Goal: Task Accomplishment & Management: Manage account settings

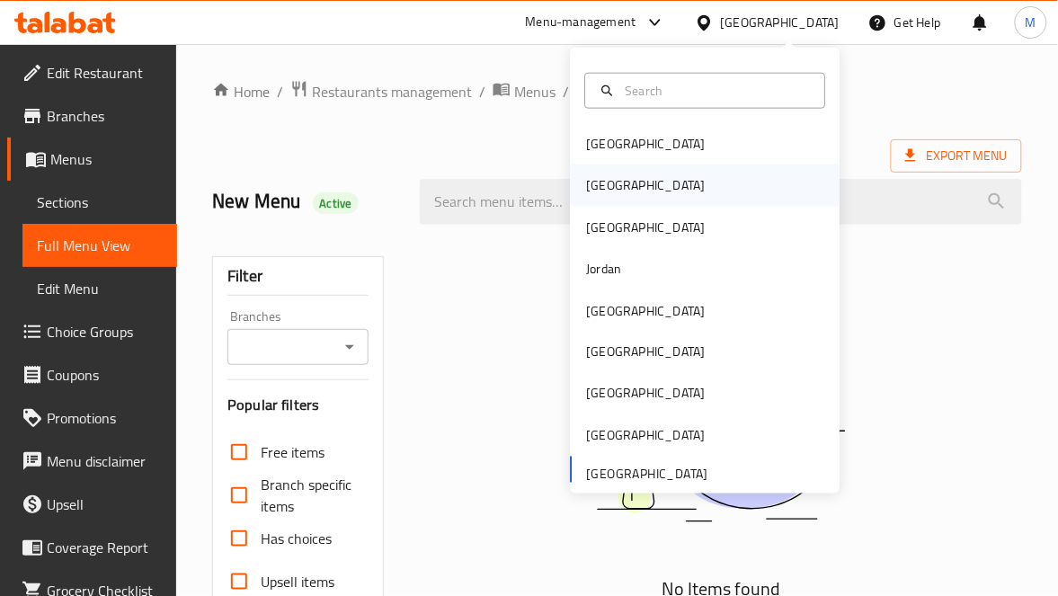
click at [613, 188] on div "[GEOGRAPHIC_DATA]" at bounding box center [705, 184] width 270 height 41
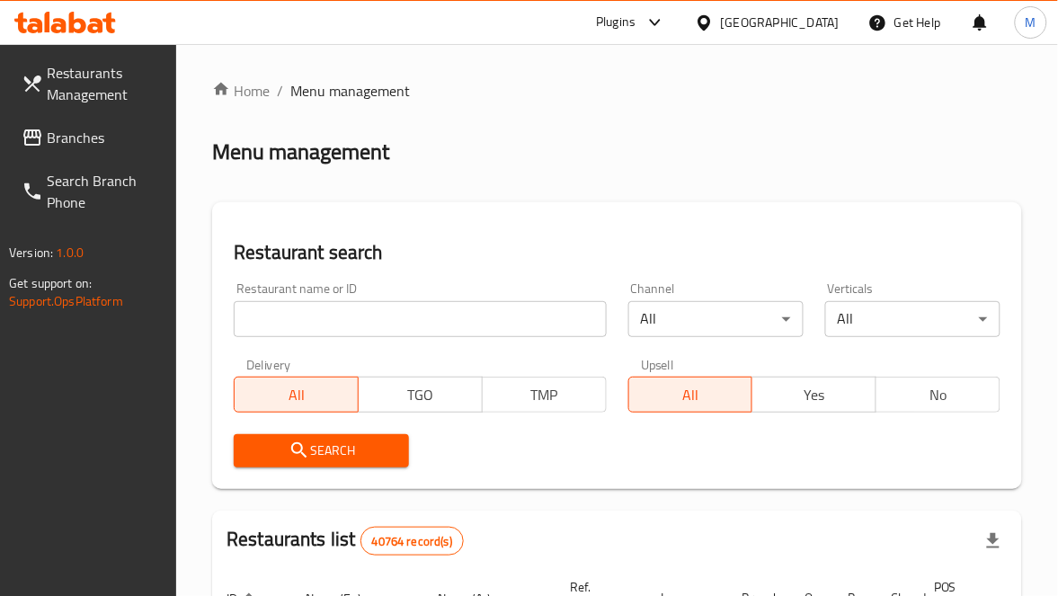
click at [301, 326] on input "search" at bounding box center [420, 319] width 372 height 36
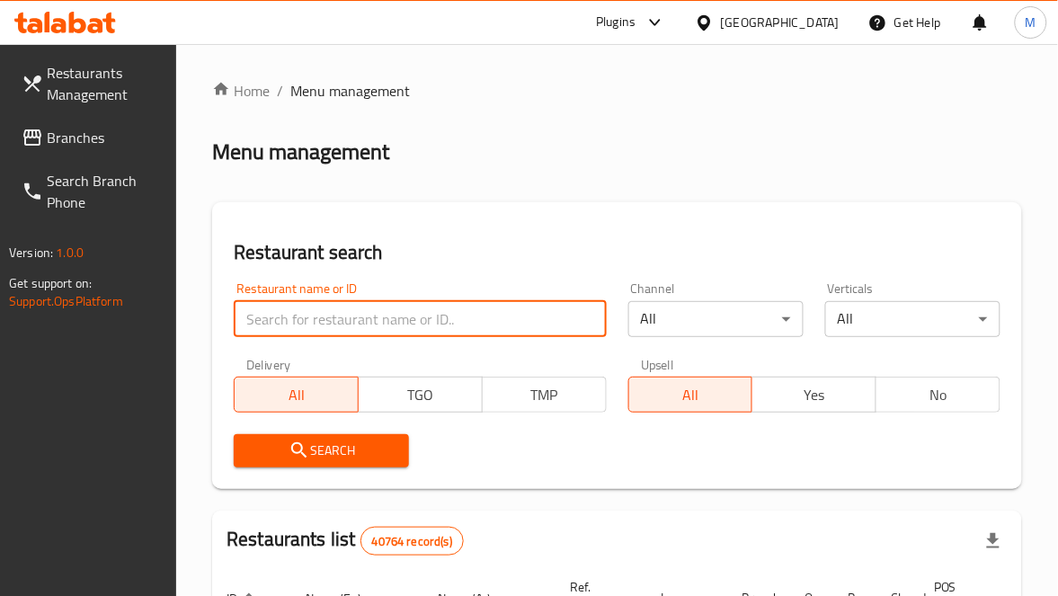
paste input "Donerstag"
type input "Donerstag"
click button "Search" at bounding box center [321, 450] width 175 height 33
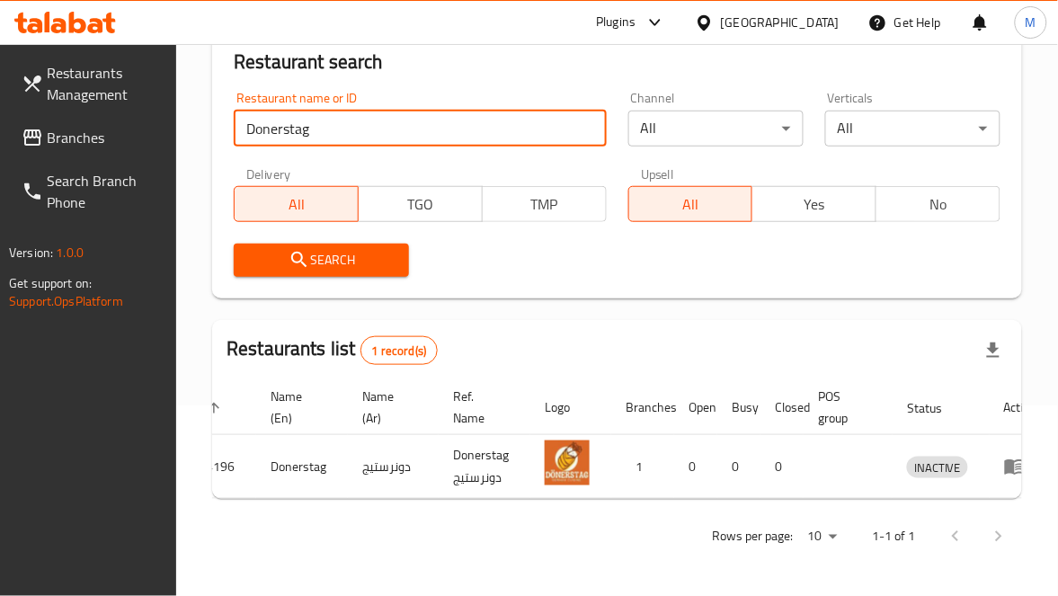
scroll to position [0, 62]
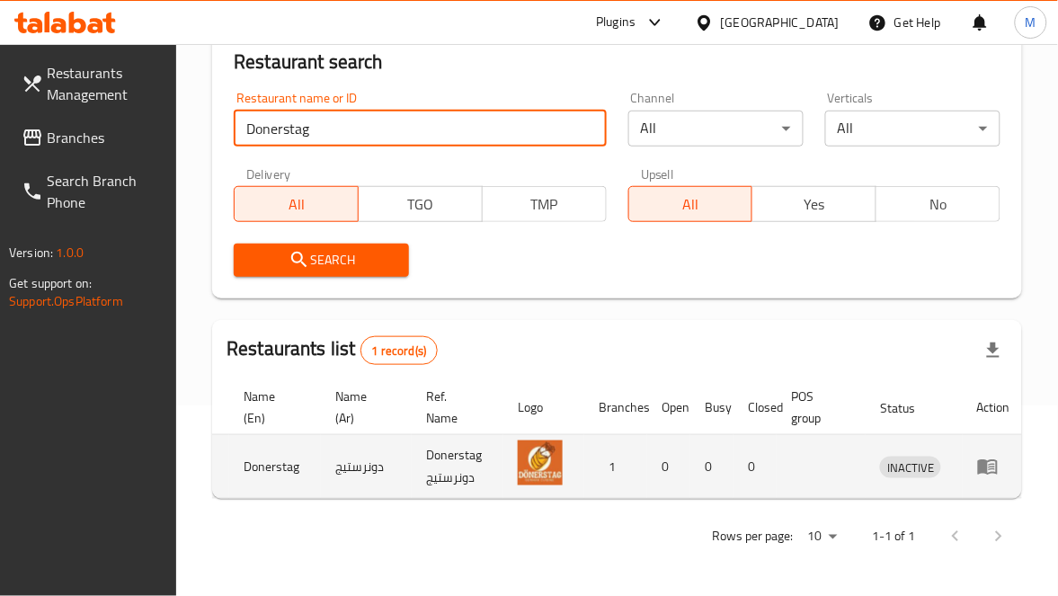
click at [984, 456] on icon "enhanced table" at bounding box center [988, 467] width 22 height 22
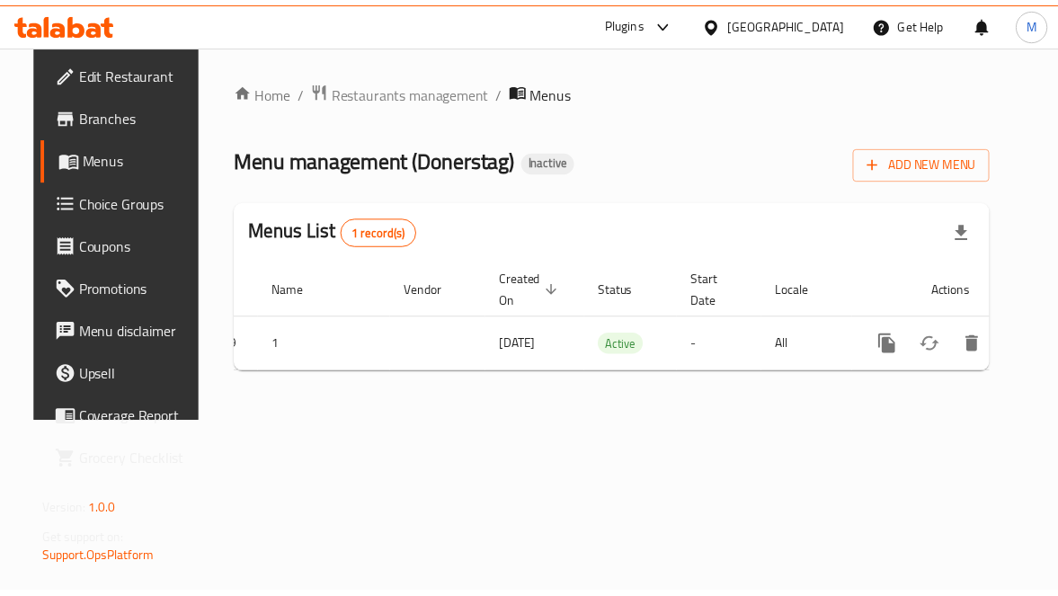
scroll to position [0, 65]
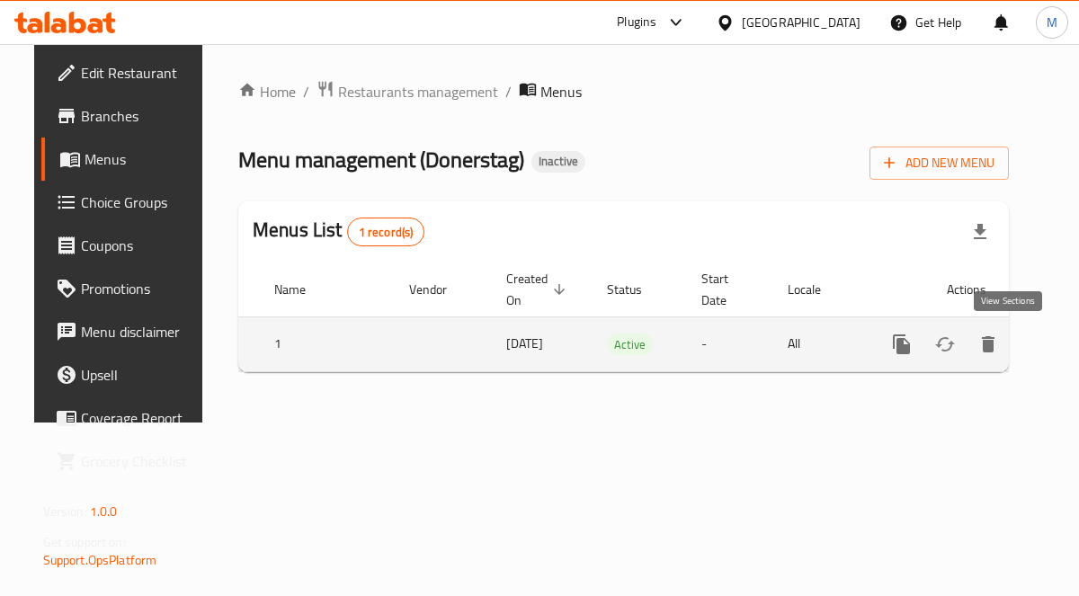
click at [1020, 347] on icon "enhanced table" at bounding box center [1031, 344] width 22 height 22
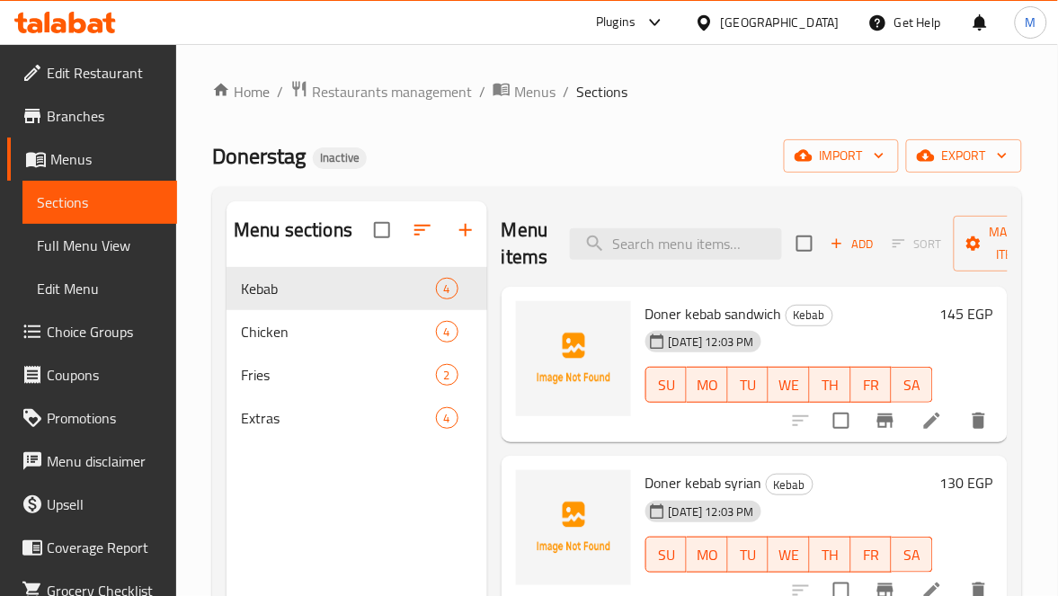
click at [57, 248] on span "Full Menu View" at bounding box center [100, 246] width 126 height 22
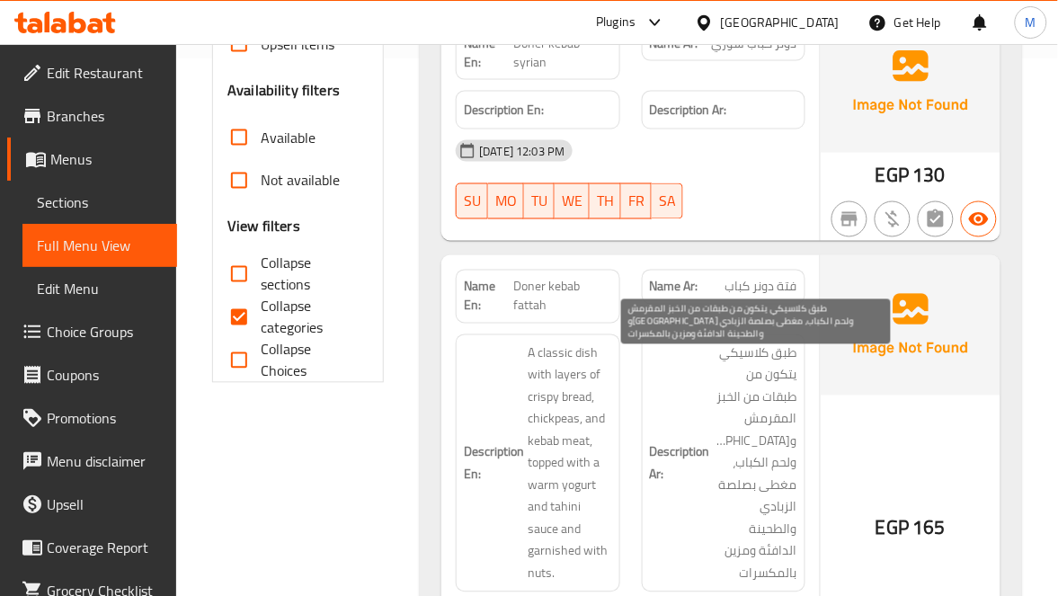
scroll to position [674, 0]
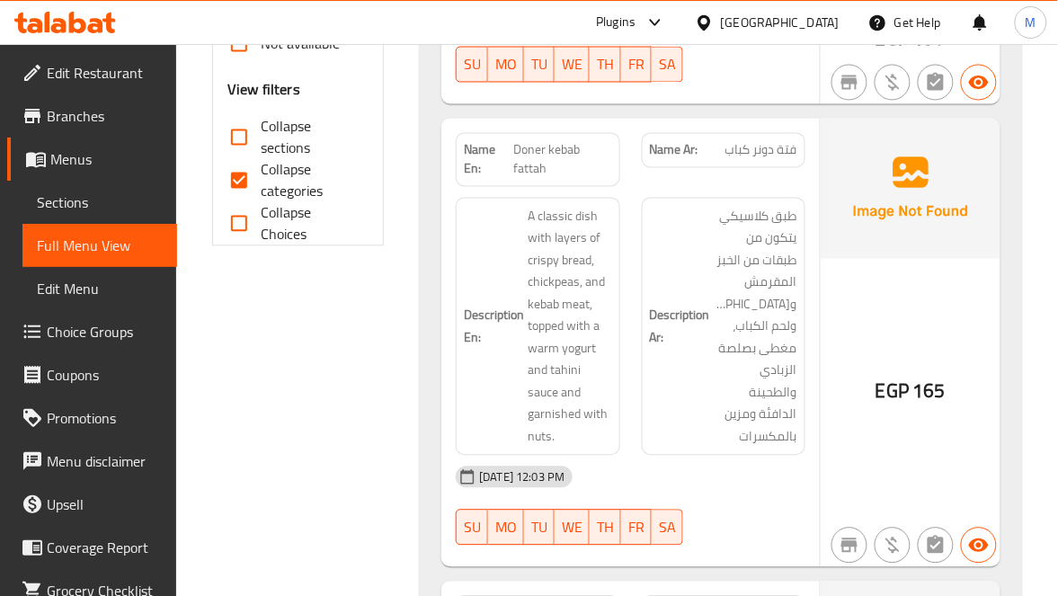
click at [518, 147] on span "Doner kebab fattah" at bounding box center [562, 160] width 99 height 38
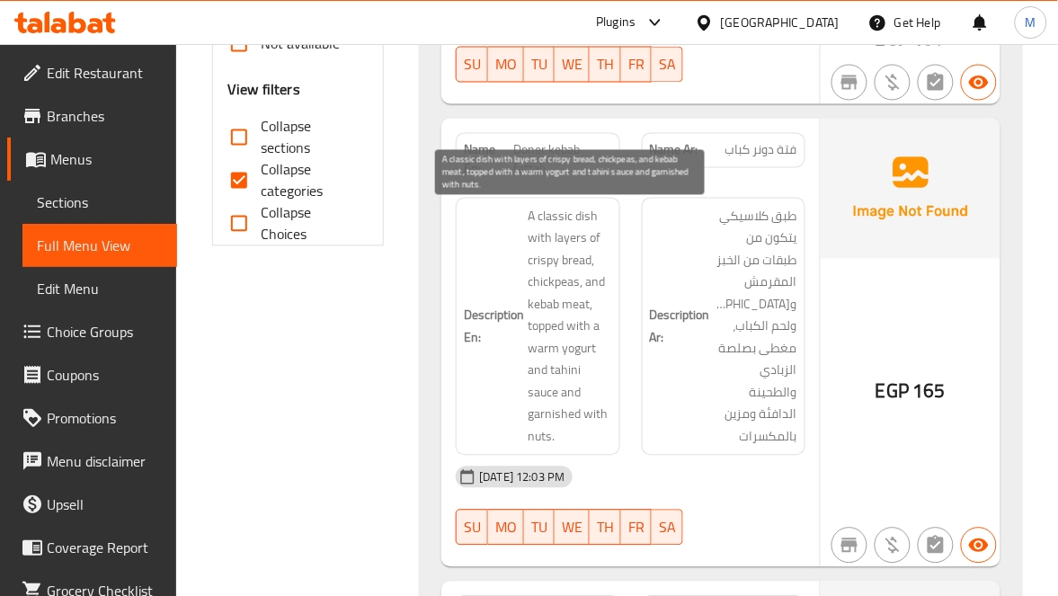
click at [558, 222] on span "A classic dish with layers of crispy bread, chickpeas, and kebab meat, topped w…" at bounding box center [570, 327] width 84 height 243
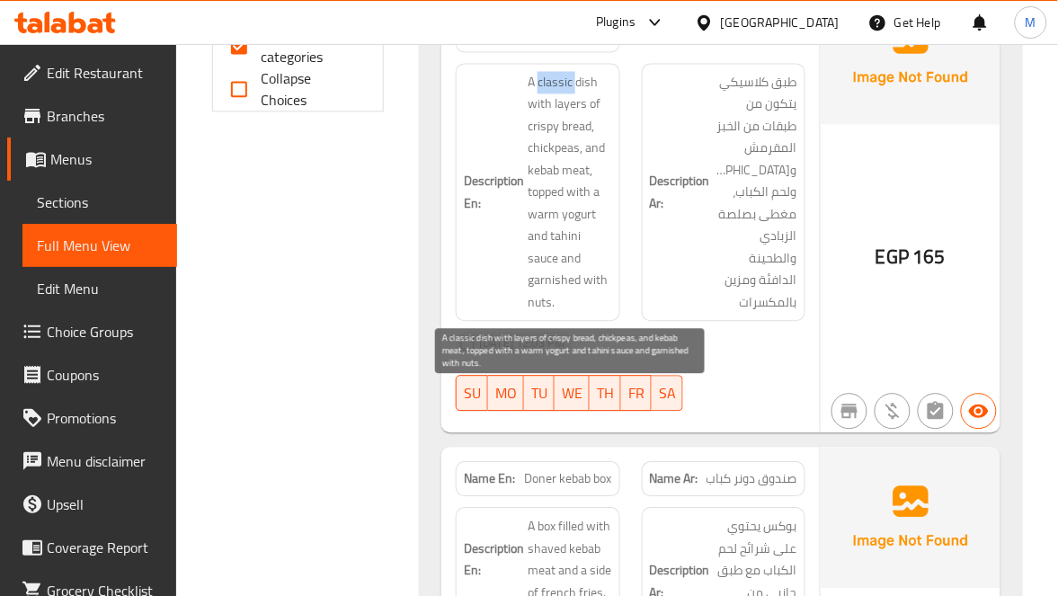
click at [584, 79] on span "A classic dish with layers of crispy bread, chickpeas, and kebab meat, topped w…" at bounding box center [570, 192] width 84 height 243
click at [562, 79] on span "A classic dish with layers of crispy bread, chickpeas, and kebab meat, topped w…" at bounding box center [570, 192] width 84 height 243
click at [543, 260] on span "A classic dish with layers of crispy bread, chickpeas, and kebab meat, topped w…" at bounding box center [570, 192] width 84 height 243
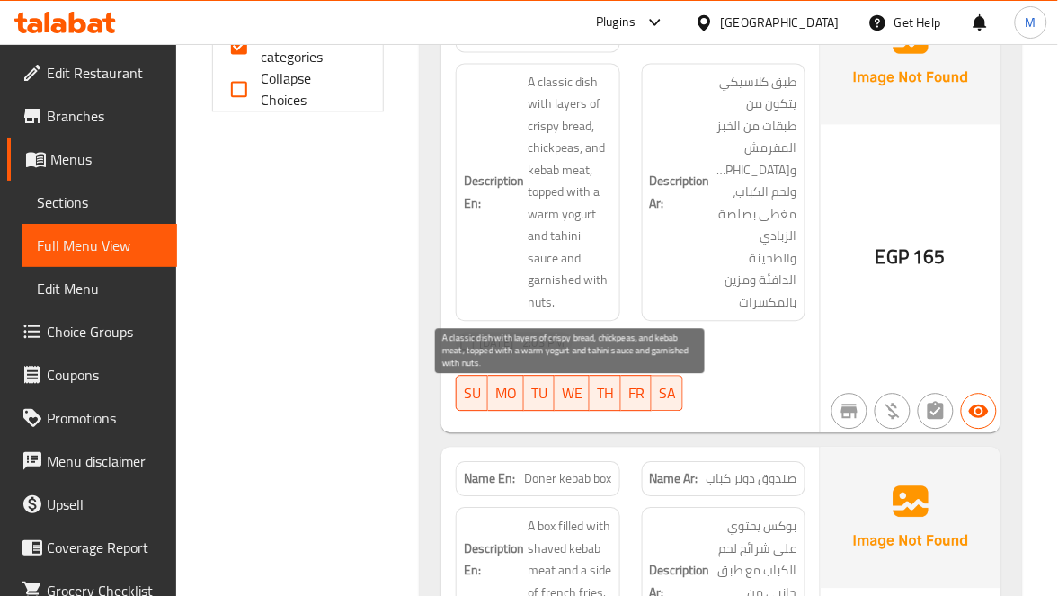
click at [583, 220] on span "A classic dish with layers of crispy bread, chickpeas, and kebab meat, topped w…" at bounding box center [570, 192] width 84 height 243
click at [566, 240] on span "A classic dish with layers of crispy bread, chickpeas, and kebab meat, topped w…" at bounding box center [570, 192] width 84 height 243
click at [539, 212] on span "A classic dish with layers of crispy bread, chickpeas, and kebab meat, topped w…" at bounding box center [570, 192] width 84 height 243
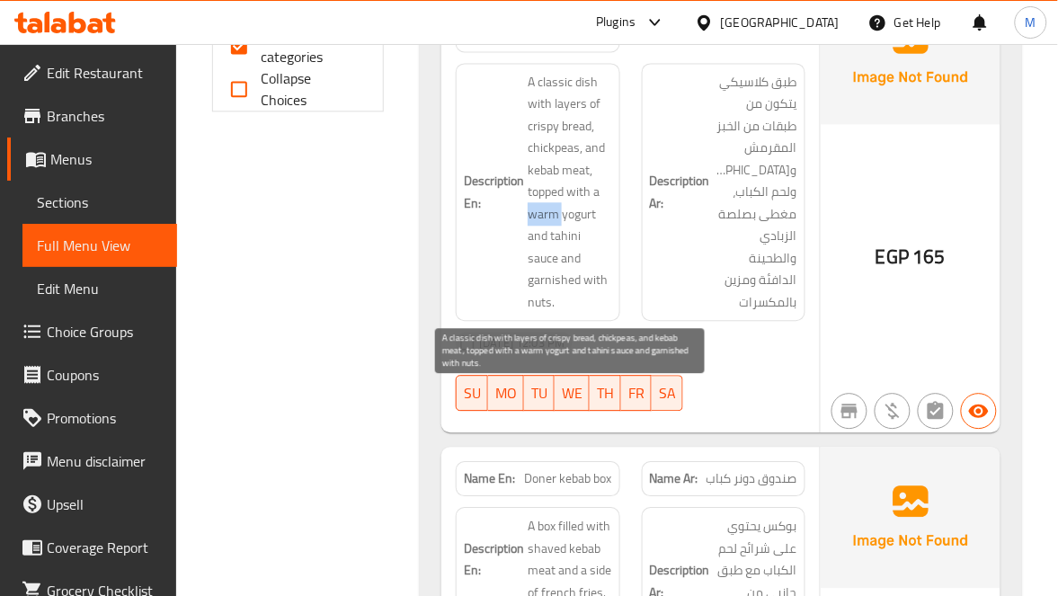
click at [539, 212] on span "A classic dish with layers of crispy bread, chickpeas, and kebab meat, topped w…" at bounding box center [570, 192] width 84 height 243
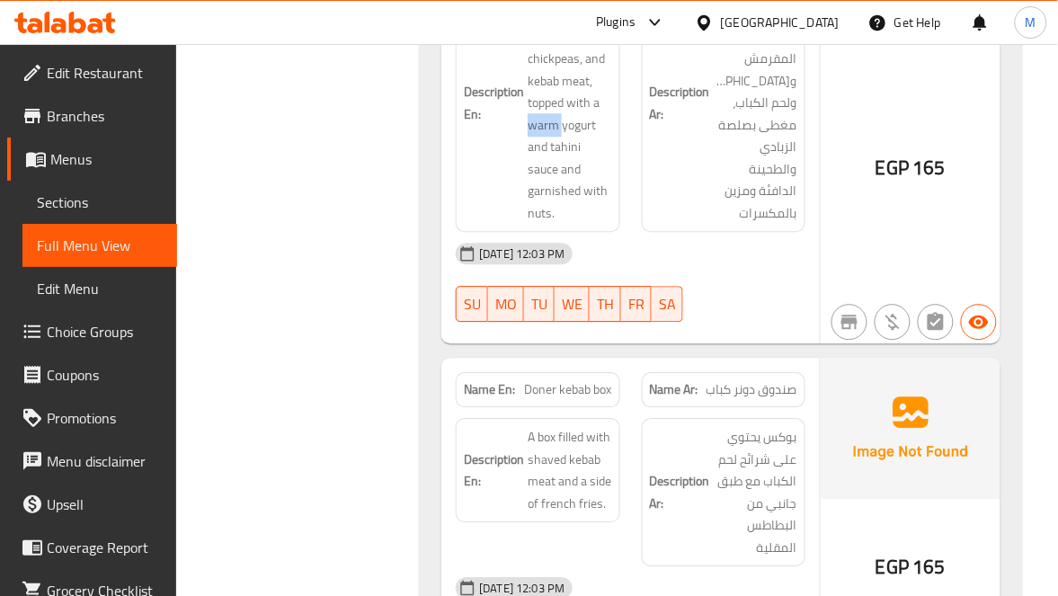
scroll to position [944, 0]
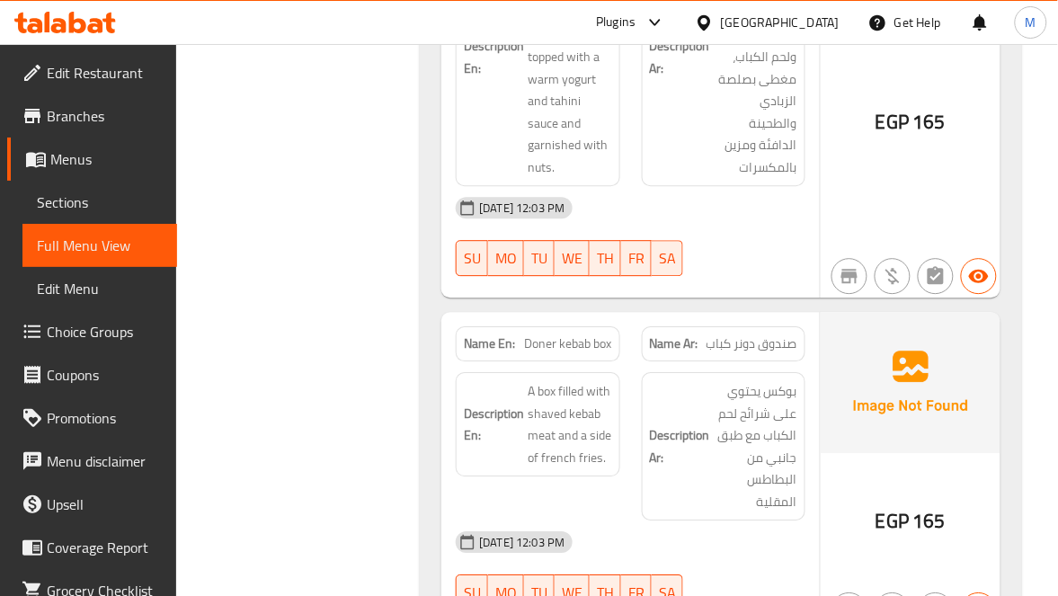
click at [750, 147] on span "طبق كلاسيكي يتكون من طبقات من الخبز المقرمش والحمص ولحم الكباب، مغطى بصلصة الزب…" at bounding box center [756, 57] width 84 height 243
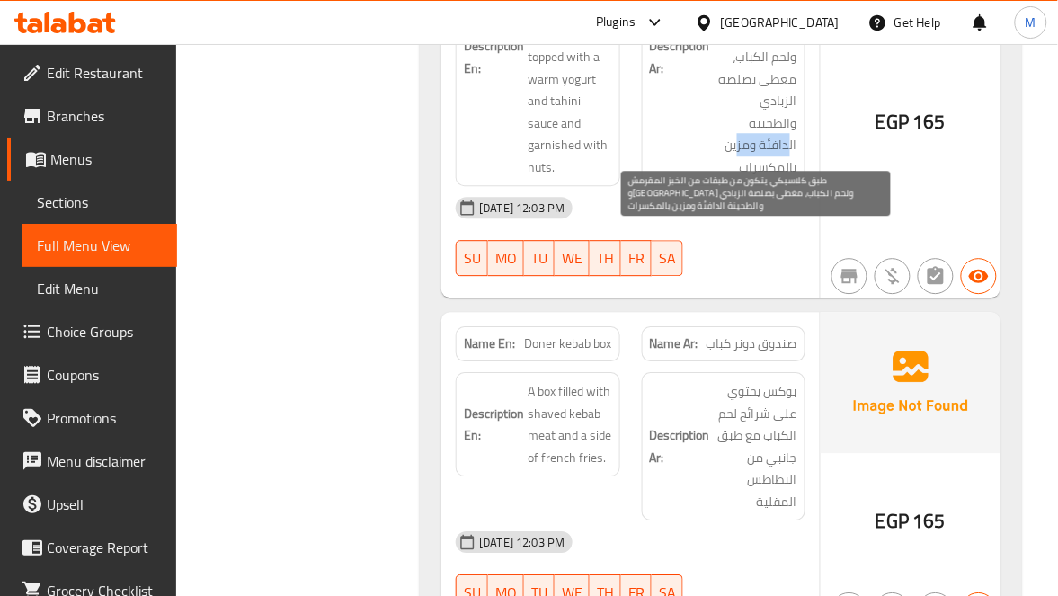
click at [750, 147] on span "طبق كلاسيكي يتكون من طبقات من الخبز المقرمش والحمص ولحم الكباب، مغطى بصلصة الزب…" at bounding box center [756, 57] width 84 height 243
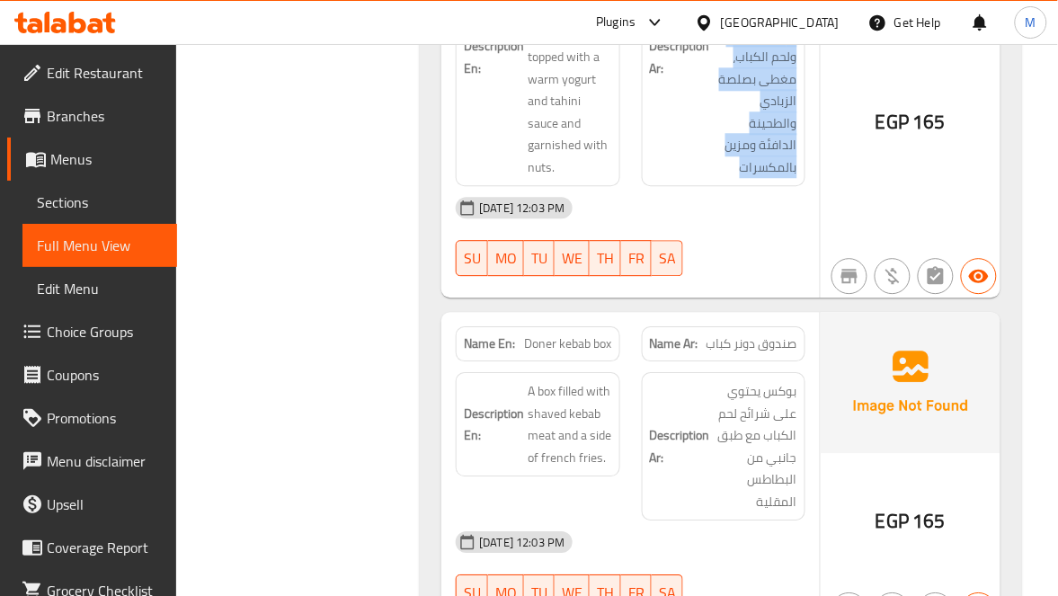
click at [574, 334] on span "Doner kebab box" at bounding box center [568, 343] width 87 height 19
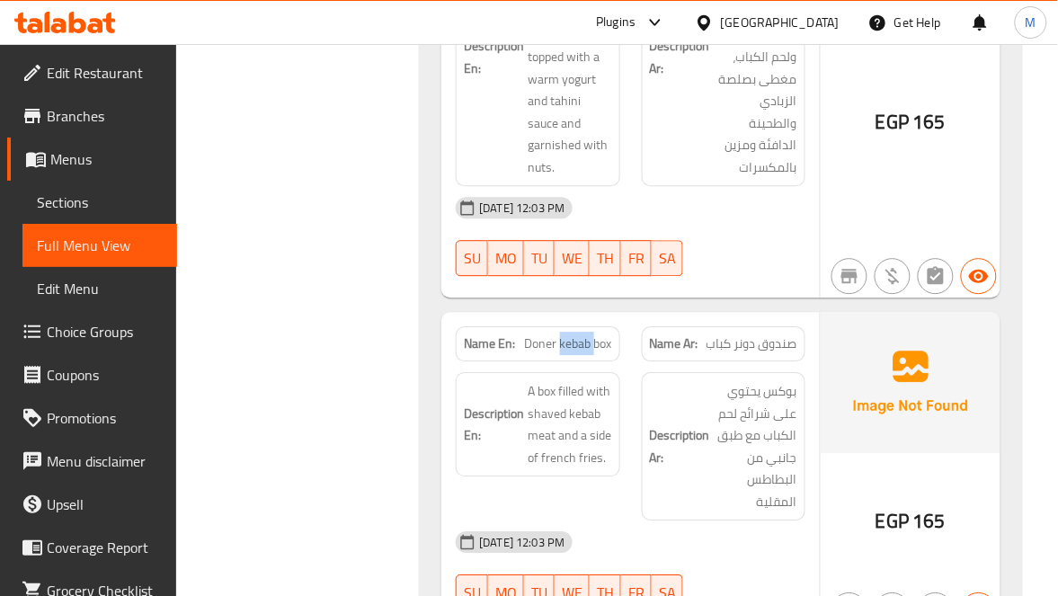
click at [574, 334] on span "Doner kebab box" at bounding box center [568, 343] width 87 height 19
copy span "Doner kebab box"
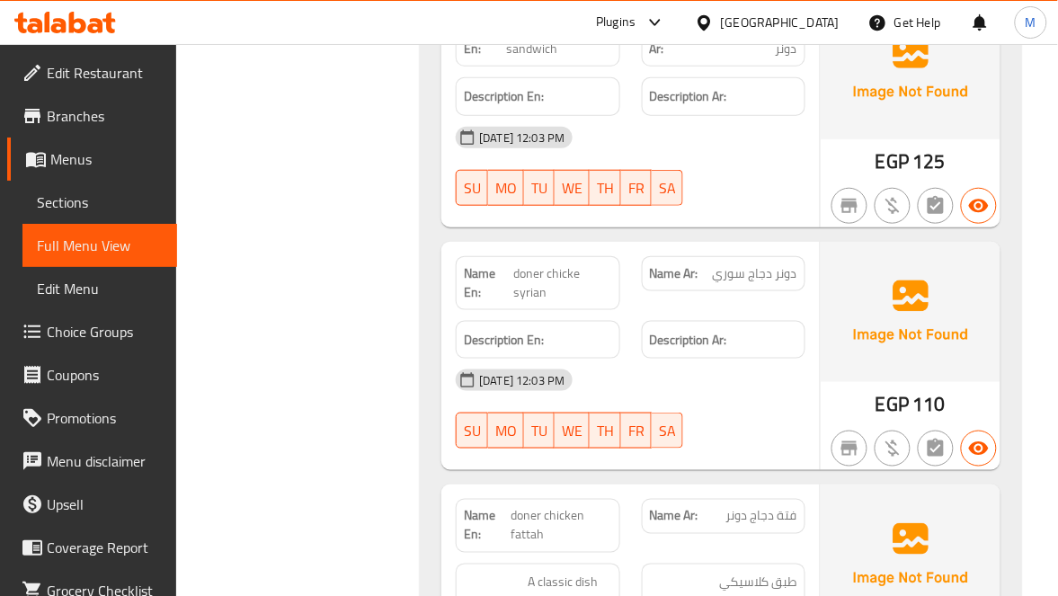
scroll to position [1753, 0]
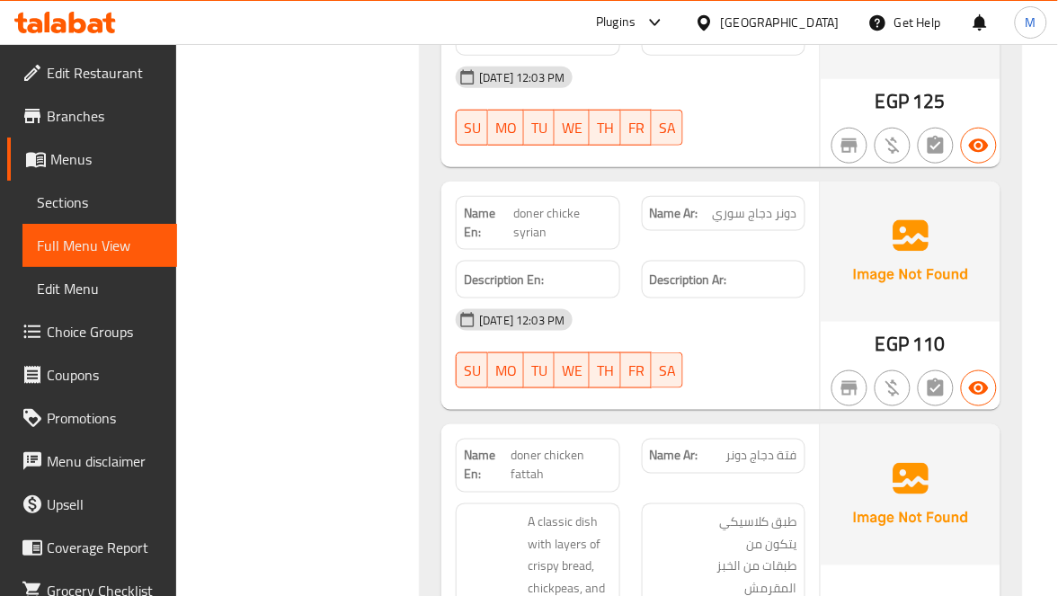
copy span "doner chicke syrian"
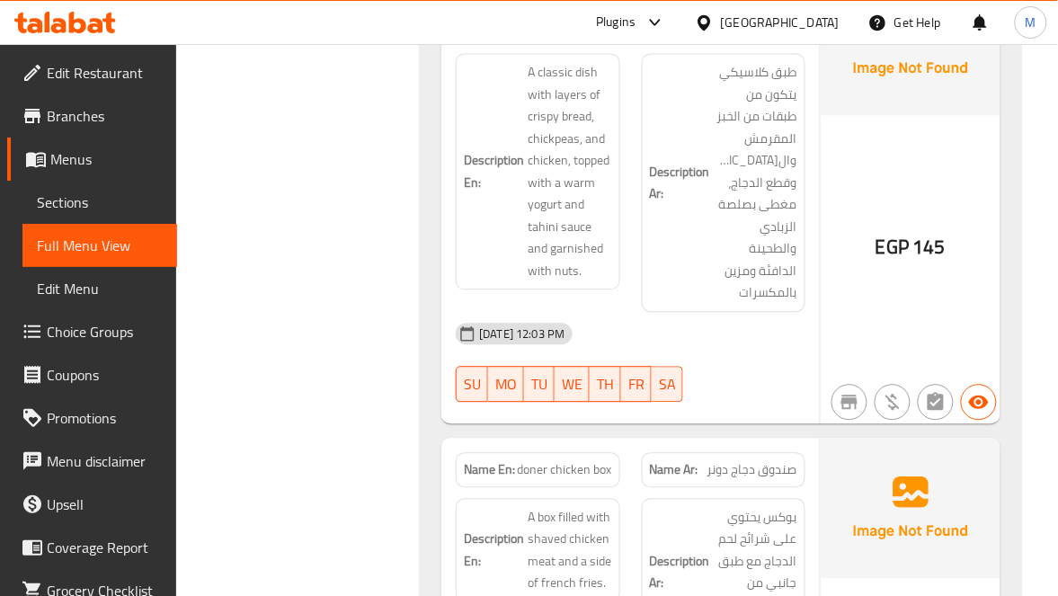
scroll to position [2157, 0]
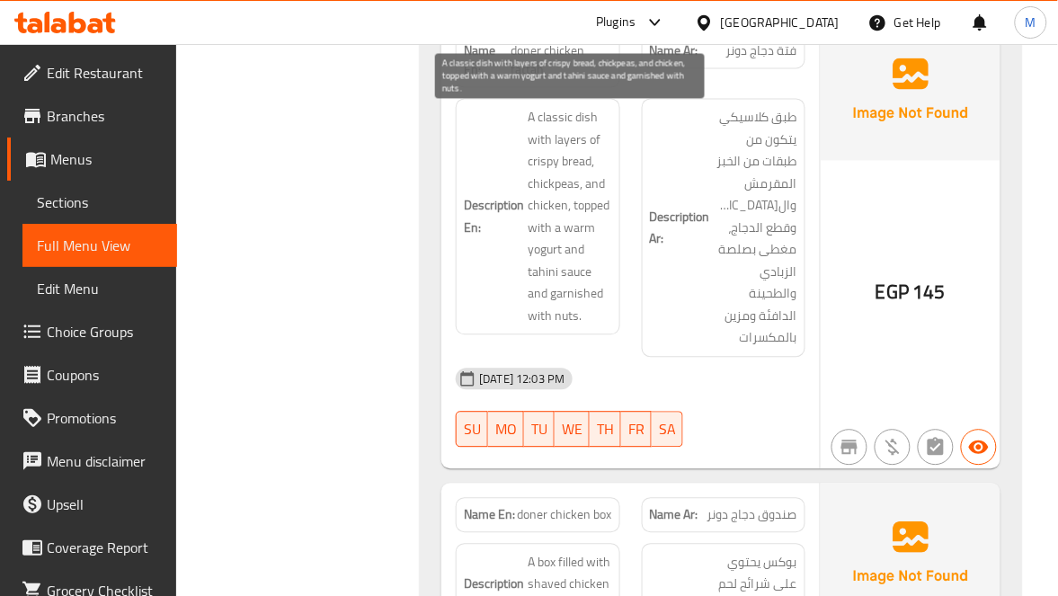
click at [548, 202] on span "A classic dish with layers of crispy bread, chickpeas, and chicken, topped with…" at bounding box center [570, 217] width 84 height 220
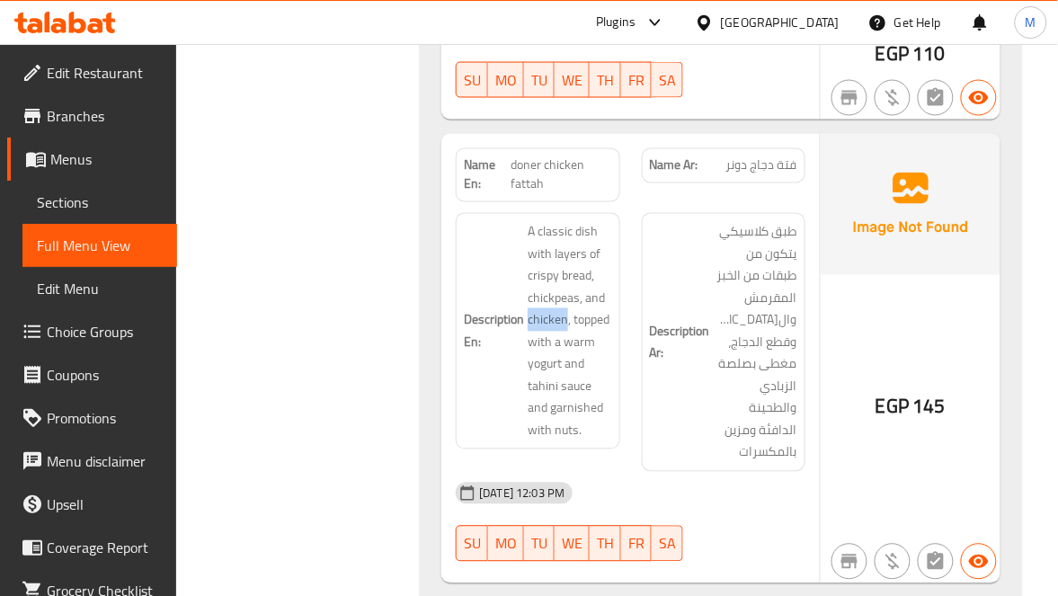
scroll to position [1887, 0]
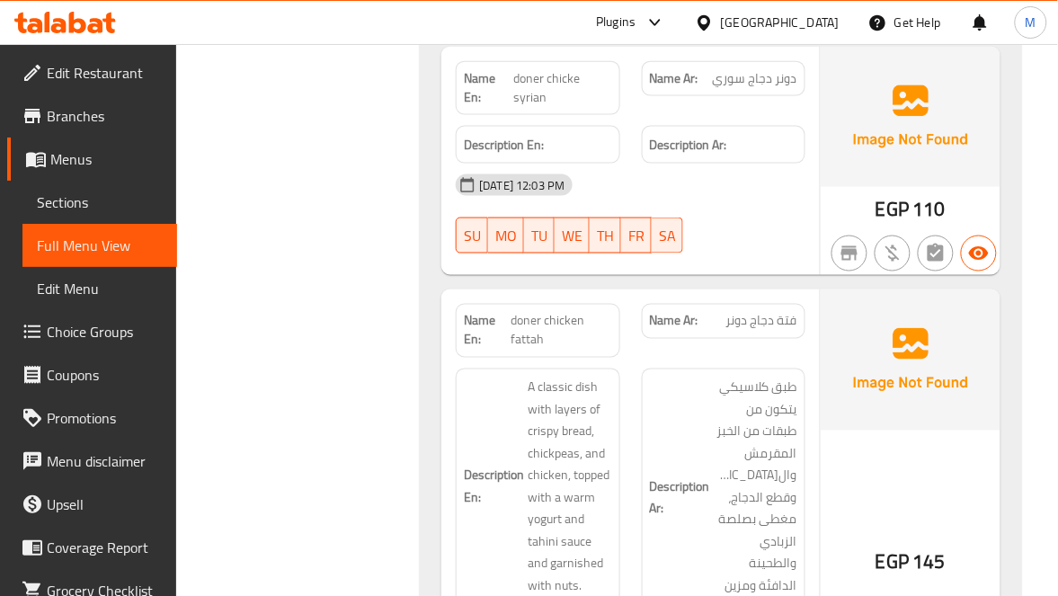
copy span "doner chicken fattah"
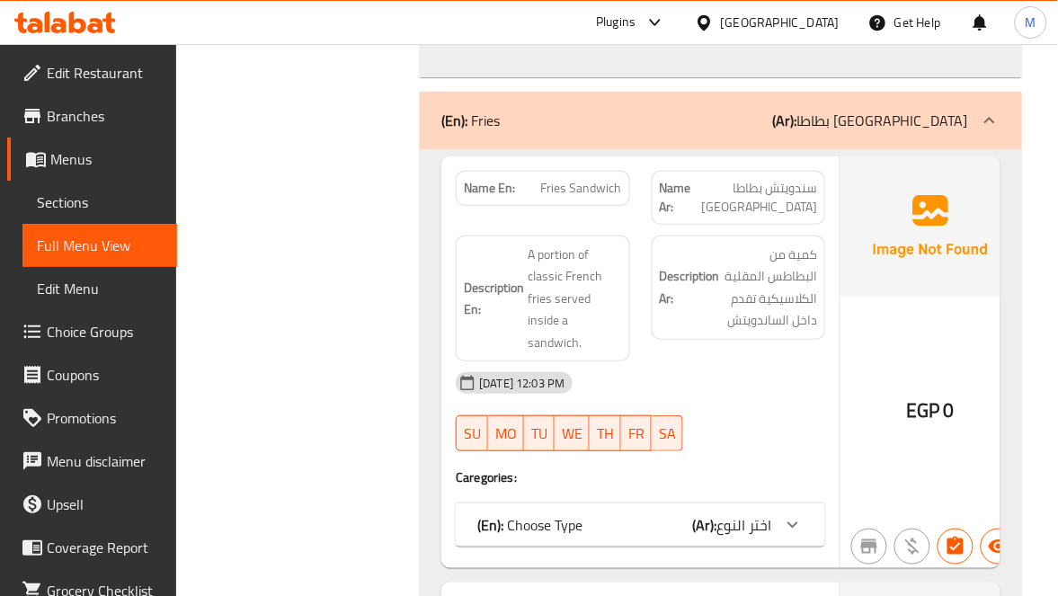
scroll to position [2966, 0]
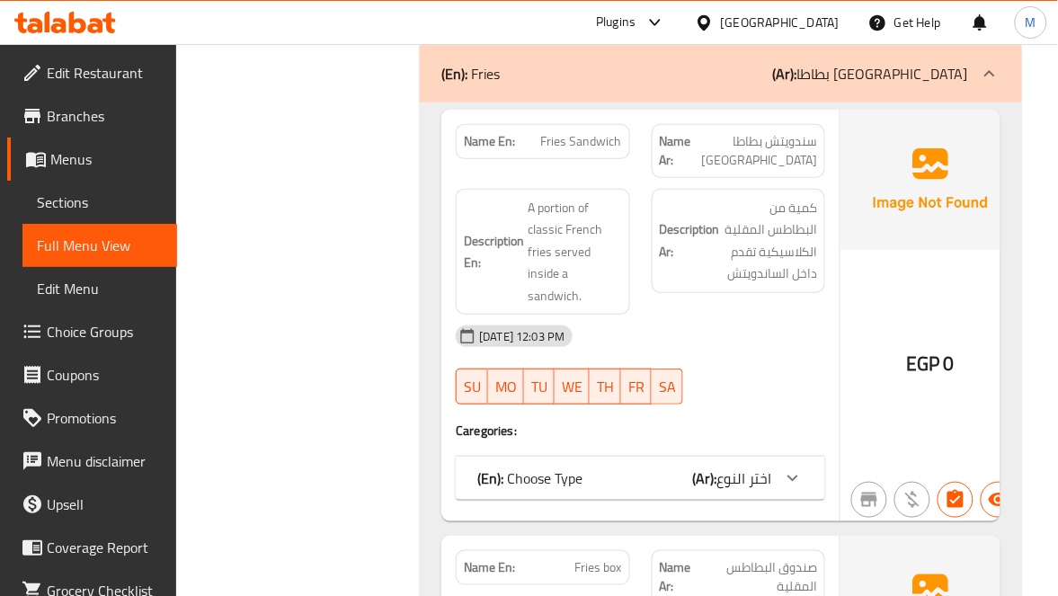
click at [809, 457] on div at bounding box center [792, 478] width 43 height 43
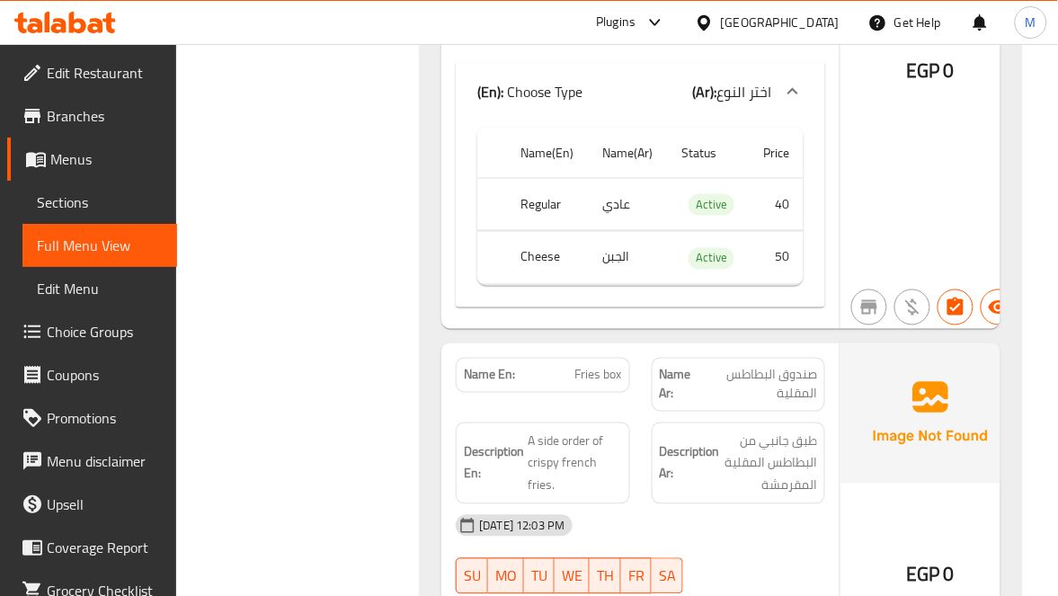
scroll to position [3505, 0]
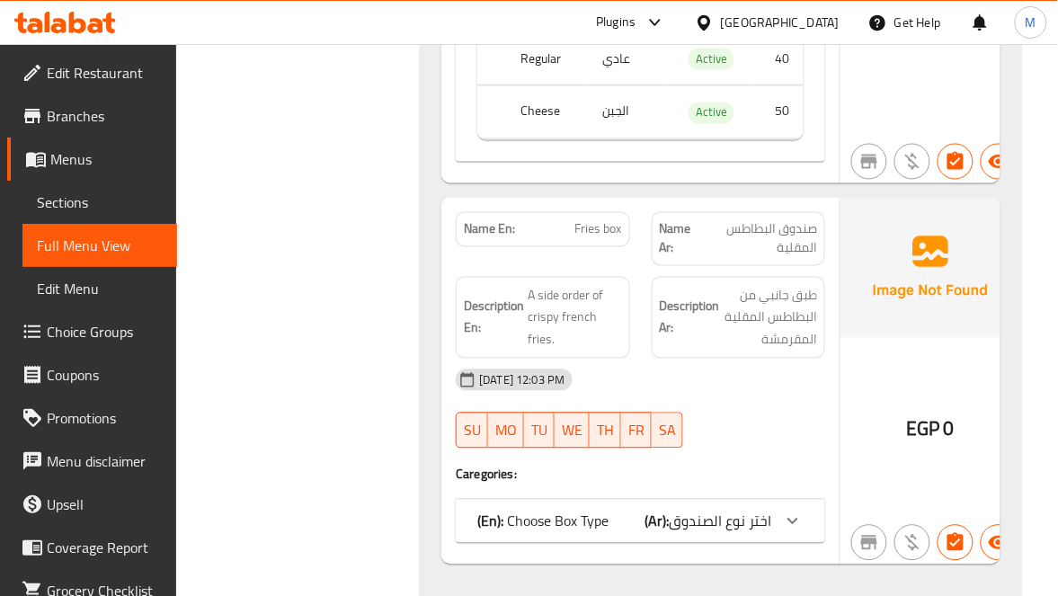
copy span "Fries box"
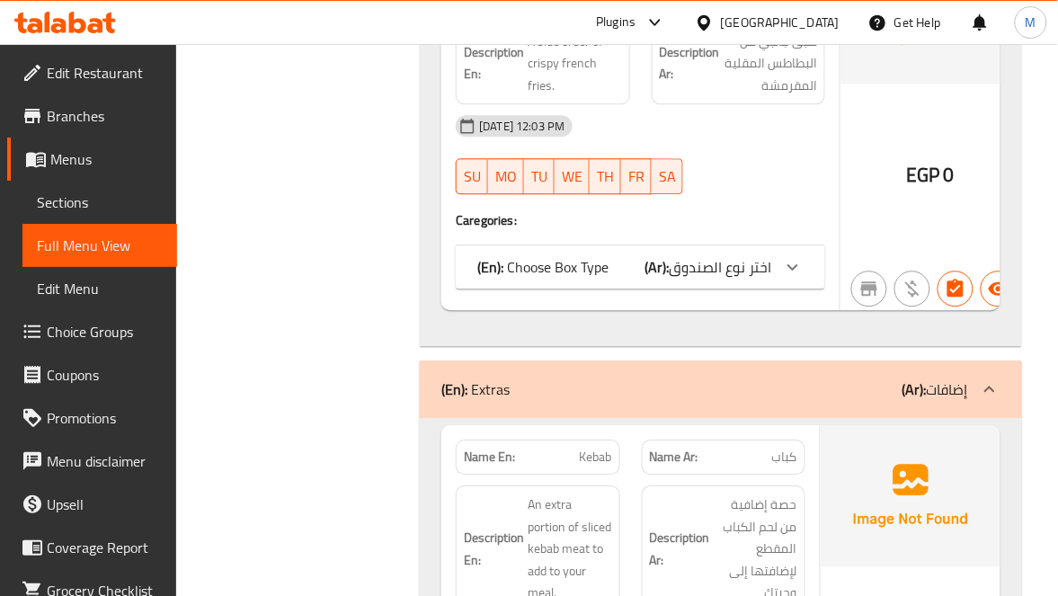
scroll to position [3775, 0]
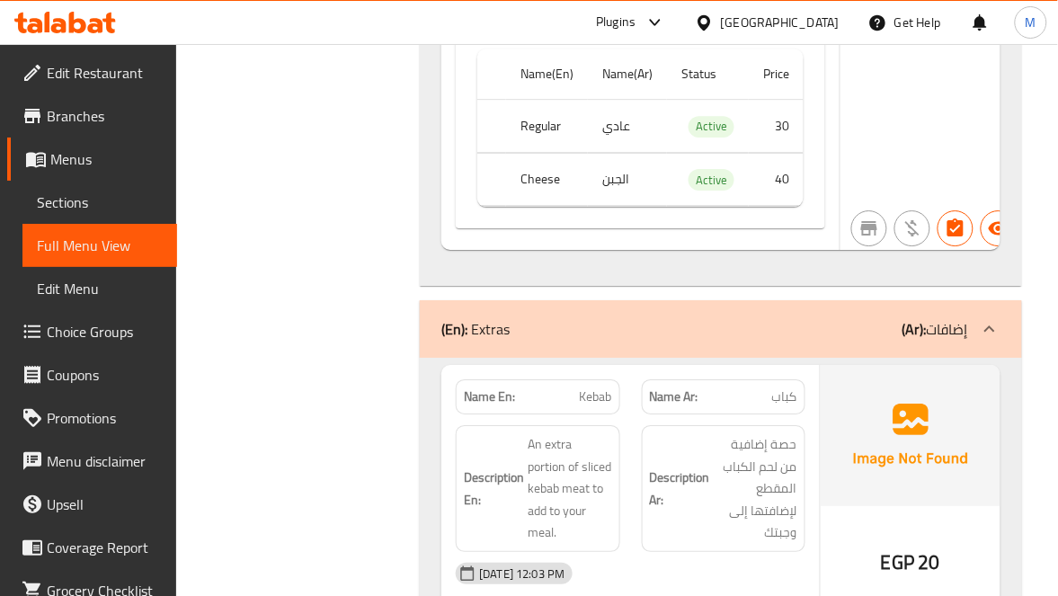
scroll to position [4179, 0]
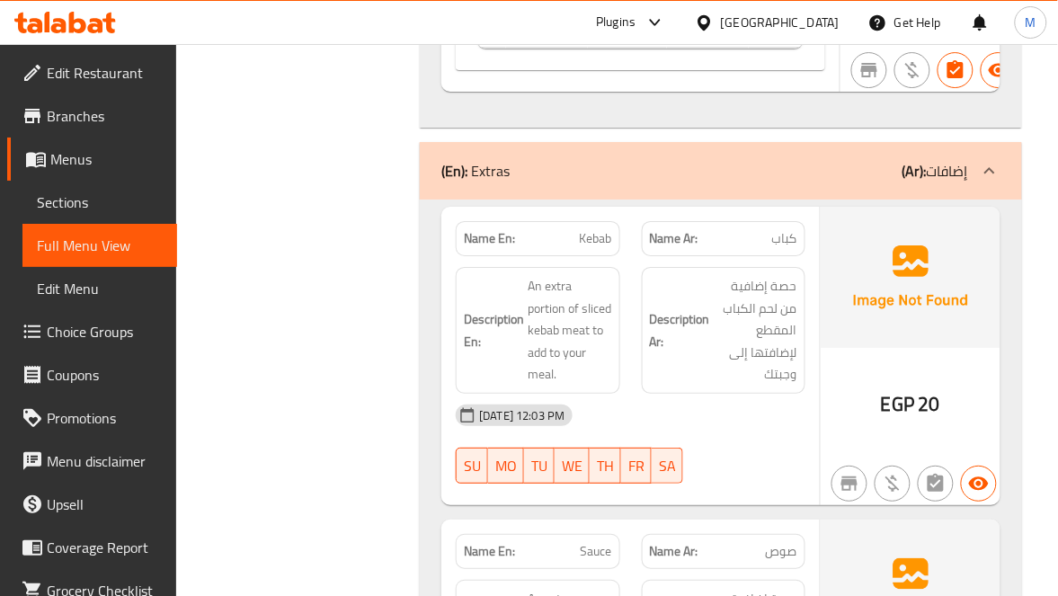
copy span "Kebab"
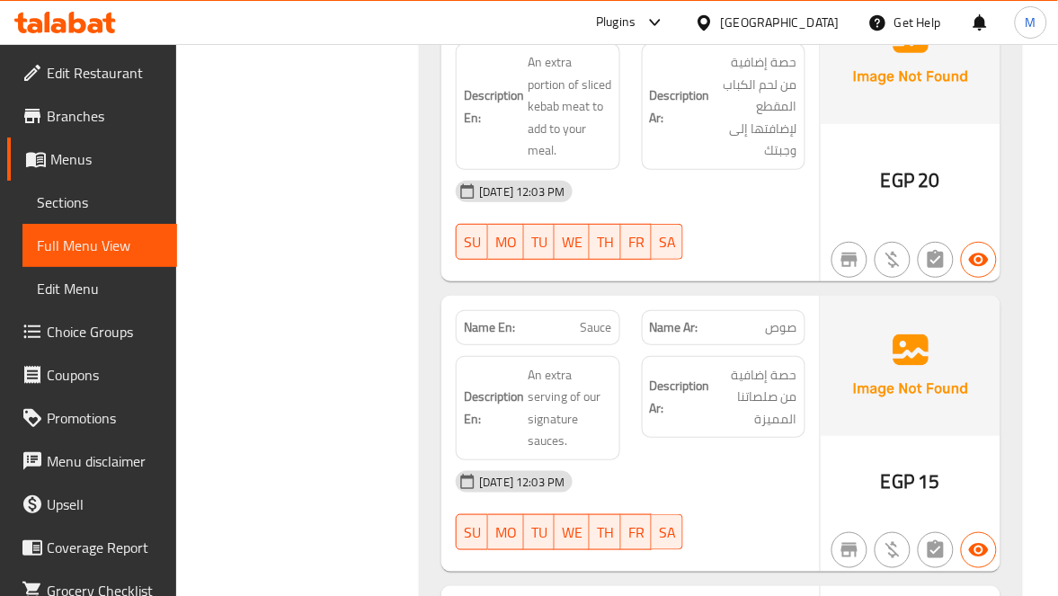
scroll to position [4449, 0]
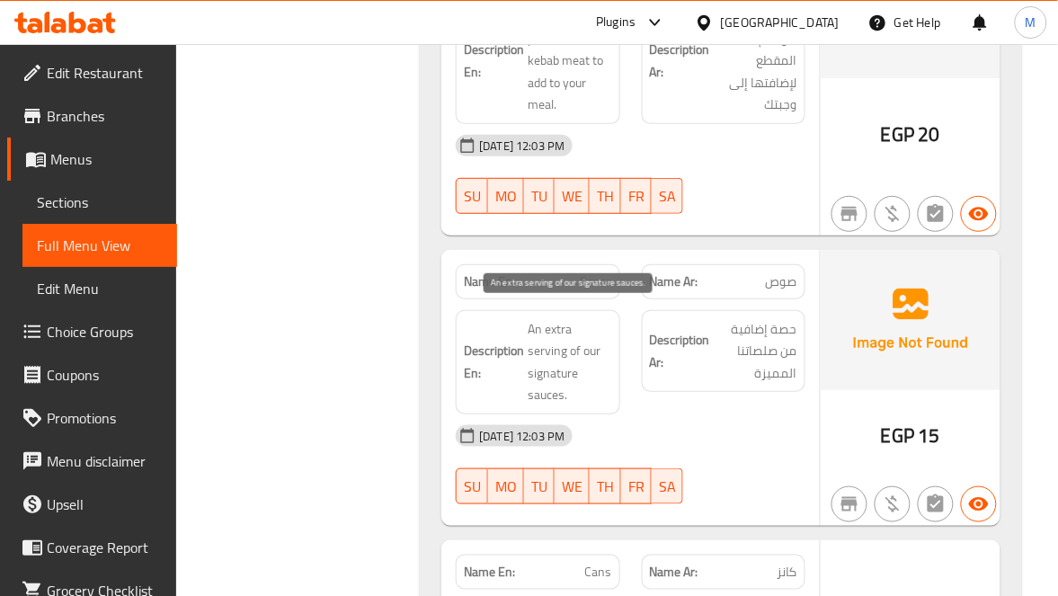
click at [548, 357] on span "An extra serving of our signature sauces." at bounding box center [570, 362] width 84 height 88
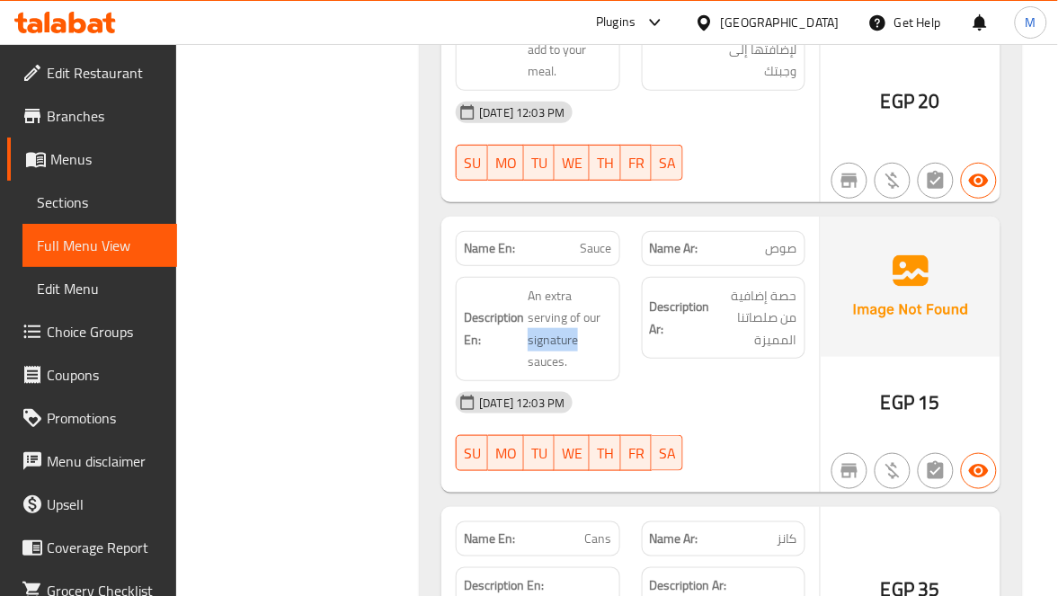
scroll to position [4584, 0]
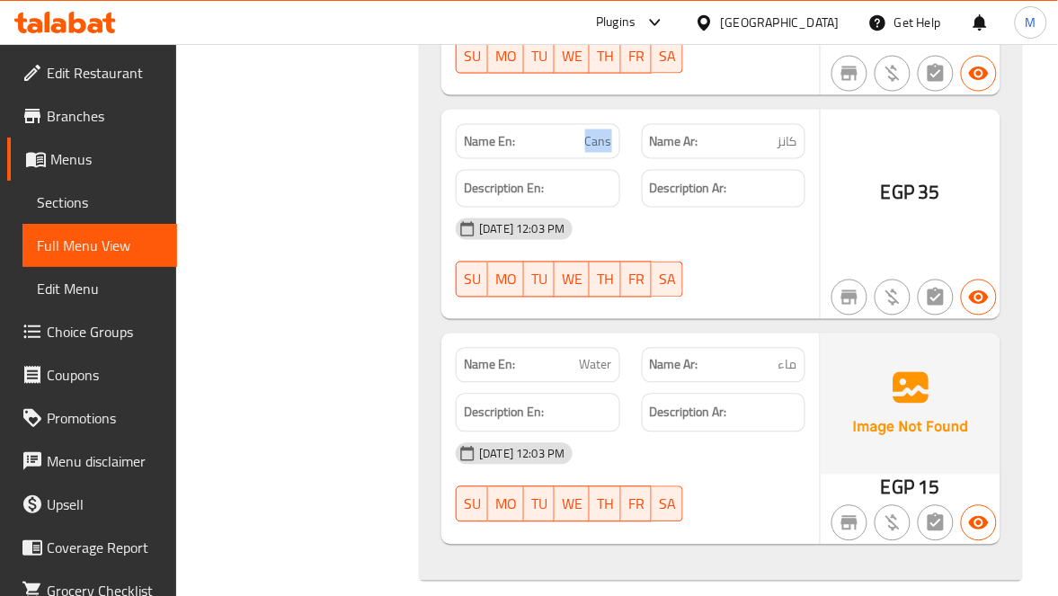
scroll to position [4887, 0]
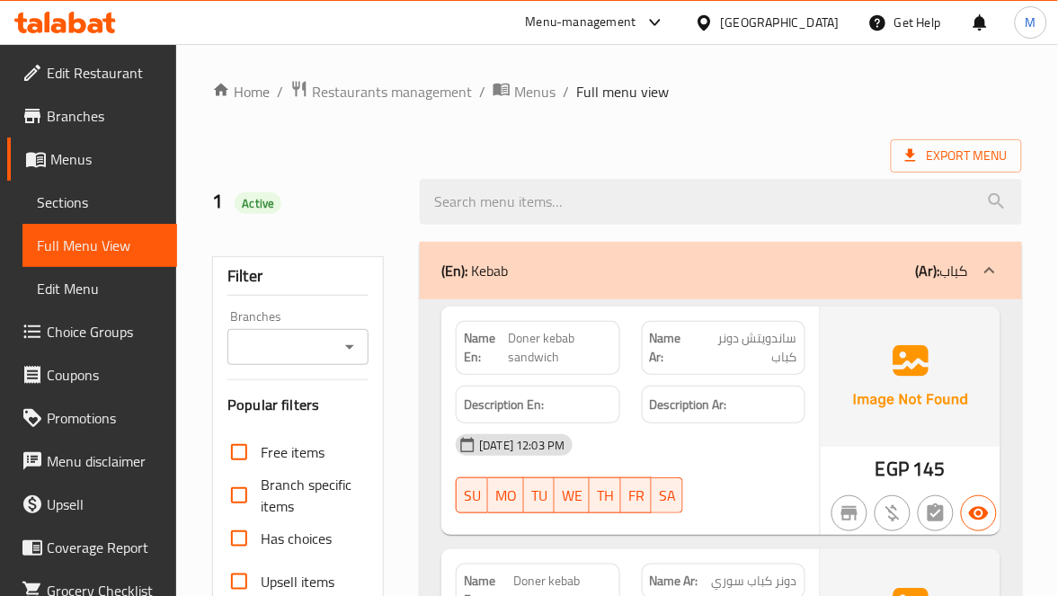
drag, startPoint x: 49, startPoint y: 190, endPoint x: 62, endPoint y: 202, distance: 17.8
click at [51, 191] on span "Sections" at bounding box center [100, 202] width 126 height 22
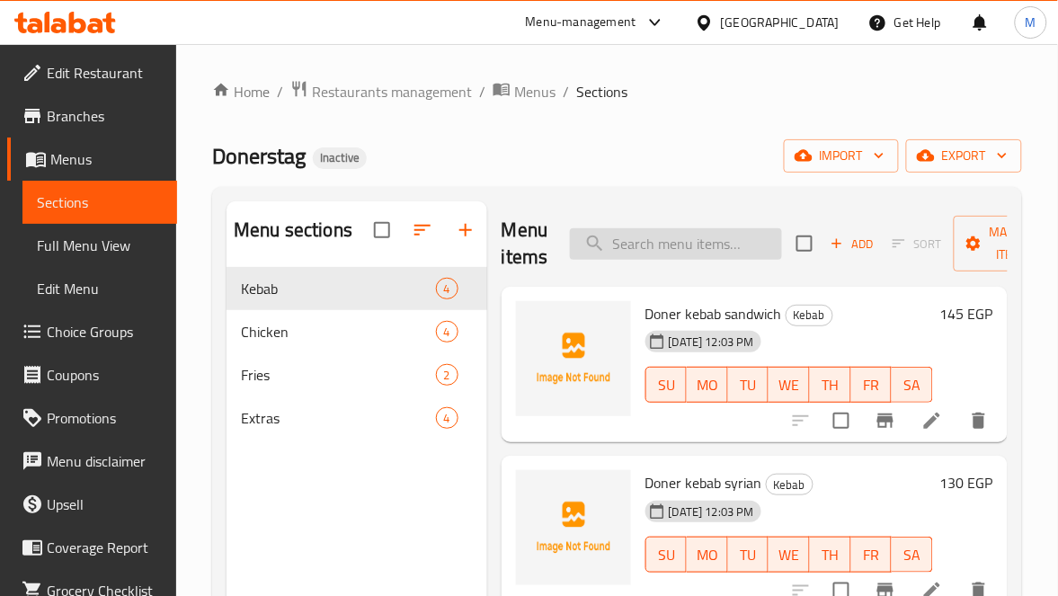
click at [717, 245] on input "search" at bounding box center [676, 243] width 212 height 31
paste input "Doner kebab box"
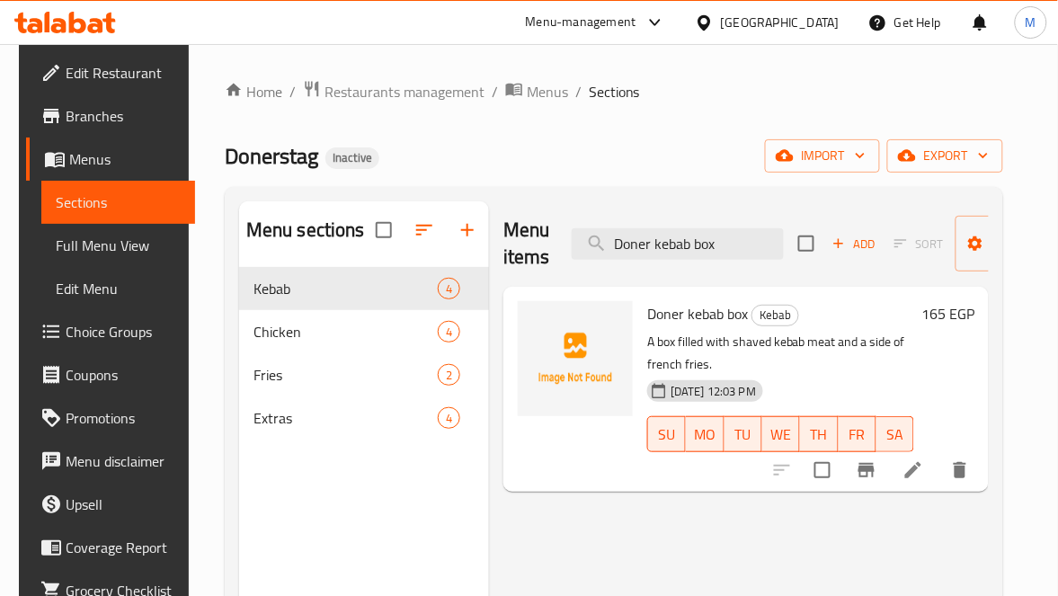
type input "Doner kebab box"
click at [924, 480] on icon at bounding box center [913, 470] width 22 height 22
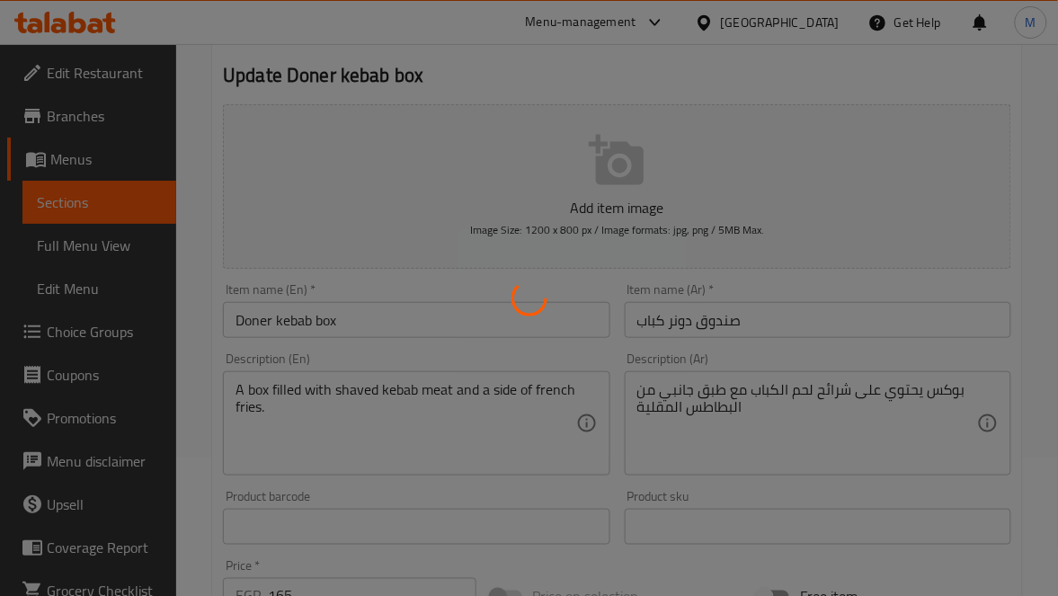
scroll to position [270, 0]
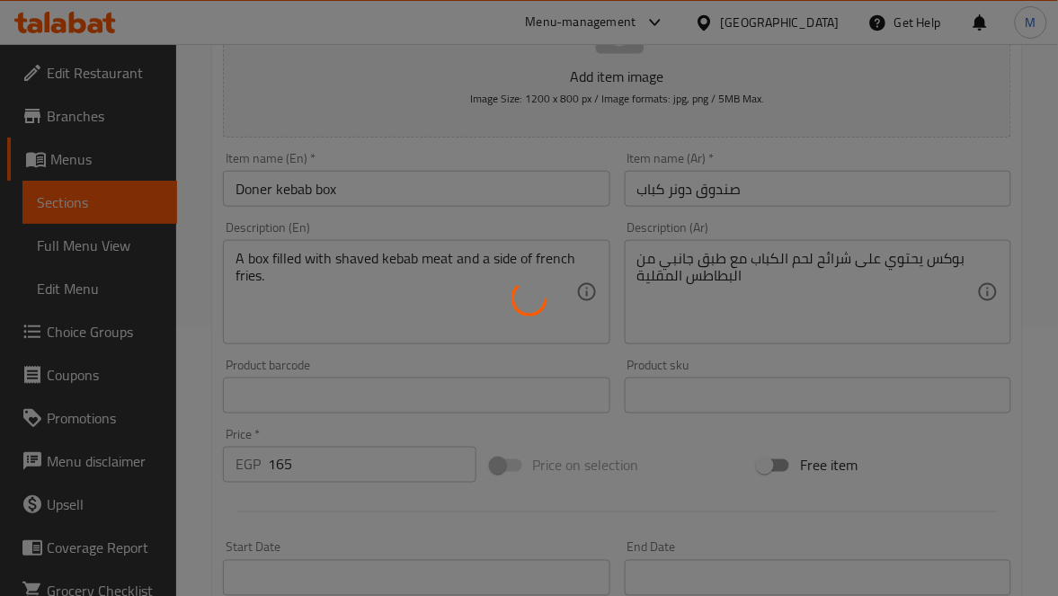
click at [728, 185] on div at bounding box center [529, 298] width 1058 height 596
click at [719, 178] on div at bounding box center [529, 298] width 1058 height 596
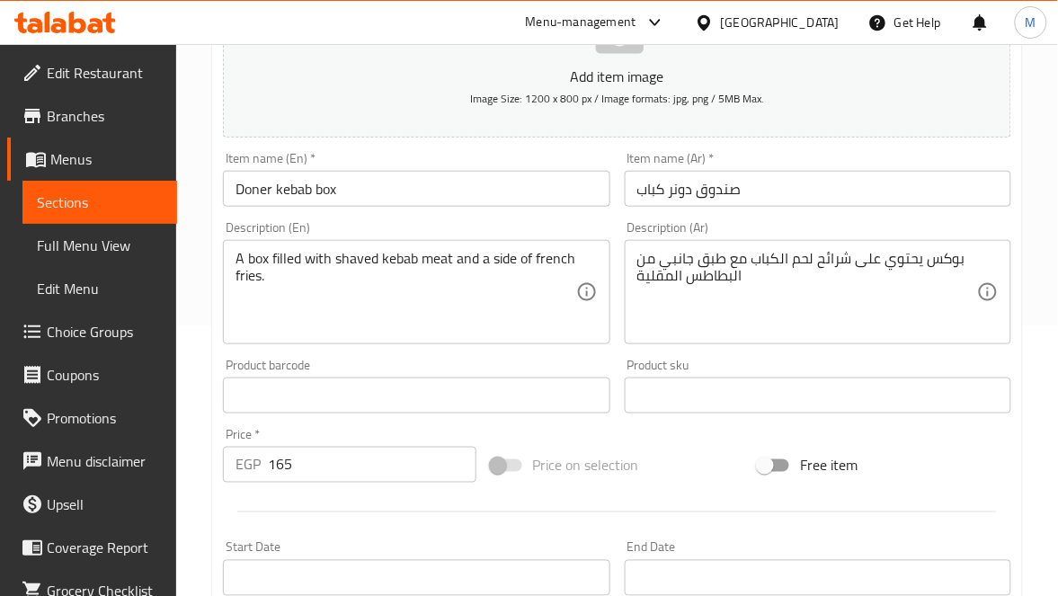
click at [733, 175] on input "صندوق دونر كباب" at bounding box center [818, 189] width 386 height 36
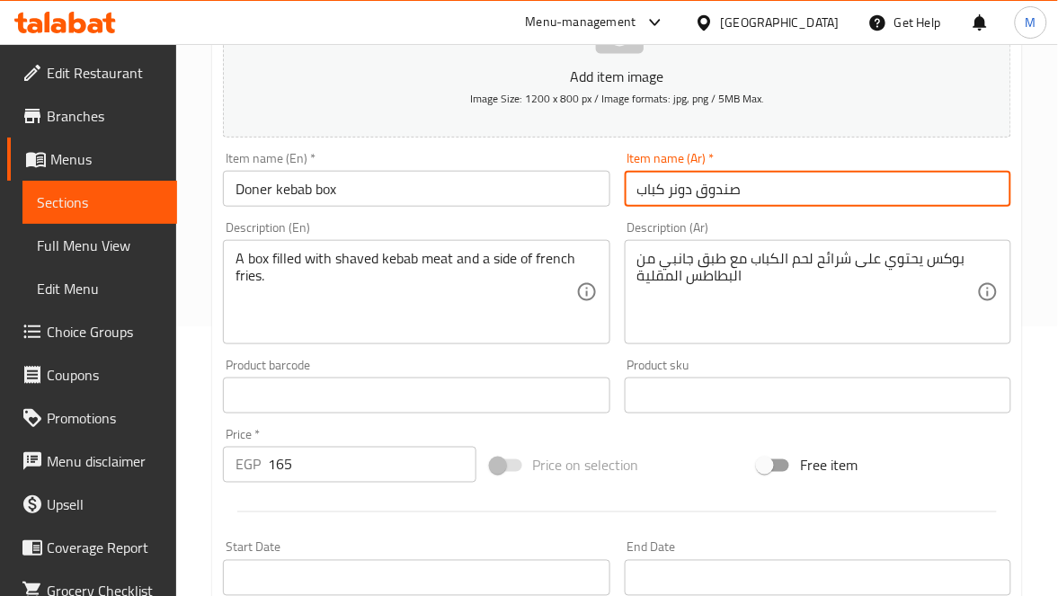
click at [733, 175] on input "صندوق دونر كباب" at bounding box center [818, 189] width 386 height 36
type input "بوكس دونر كباب"
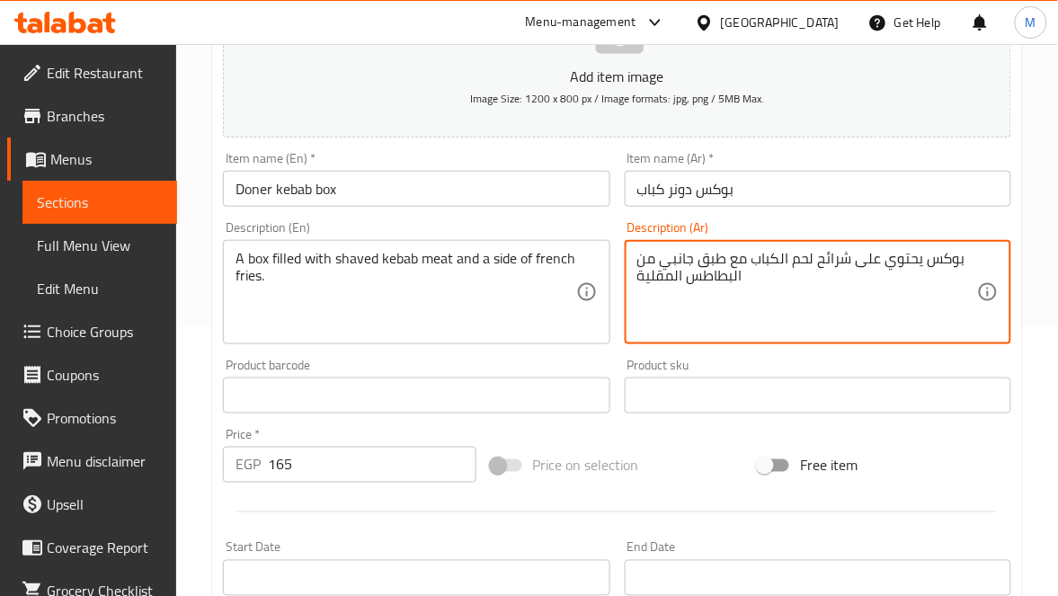
drag, startPoint x: 904, startPoint y: 260, endPoint x: 920, endPoint y: 249, distance: 19.4
click at [920, 249] on div "بوكس يحتوي على شرائح لحم الكباب مع طبق جانبي من البطاطس المقلية Description (Ar)" at bounding box center [818, 292] width 386 height 104
click at [910, 255] on textarea "بوكس يحتوي على شرائح لحم الكباب مع طبق جانبي من البطاطس المقلية" at bounding box center [807, 292] width 340 height 85
click at [866, 272] on textarea "بوكس مملوء على شرائح لحم الكباب مع طبق جانبي من البطاطس المقلية" at bounding box center [807, 292] width 340 height 85
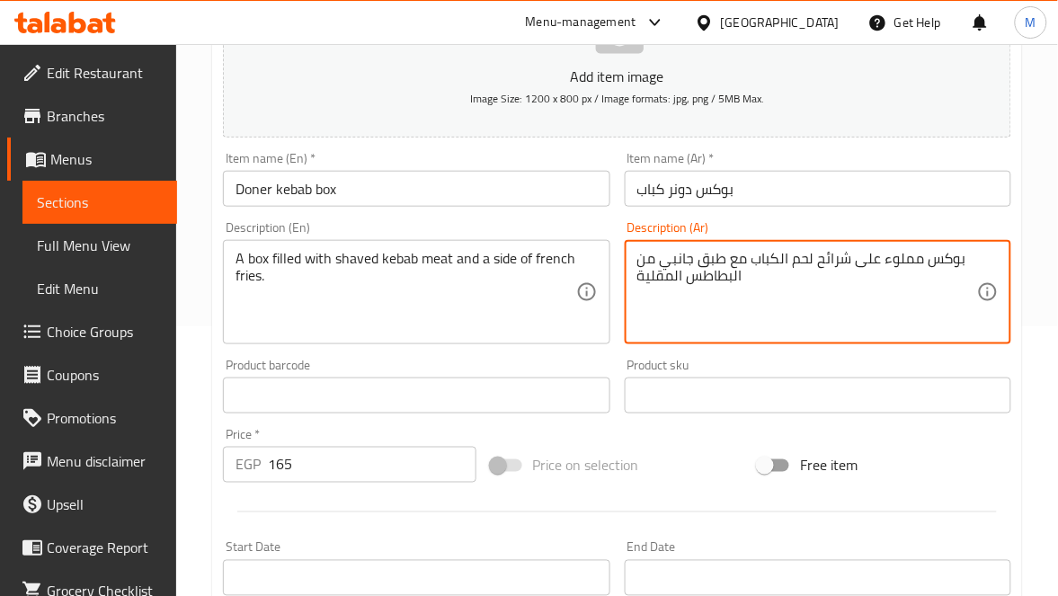
click at [866, 272] on textarea "بوكس مملوء على شرائح لحم الكباب مع طبق جانبي من البطاطس المقلية" at bounding box center [807, 292] width 340 height 85
click at [866, 265] on textarea "بوكس مملوء على شرائح لحم الكباب مع طبق جانبي من البطاطس المقلية" at bounding box center [807, 292] width 340 height 85
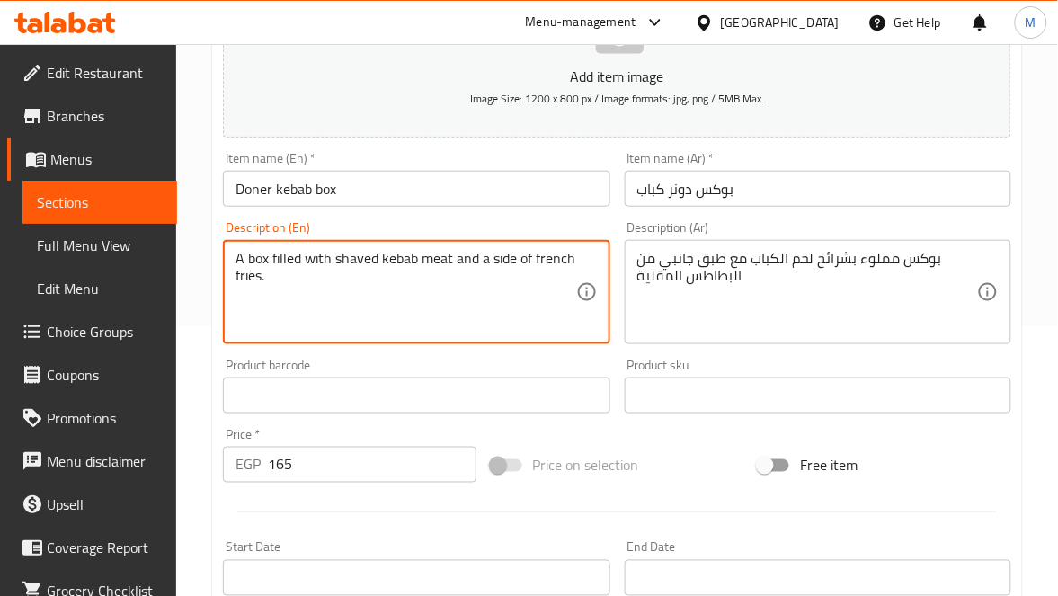
drag, startPoint x: 330, startPoint y: 255, endPoint x: 271, endPoint y: 262, distance: 58.8
click at [360, 262] on textarea "A box filled with shaved kebab meat and a side of french fries." at bounding box center [405, 292] width 340 height 85
drag, startPoint x: 454, startPoint y: 258, endPoint x: 333, endPoint y: 260, distance: 120.5
click at [333, 260] on textarea "A box filled with shaved kebab meat and a side of french fries." at bounding box center [405, 292] width 340 height 85
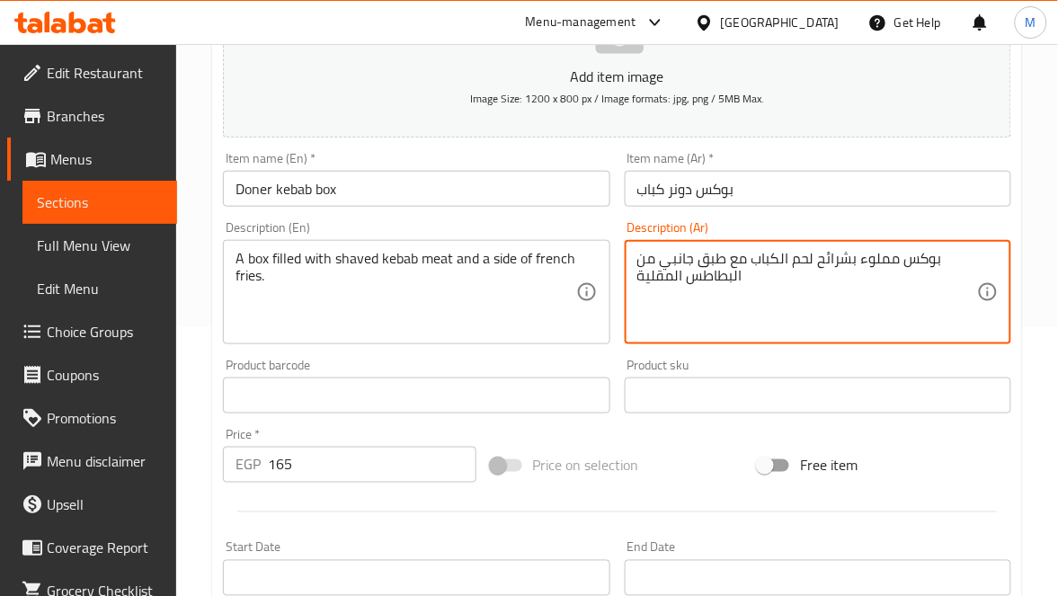
click at [831, 257] on textarea "بوكس مملوء بشرائح لحم الكباب مع طبق جانبي من البطاطس المقلية" at bounding box center [807, 292] width 340 height 85
click at [849, 257] on textarea "بوكس مملوء بشرائح لحم الكباب مع طبق جانبي من البطاطس المقلية" at bounding box center [807, 292] width 340 height 85
drag, startPoint x: 850, startPoint y: 258, endPoint x: 813, endPoint y: 255, distance: 37.8
click at [813, 255] on textarea "بوكس مملوء بشرائح لحم الكباب مع طبق جانبي من البطاطس المقلية" at bounding box center [807, 292] width 340 height 85
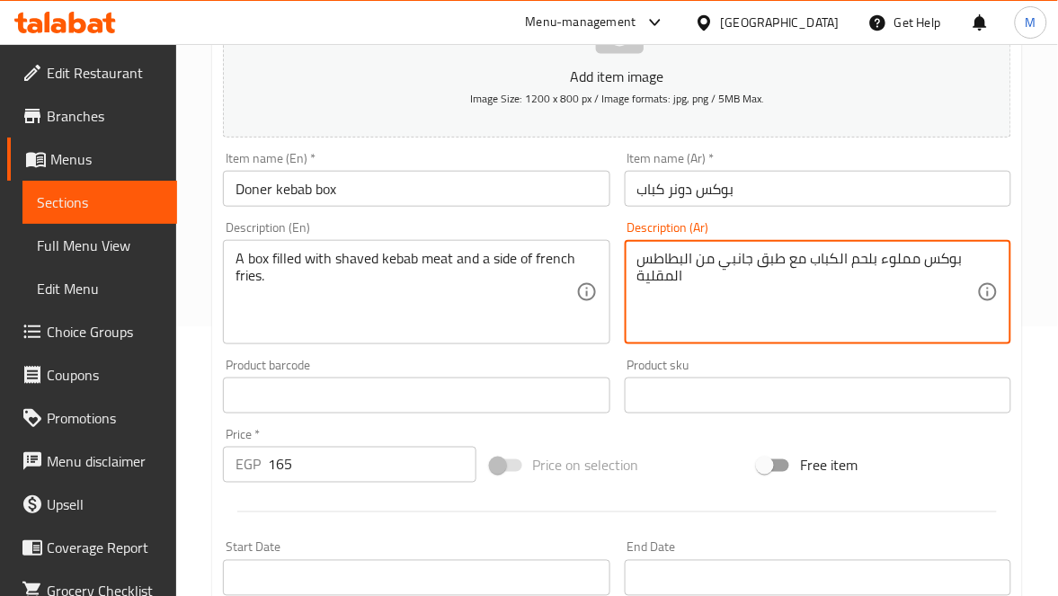
click at [832, 255] on textarea "بوكس مملوء بلحم الكباب مع طبق جانبي من البطاطس المقلية" at bounding box center [807, 292] width 340 height 85
click at [839, 259] on textarea "بوكس مملوء بلحم الكباب مع طبق جانبي من البطاطس المقلية" at bounding box center [807, 292] width 340 height 85
click at [806, 263] on textarea "بوكس مملوء بلحم كباب مع طبق جانبي من البطاطس المقلية" at bounding box center [807, 292] width 340 height 85
paste textarea "شورم"
type textarea "بوكس مملوء بلحم كباب مبشور مع طبق جانبي من البطاطس المقلية"
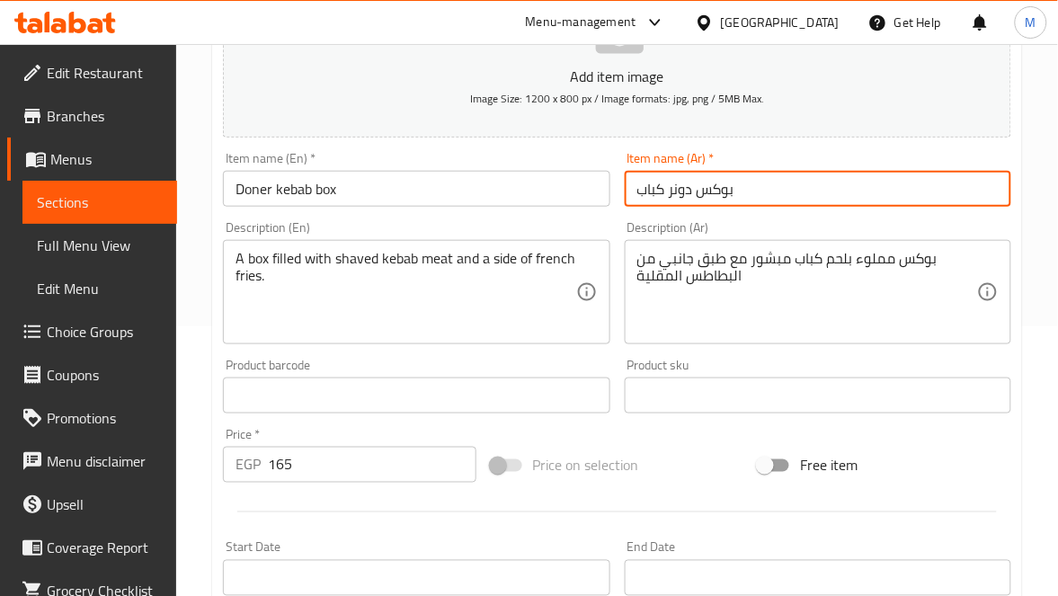
click at [795, 192] on input "بوكس دونر كباب" at bounding box center [818, 189] width 386 height 36
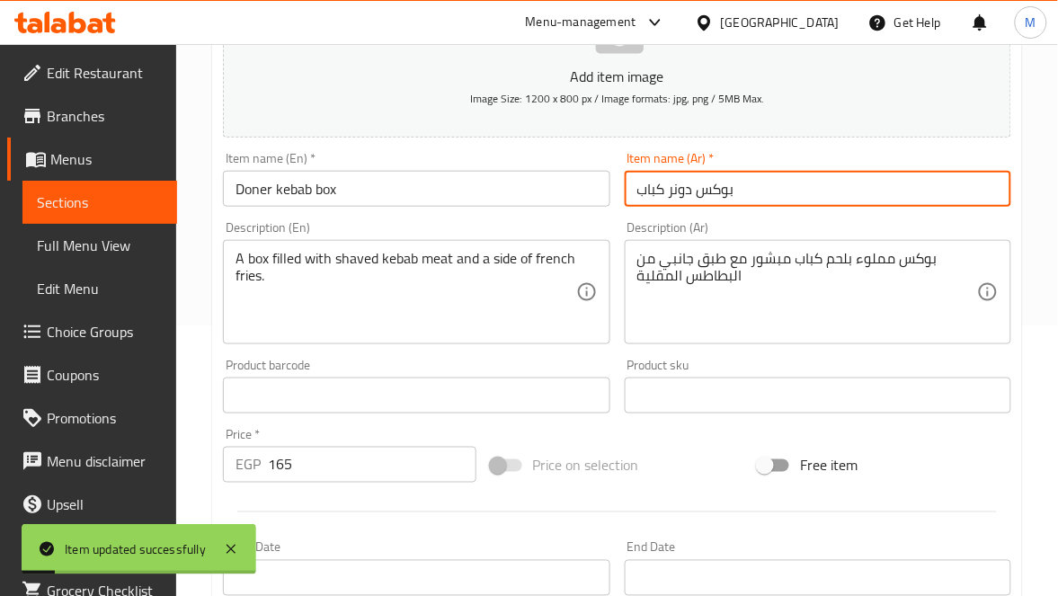
scroll to position [0, 0]
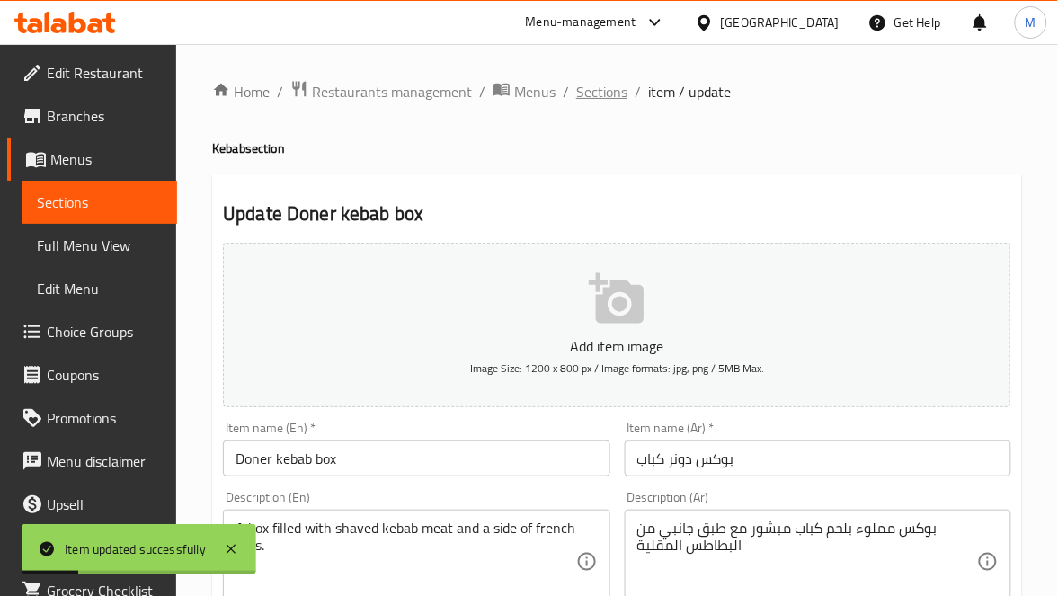
click at [605, 83] on span "Sections" at bounding box center [601, 92] width 51 height 22
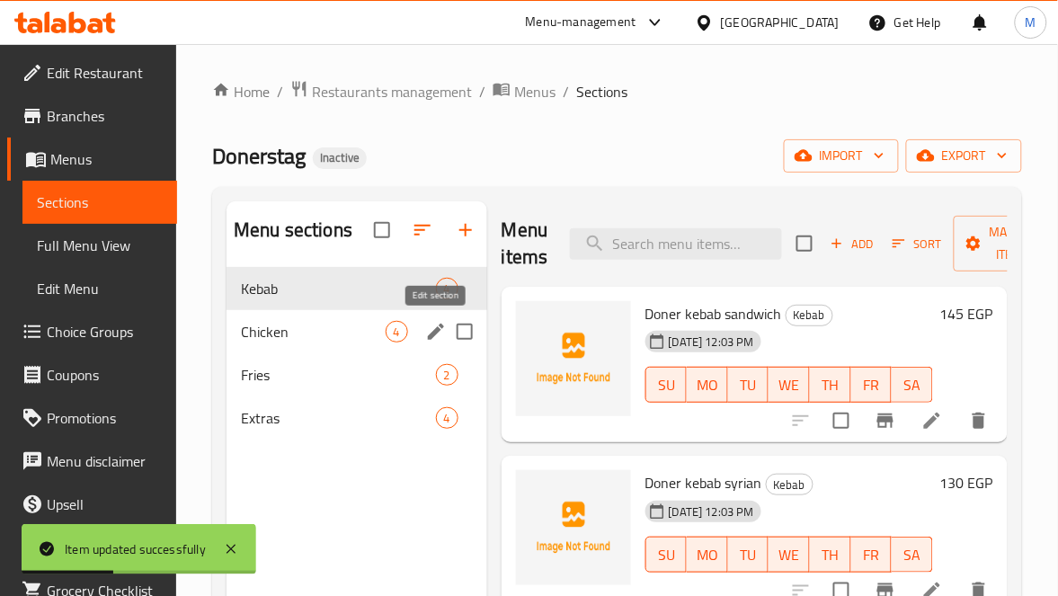
click at [441, 333] on icon "edit" at bounding box center [436, 332] width 22 height 22
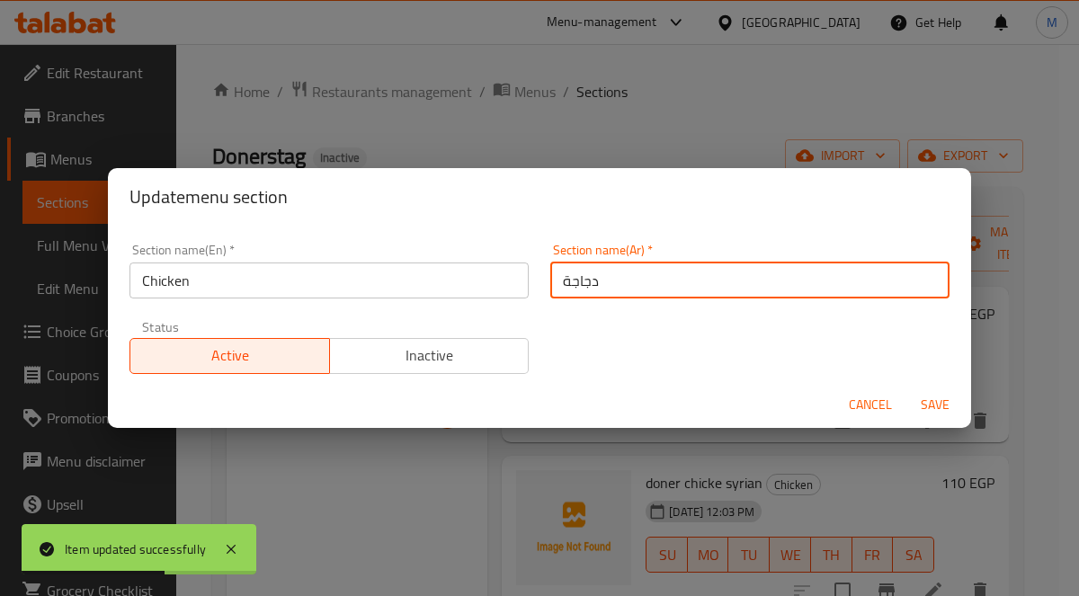
click at [558, 279] on input "دجاجة" at bounding box center [749, 280] width 399 height 36
click at [553, 281] on input "دجاج" at bounding box center [749, 280] width 399 height 36
type input "الدجاج"
click at [947, 401] on span "Save" at bounding box center [934, 405] width 43 height 22
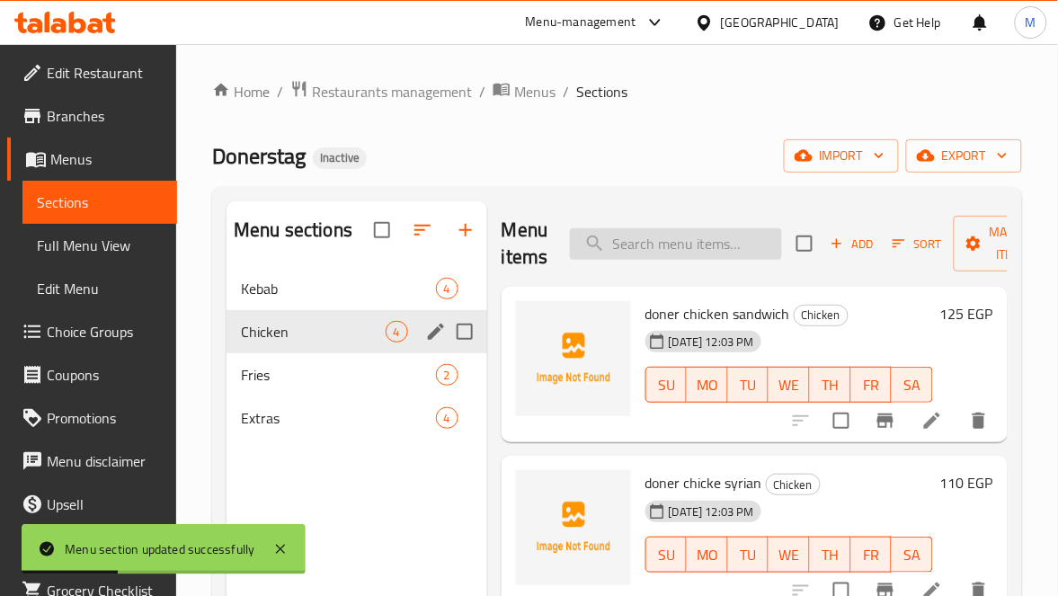
click at [608, 220] on div "Menu items Add Sort Manage items" at bounding box center [755, 243] width 506 height 85
paste input "doner chicke syrian"
click at [621, 237] on input "doner chicke syrian" at bounding box center [676, 243] width 212 height 31
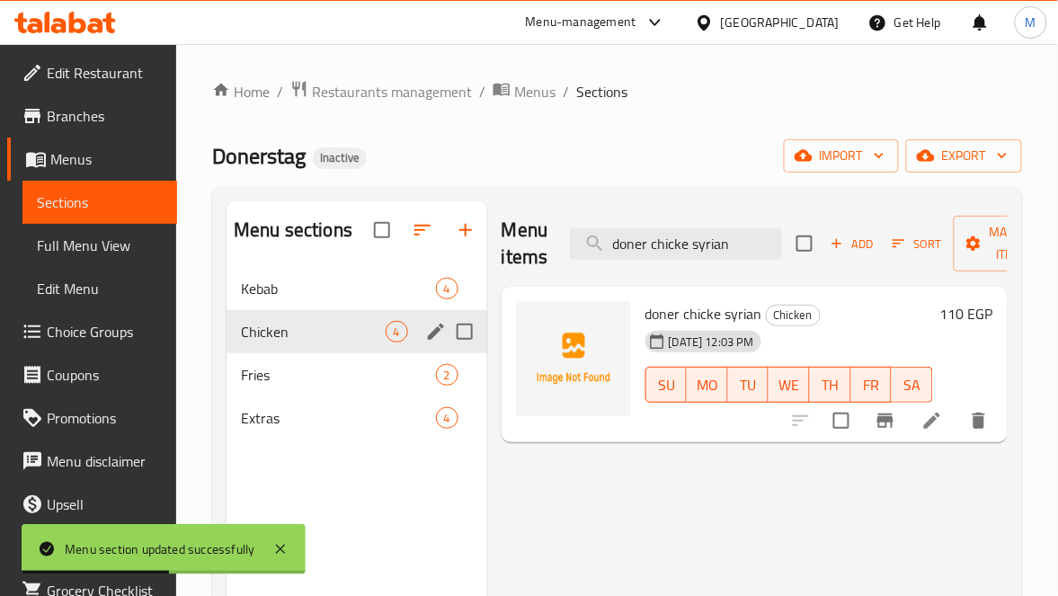
type input "doner chicke syrian"
click at [924, 425] on icon at bounding box center [932, 421] width 22 height 22
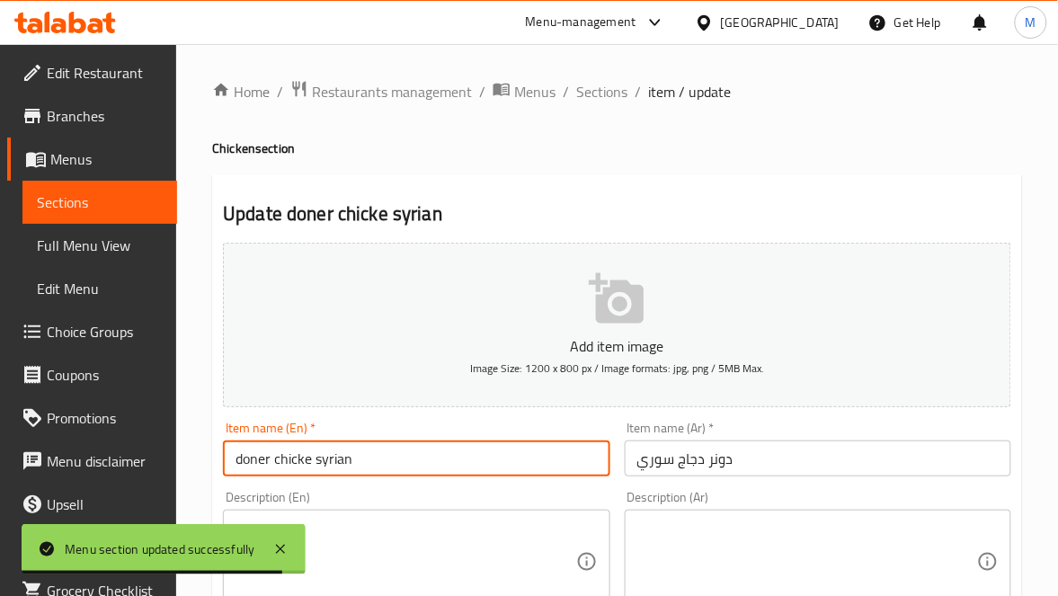
click at [314, 466] on input "doner chicke syrian" at bounding box center [416, 458] width 386 height 36
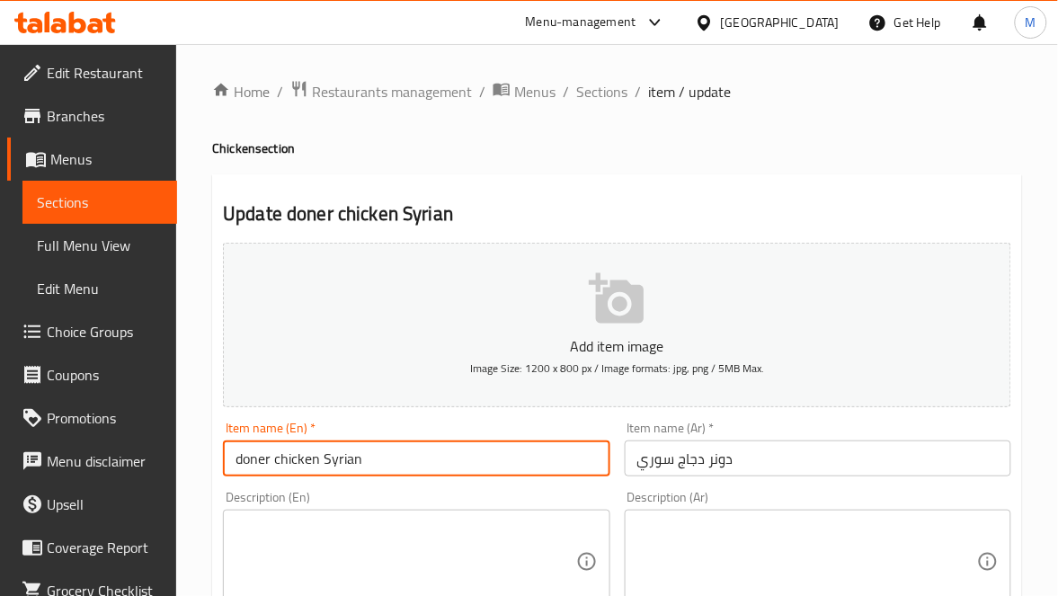
type input "doner chicken Syrian"
click at [603, 82] on span "Sections" at bounding box center [601, 92] width 51 height 22
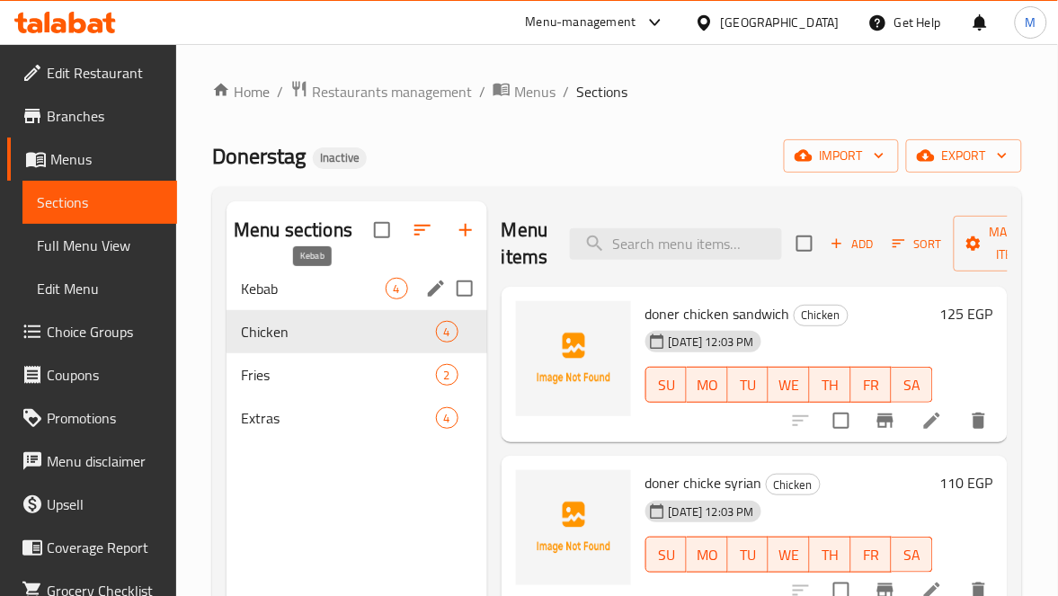
click at [254, 292] on span "Kebab" at bounding box center [313, 289] width 144 height 22
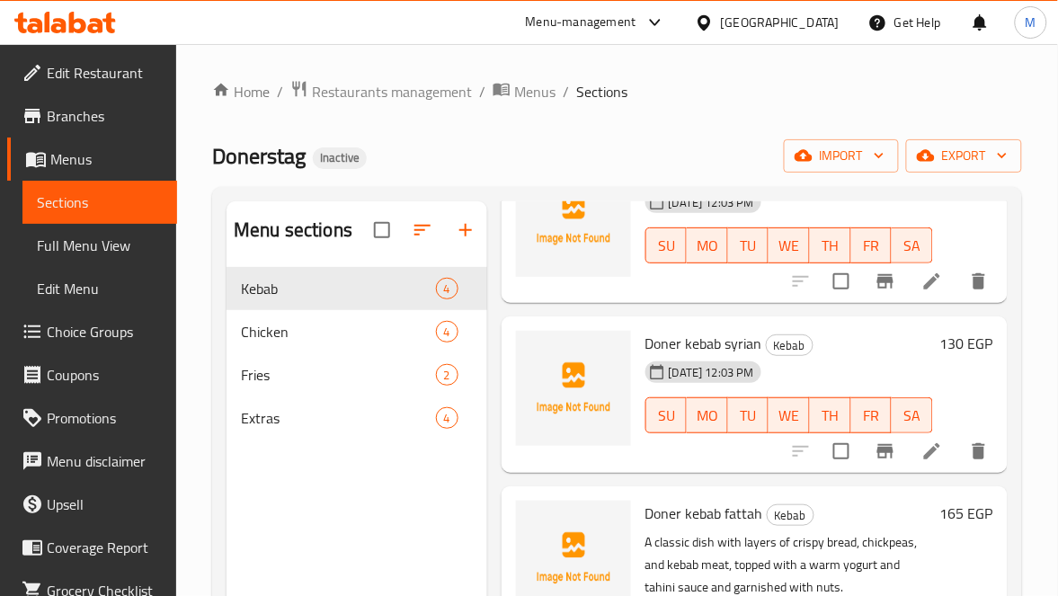
scroll to position [293, 0]
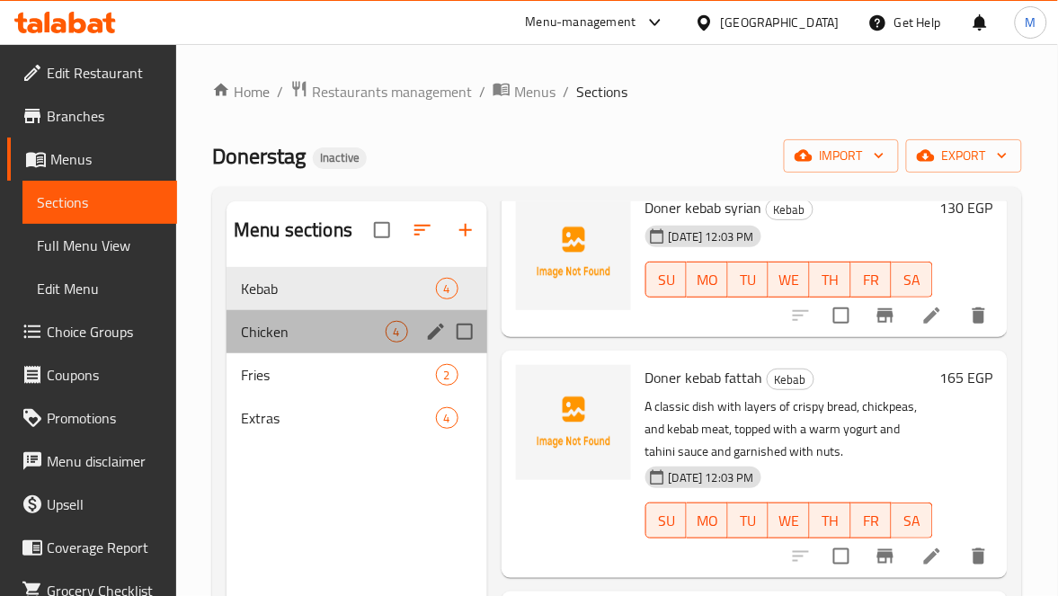
click at [272, 343] on div "Chicken 4" at bounding box center [356, 331] width 261 height 43
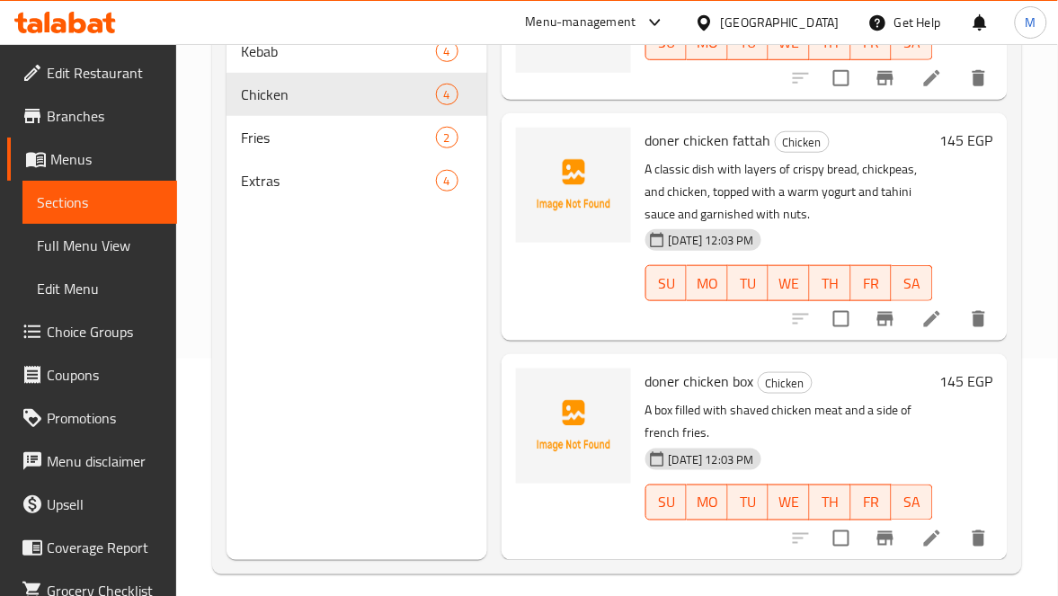
scroll to position [253, 0]
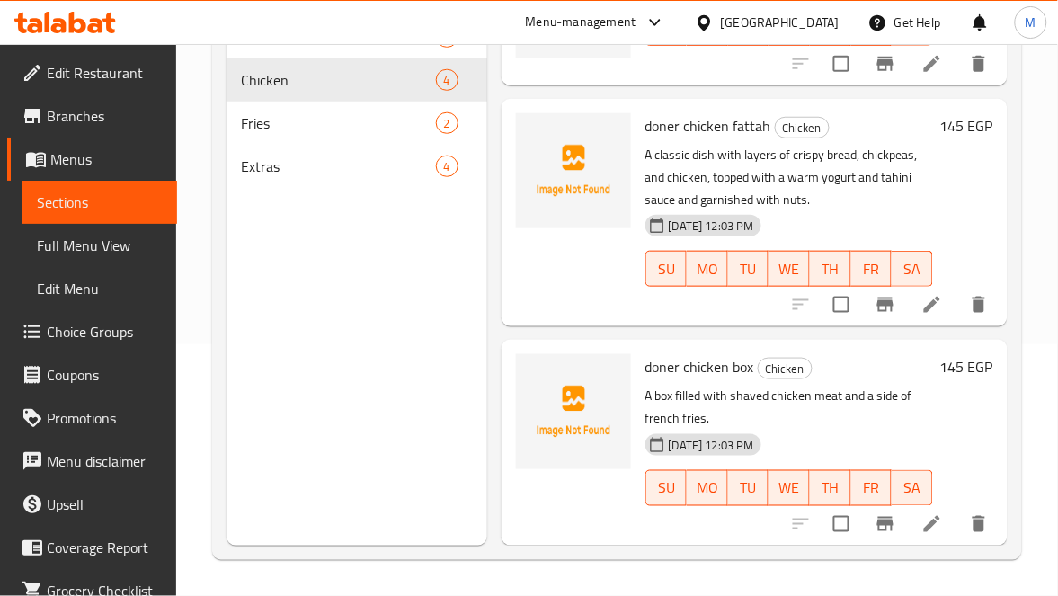
click at [907, 292] on li at bounding box center [932, 305] width 50 height 32
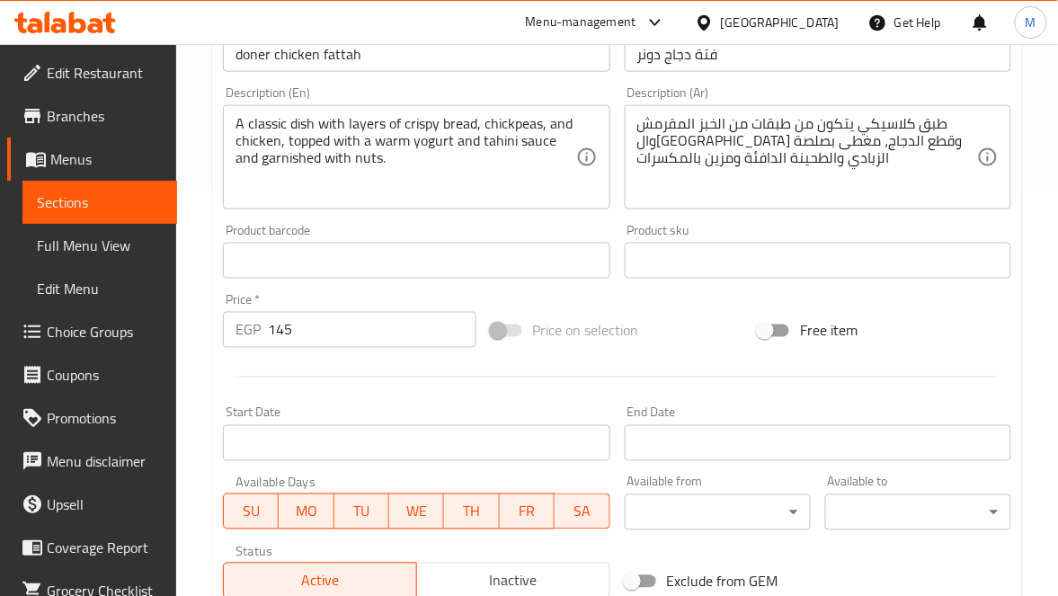
scroll to position [270, 0]
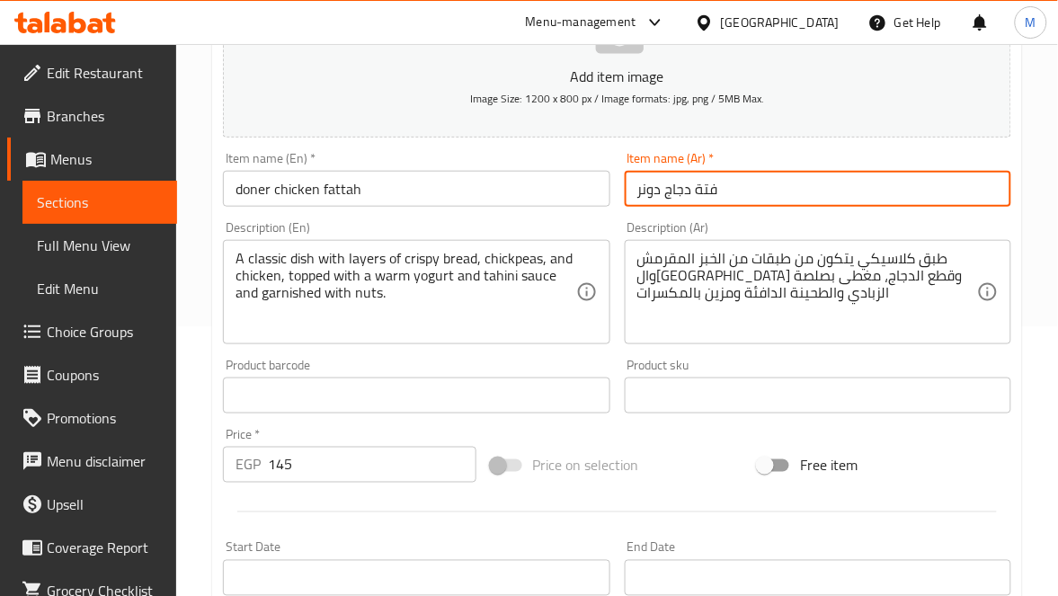
click at [646, 196] on input "فتة دجاج دونر" at bounding box center [818, 189] width 386 height 36
drag, startPoint x: 646, startPoint y: 196, endPoint x: 624, endPoint y: 192, distance: 22.8
click at [624, 192] on div "Item name (Ar)   * فتة دجاج دونر Item name (Ar) *" at bounding box center [817, 179] width 401 height 69
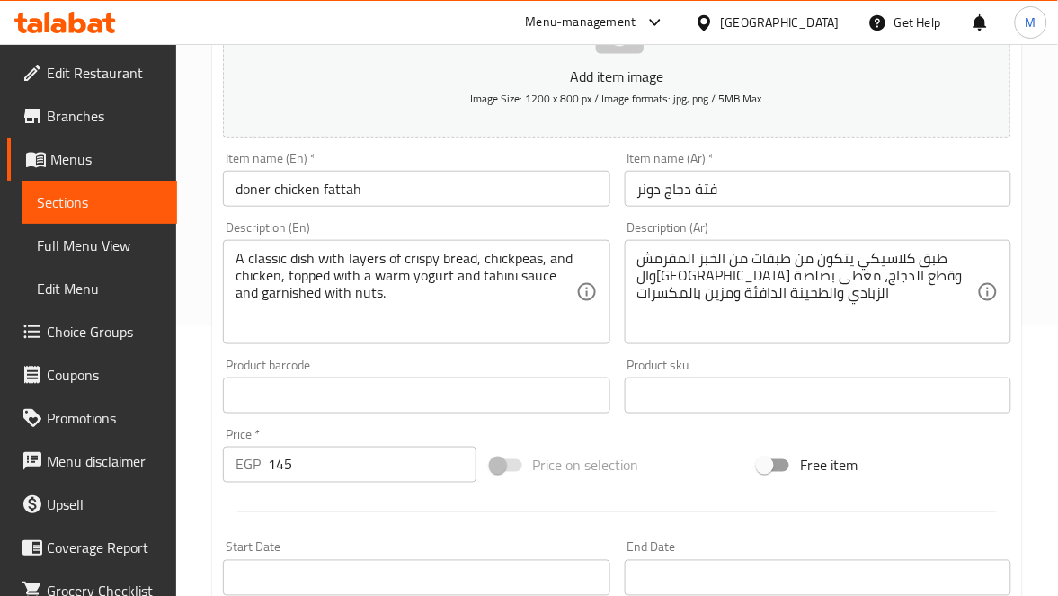
click at [653, 188] on input "فتة دجاج دونر" at bounding box center [818, 189] width 386 height 36
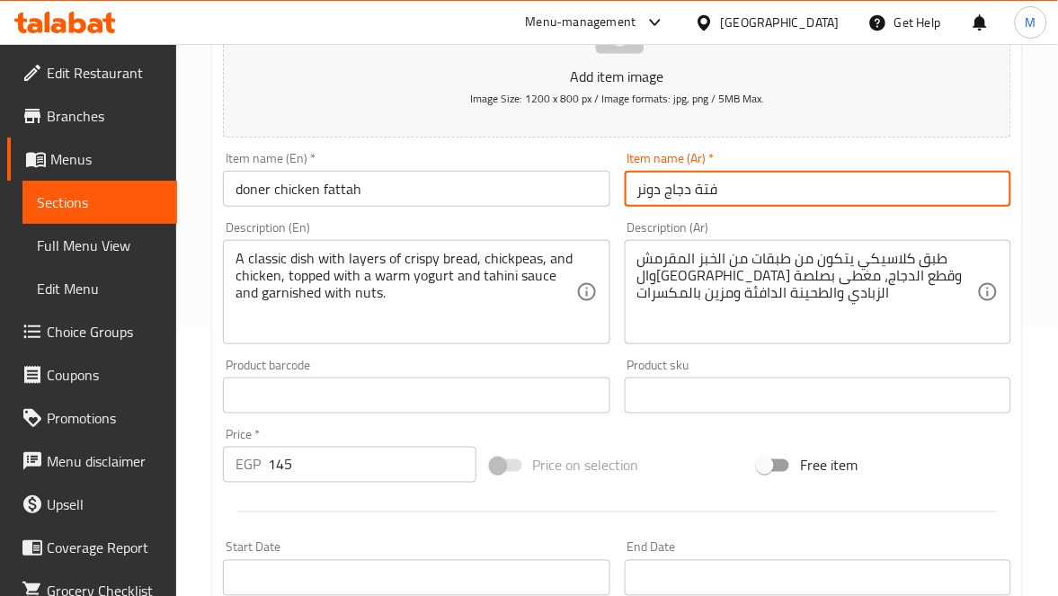
click at [653, 188] on input "فتة دجاج دونر" at bounding box center [818, 189] width 386 height 36
click at [662, 200] on input "فتة دجاج" at bounding box center [818, 189] width 386 height 36
paste input "ونرد"
type input "فتة دونر دجاج"
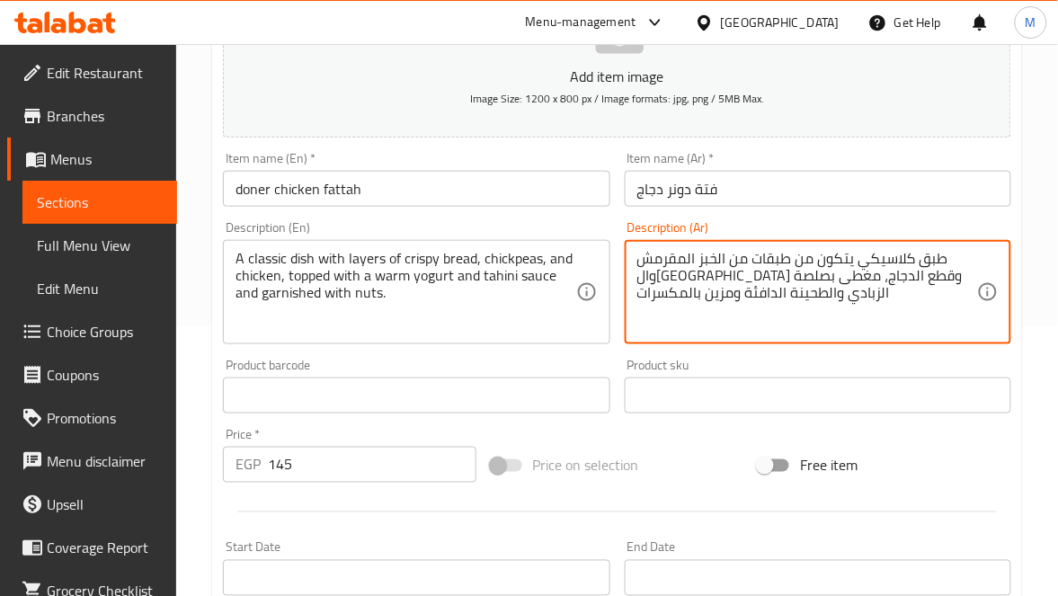
click at [837, 251] on textarea "طبق كلاسيكي يتكون من طبقات من الخبز المقرمش وال[GEOGRAPHIC_DATA] وقطع الدجاج، م…" at bounding box center [807, 292] width 340 height 85
drag, startPoint x: 897, startPoint y: 275, endPoint x: 873, endPoint y: 278, distance: 24.4
click at [871, 275] on textarea "طبق كلاسيكي يتكون من طبقات من الخبز المقرمش وال[GEOGRAPHIC_DATA] وقطع الدجاج، م…" at bounding box center [807, 292] width 340 height 85
type textarea "طبق كلاسيكي يتكون من طبقات من الخبز المقرمش والحمص و الدجاج، مغطى بصلصة الزبادي…"
click at [770, 190] on input "فتة دونر دجاج" at bounding box center [818, 189] width 386 height 36
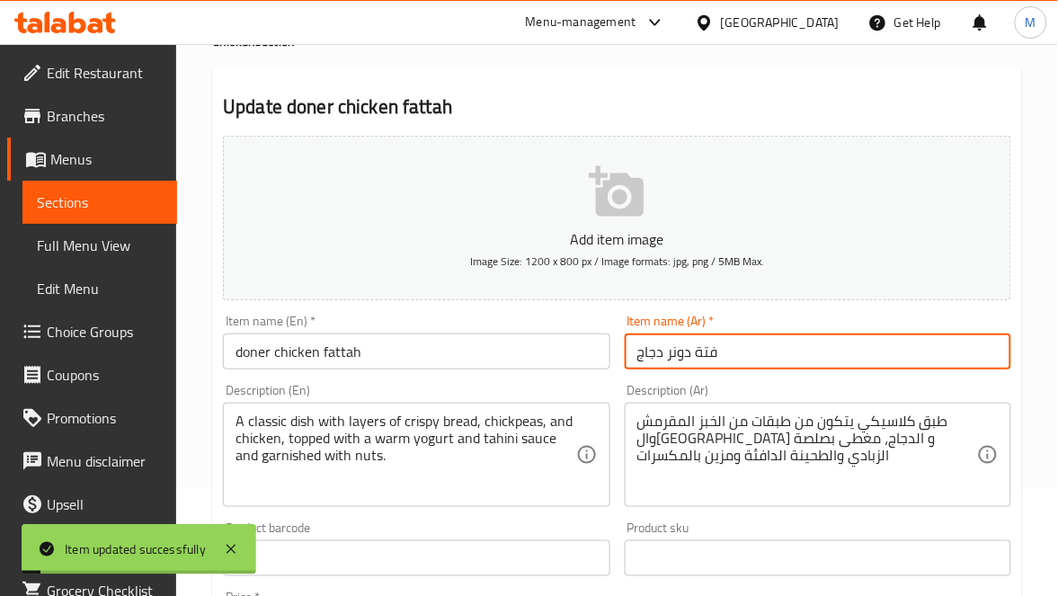
scroll to position [0, 0]
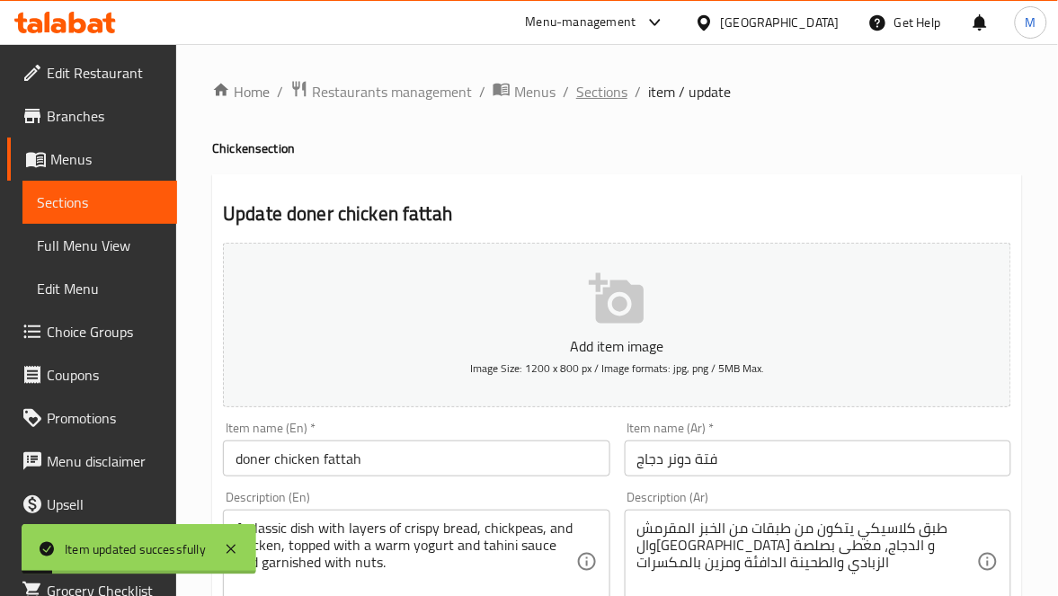
click at [607, 81] on span "Sections" at bounding box center [601, 92] width 51 height 22
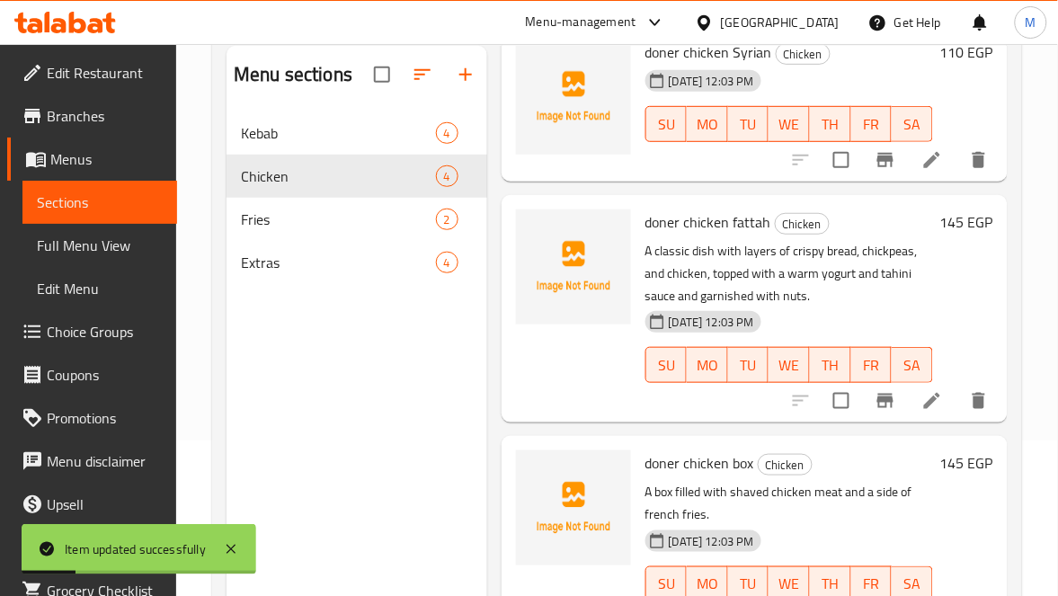
scroll to position [253, 0]
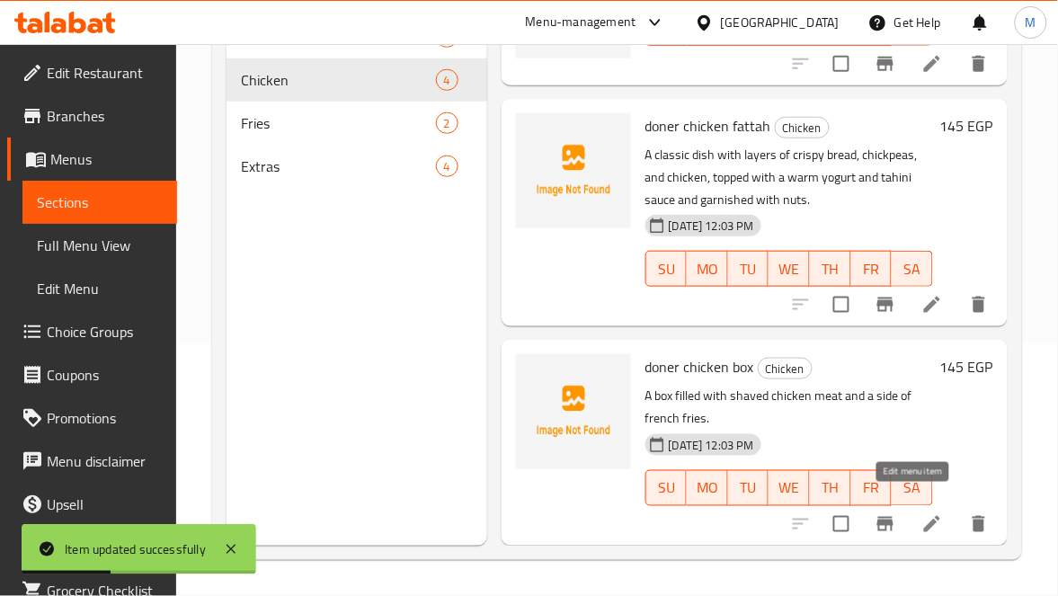
click at [921, 513] on icon at bounding box center [932, 524] width 22 height 22
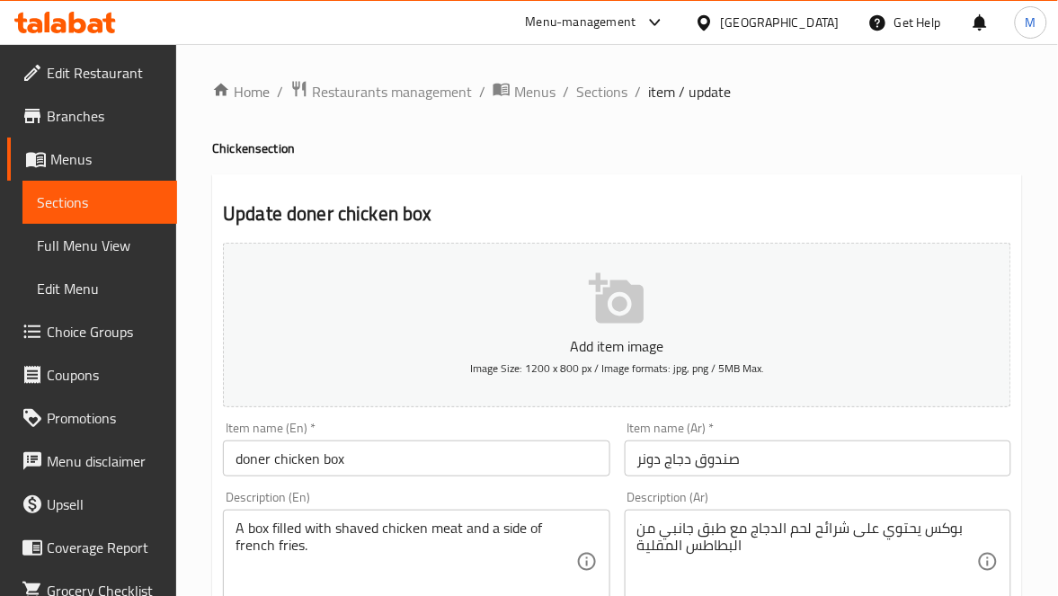
click at [730, 455] on input "صندوق دجاج دونر" at bounding box center [818, 458] width 386 height 36
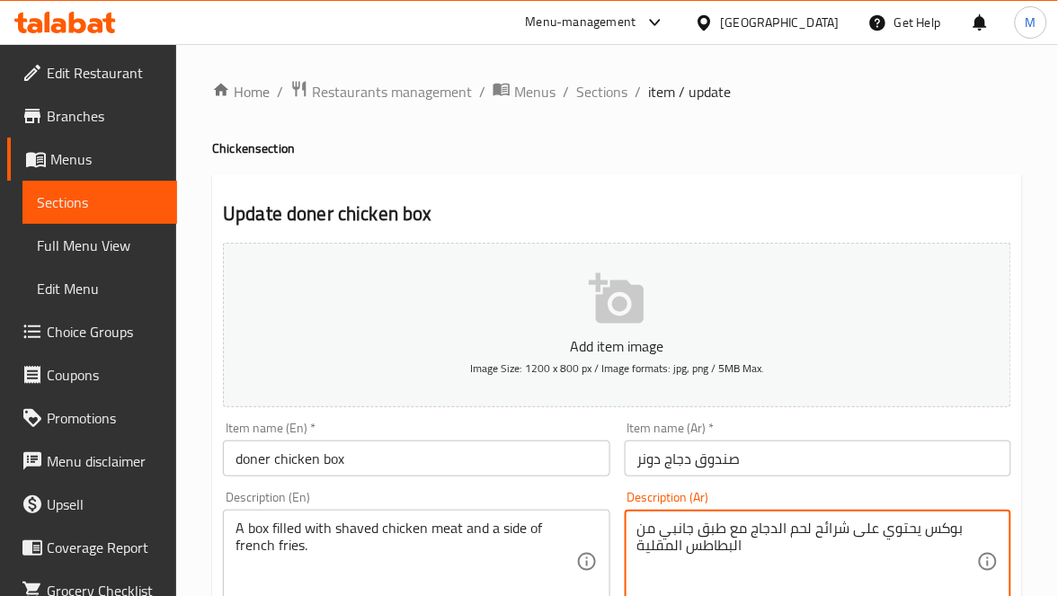
click at [941, 525] on textarea "بوكس يحتوي على شرائح لحم الدجاج مع طبق جانبي من البطاطس المقلية" at bounding box center [807, 562] width 340 height 85
click at [715, 462] on input "صندوق دجاج دونر" at bounding box center [818, 458] width 386 height 36
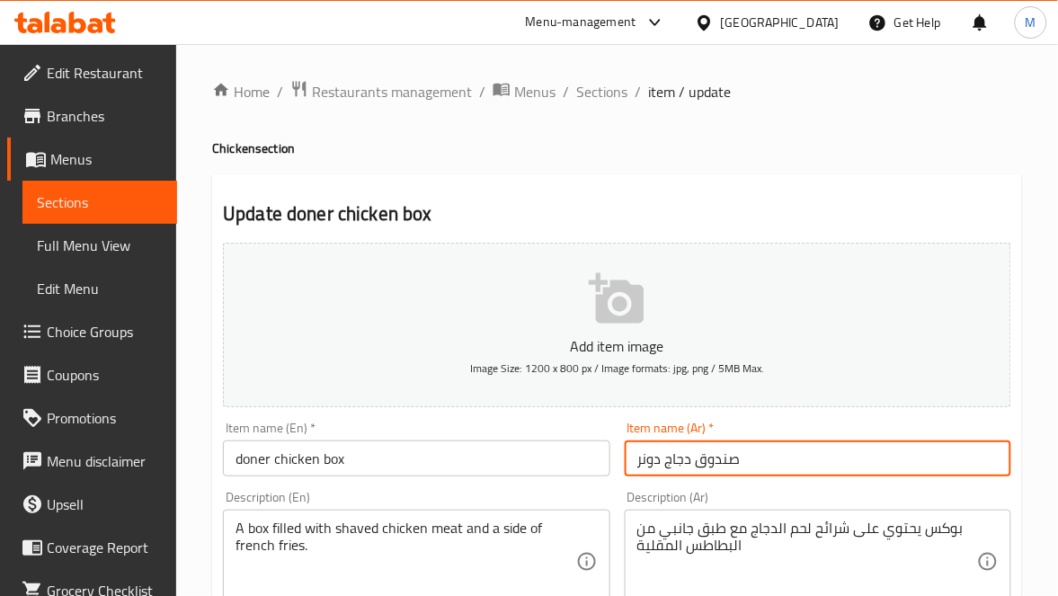
click at [715, 462] on input "صندوق دجاج دونر" at bounding box center [818, 458] width 386 height 36
paste input "وكس"
click at [651, 468] on input "بوكس دجاج دونر" at bounding box center [818, 458] width 386 height 36
click at [664, 455] on input "بوكس دجاج" at bounding box center [818, 458] width 386 height 36
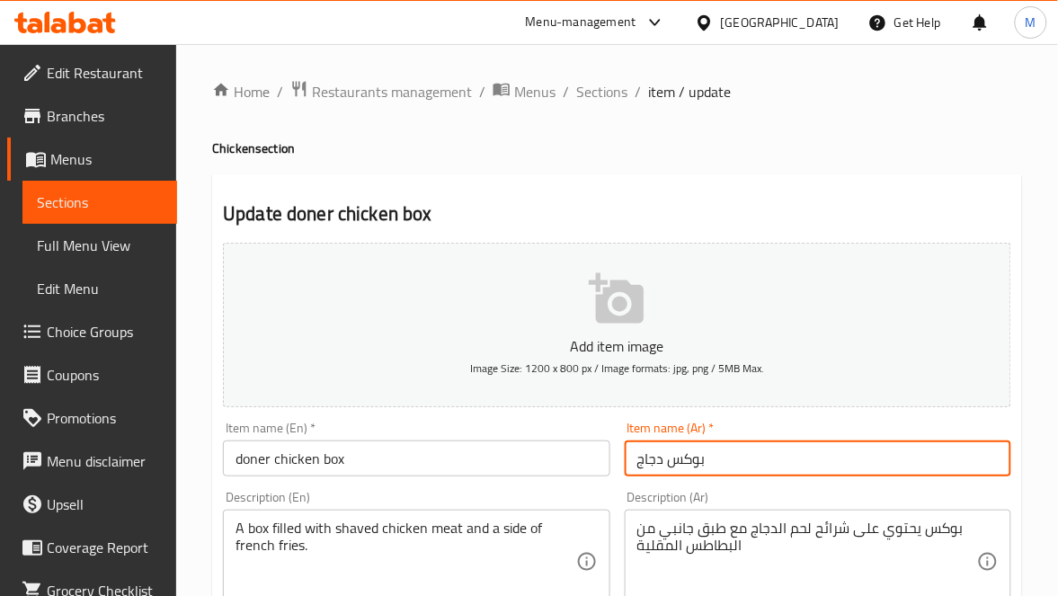
paste input "ونرد"
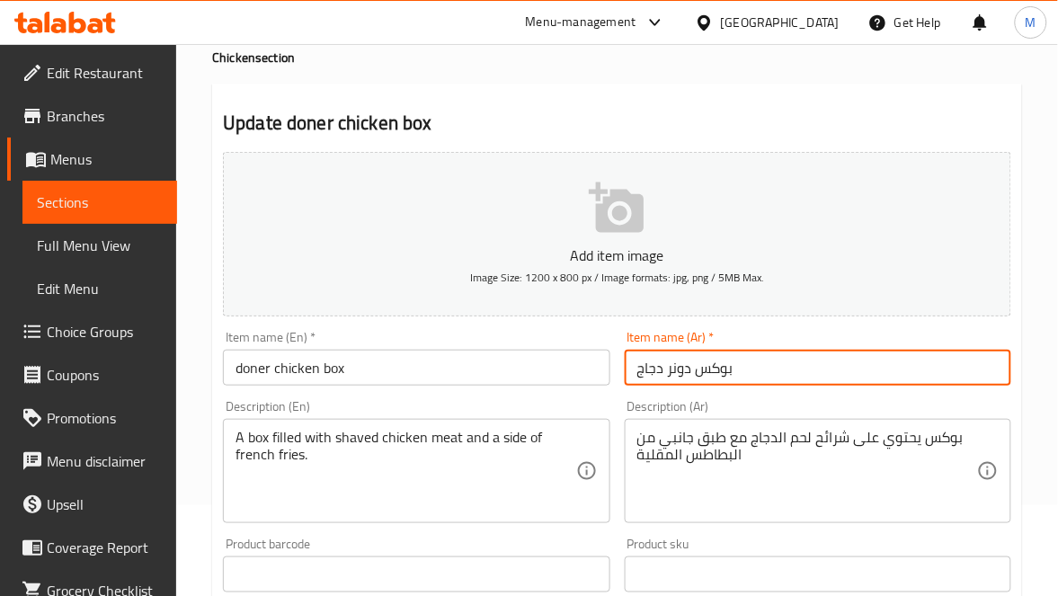
scroll to position [135, 0]
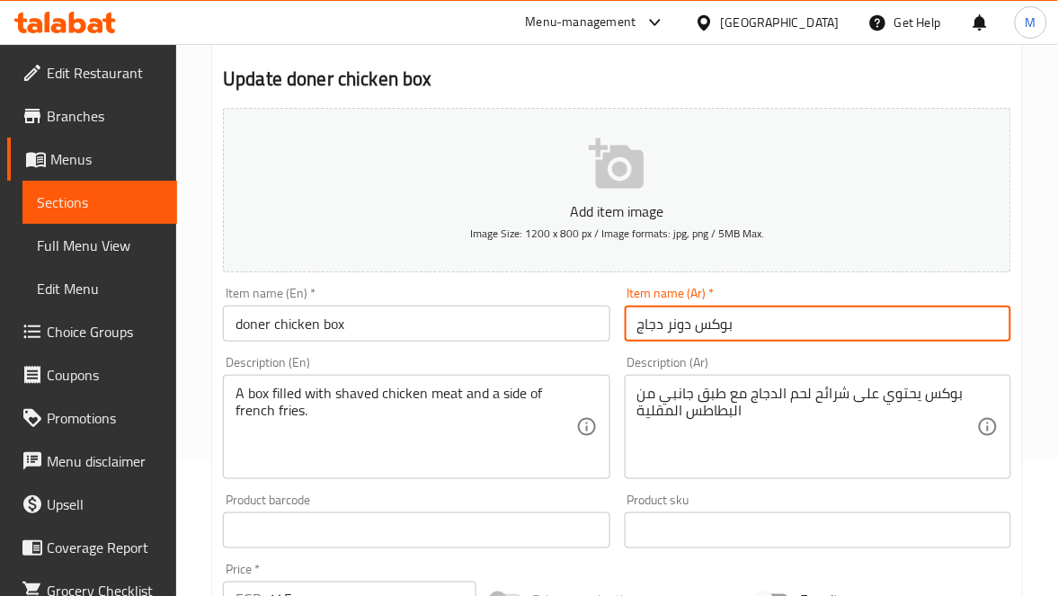
type input "بوكس دونر دجاج"
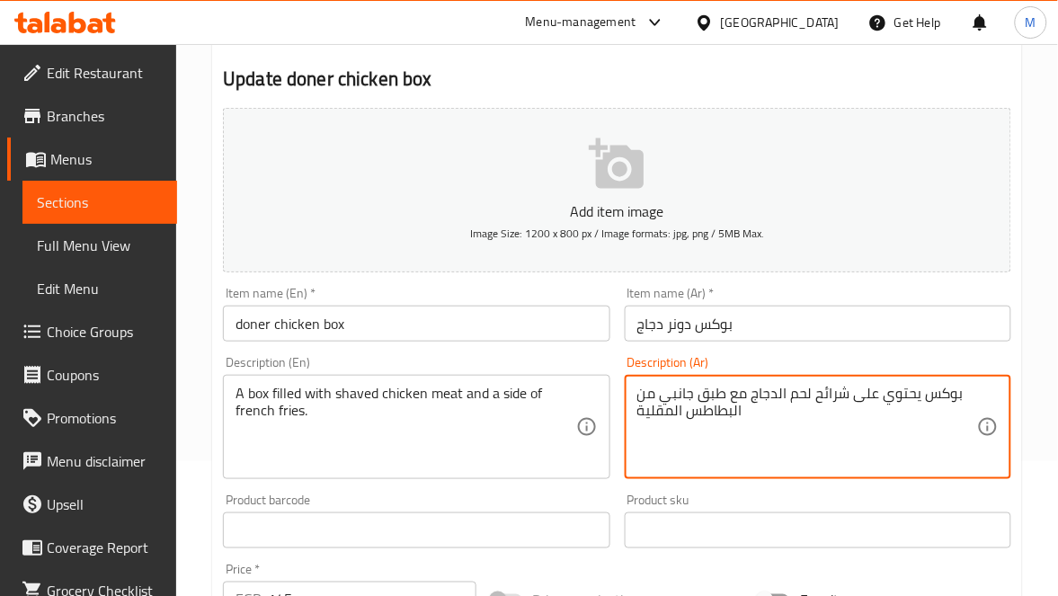
click at [902, 392] on textarea "بوكس يحتوي على شرائح لحم الدجاج مع طبق جانبي من البطاطس المقلية" at bounding box center [807, 427] width 340 height 85
click at [920, 393] on textarea "بوكس على شرائح لحم الدجاج مع طبق جانبي من البطاطس المقلية" at bounding box center [807, 427] width 340 height 85
click at [839, 395] on textarea "بوكس مملوء شرائح لحم الدجاج مع طبق جانبي من البطاطس المقلية" at bounding box center [807, 427] width 340 height 85
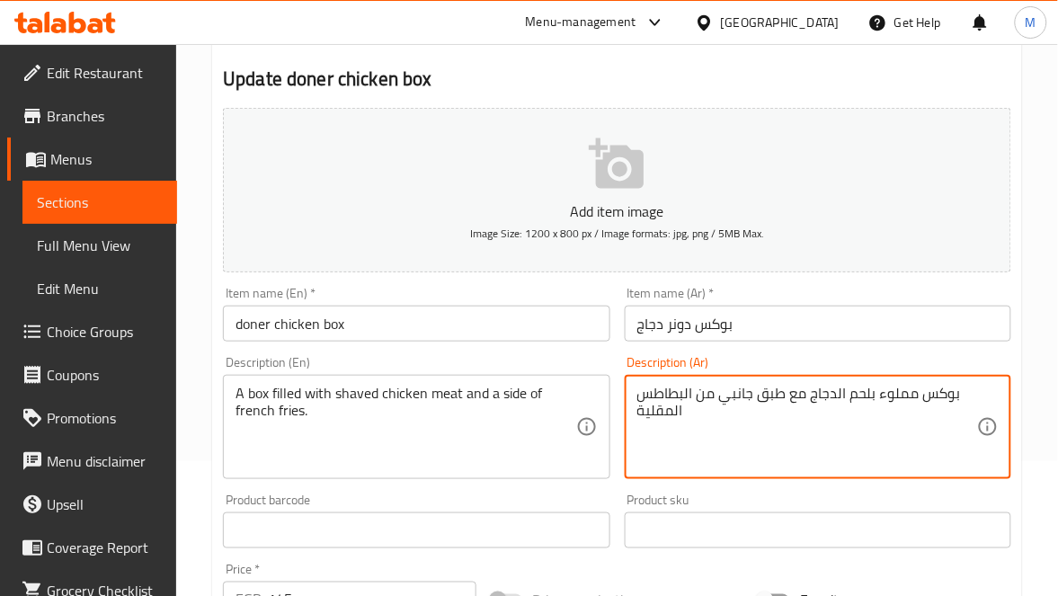
click at [810, 400] on textarea "بوكس مملوء بلحم الدجاج مع طبق جانبي من البطاطس المقلية" at bounding box center [807, 427] width 340 height 85
type textarea "بوكس مملوء بلحم الدجاج المبشور مع طبق جانبي من البطاطس المقلية"
click at [795, 320] on input "بوكس دونر دجاج" at bounding box center [818, 324] width 386 height 36
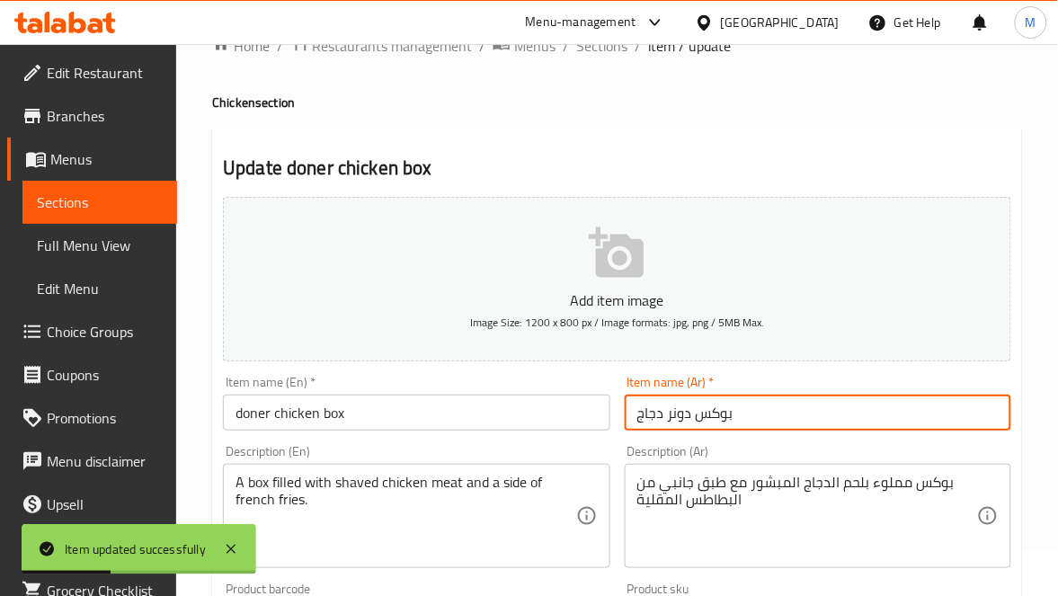
scroll to position [0, 0]
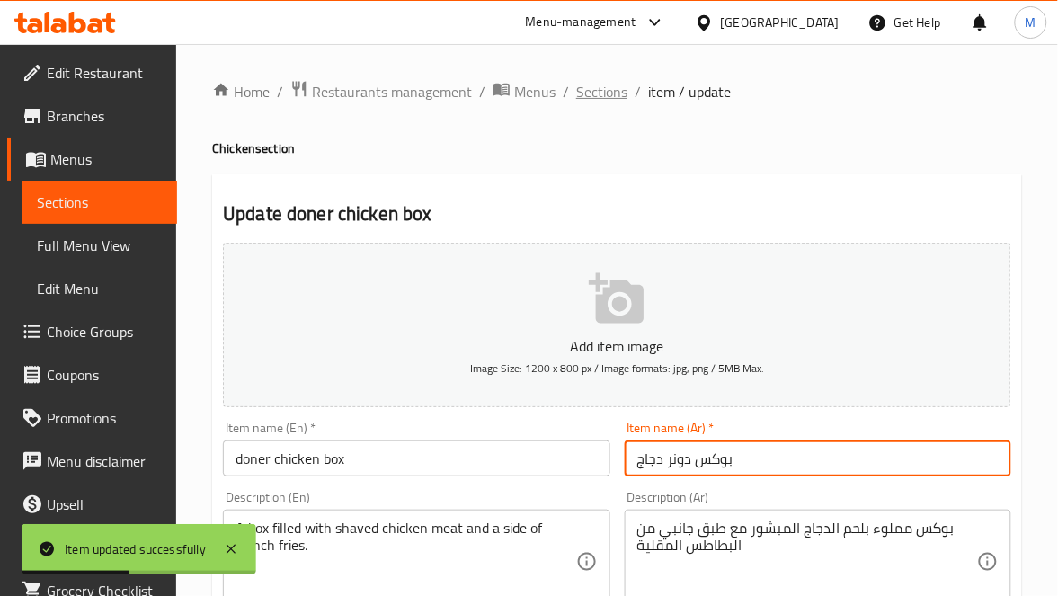
click at [585, 88] on span "Sections" at bounding box center [601, 92] width 51 height 22
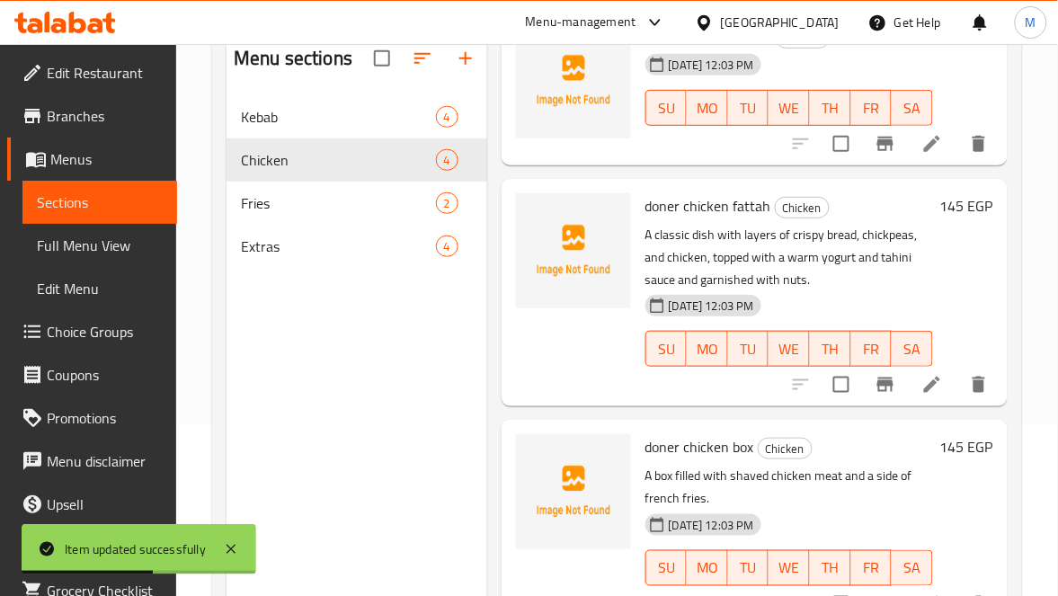
scroll to position [253, 0]
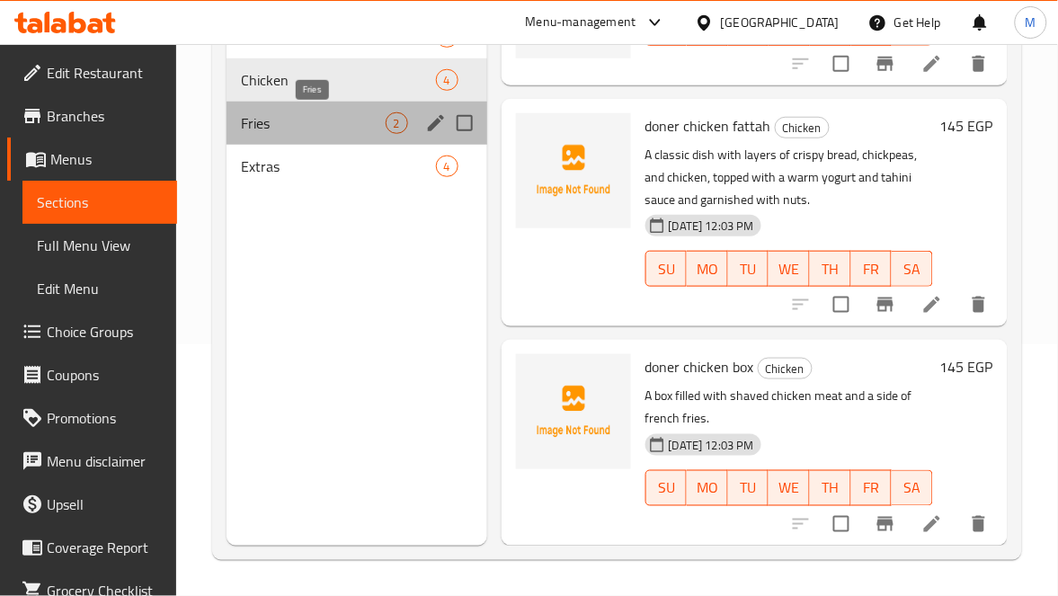
click at [315, 120] on span "Fries" at bounding box center [313, 123] width 144 height 22
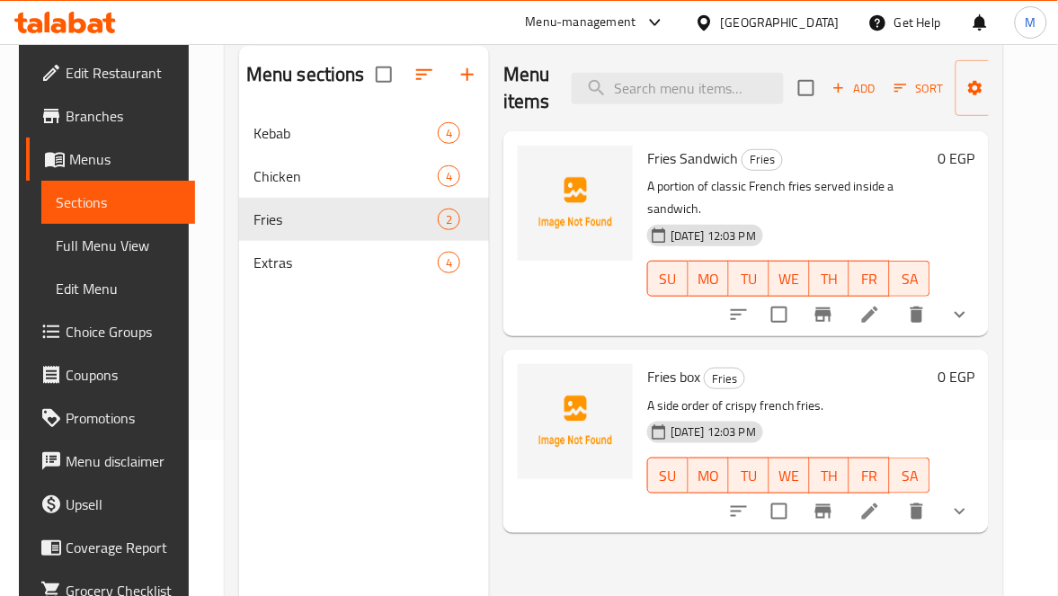
scroll to position [118, 0]
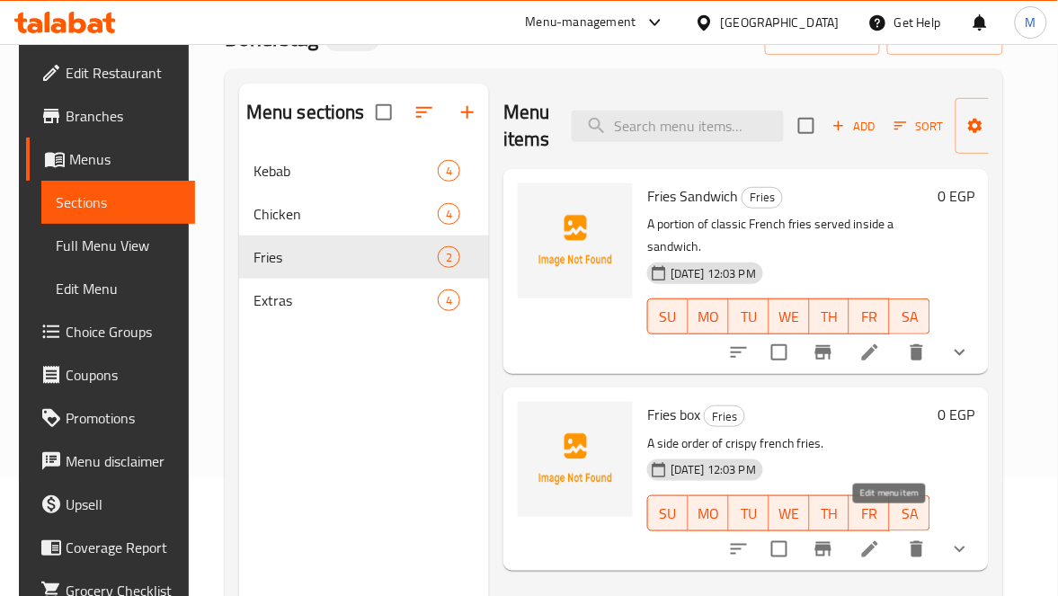
click at [881, 538] on icon at bounding box center [870, 549] width 22 height 22
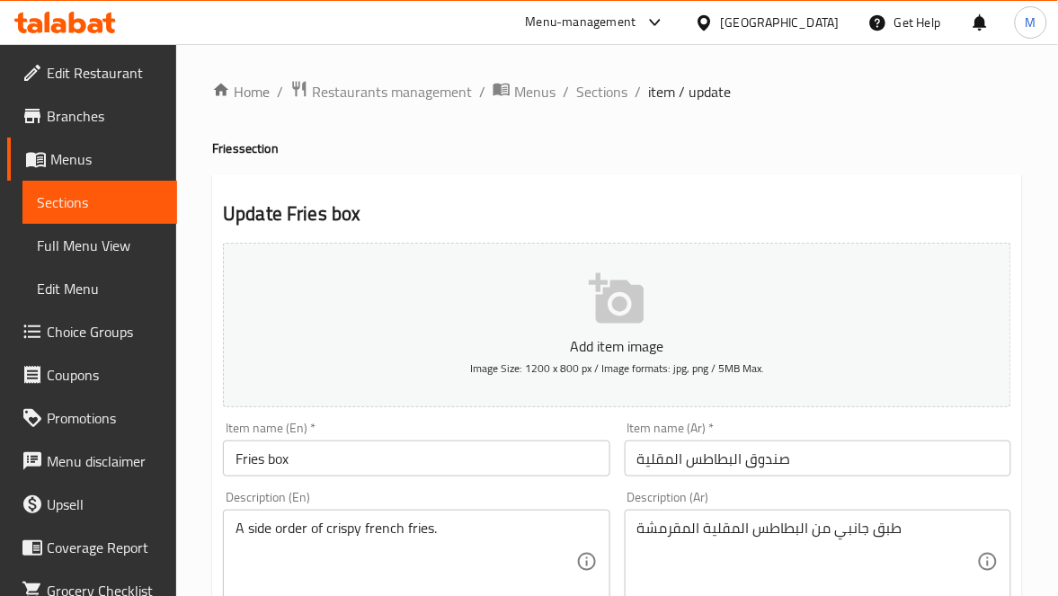
click at [777, 457] on input "صندوق البطاطس المقلية" at bounding box center [818, 458] width 386 height 36
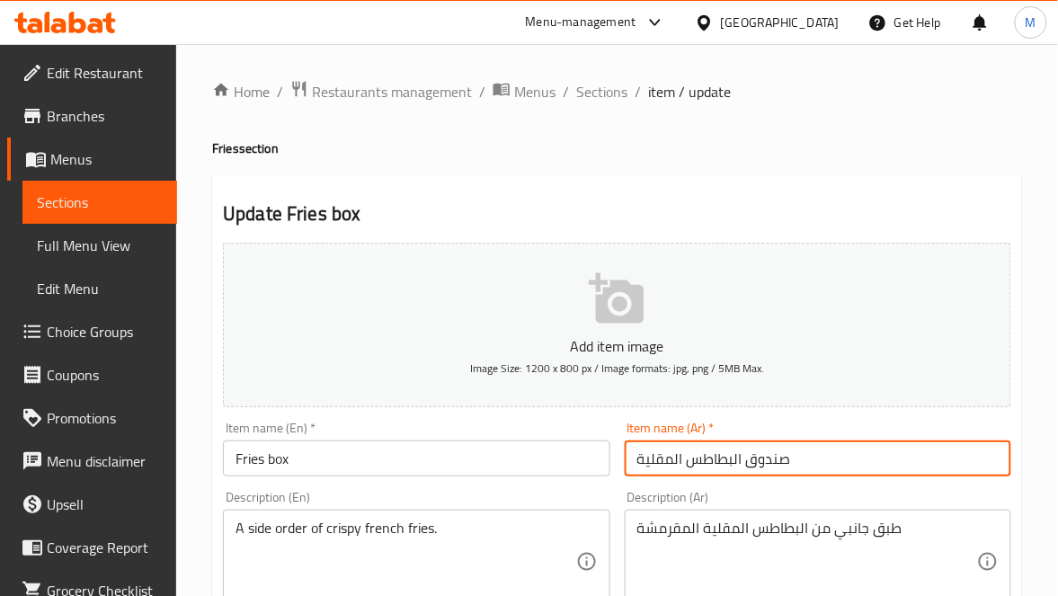
click at [777, 457] on input "صندوق البطاطس المقلية" at bounding box center [818, 458] width 386 height 36
type input "بوكس البطاطس المقلية"
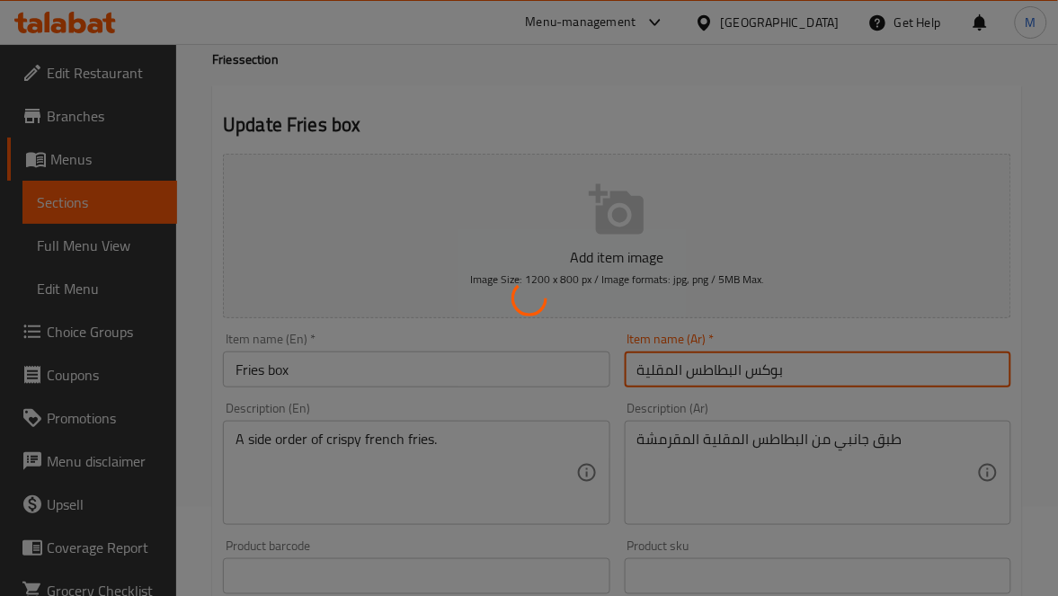
scroll to position [135, 0]
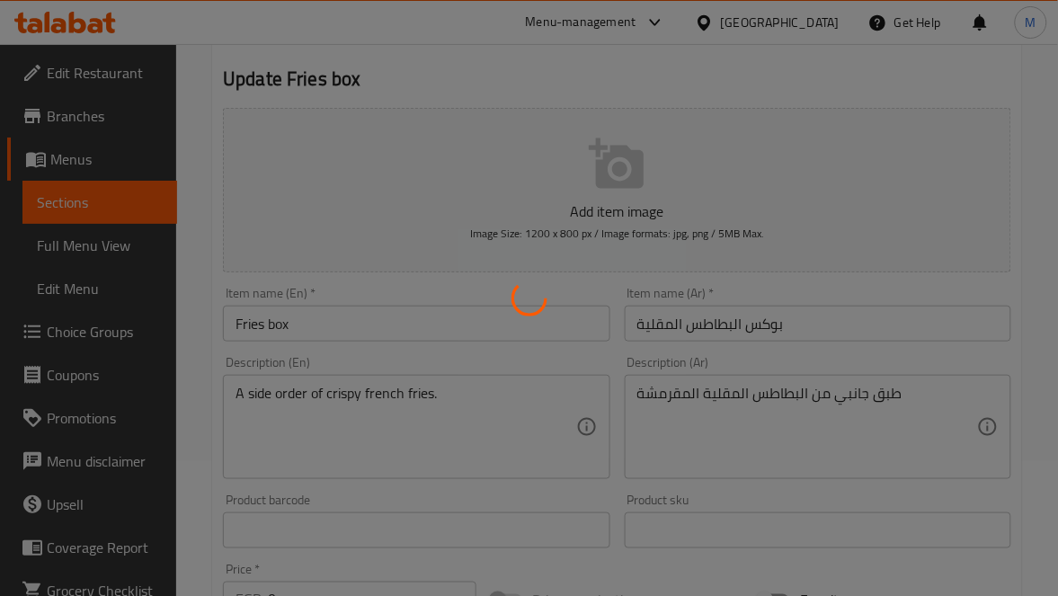
click at [279, 395] on div at bounding box center [529, 298] width 1058 height 596
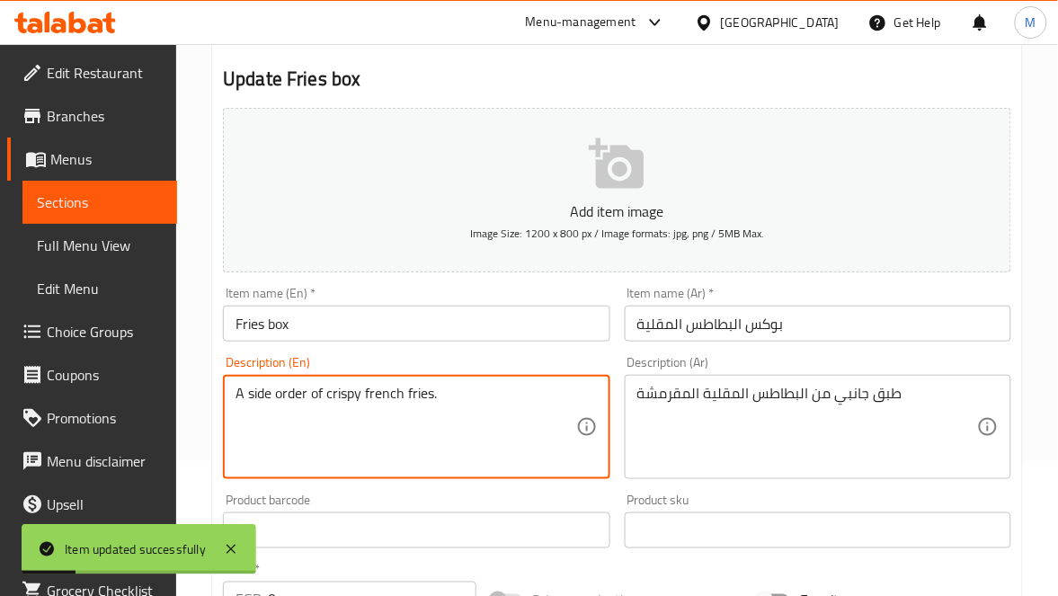
drag, startPoint x: 308, startPoint y: 395, endPoint x: 248, endPoint y: 395, distance: 60.2
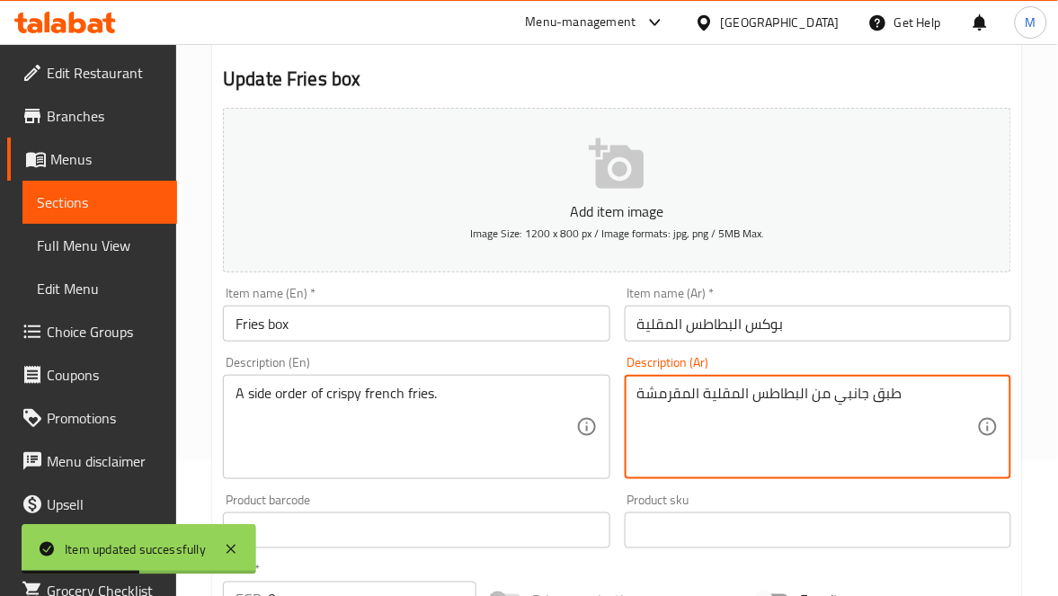
paste textarea "لب"
click at [875, 401] on textarea "طبق جانبي من البطاطس المقلية المقرمشة" at bounding box center [807, 427] width 340 height 85
click at [883, 396] on textarea "طبق جانبي من البطاطس المقلية المقرمشة" at bounding box center [807, 427] width 340 height 85
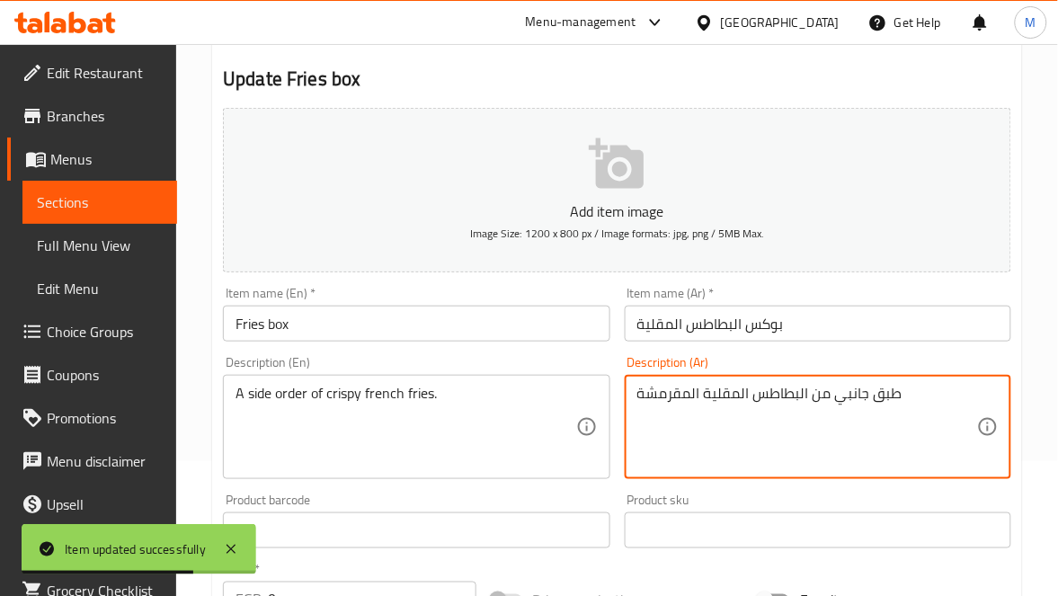
paste textarea "لب"
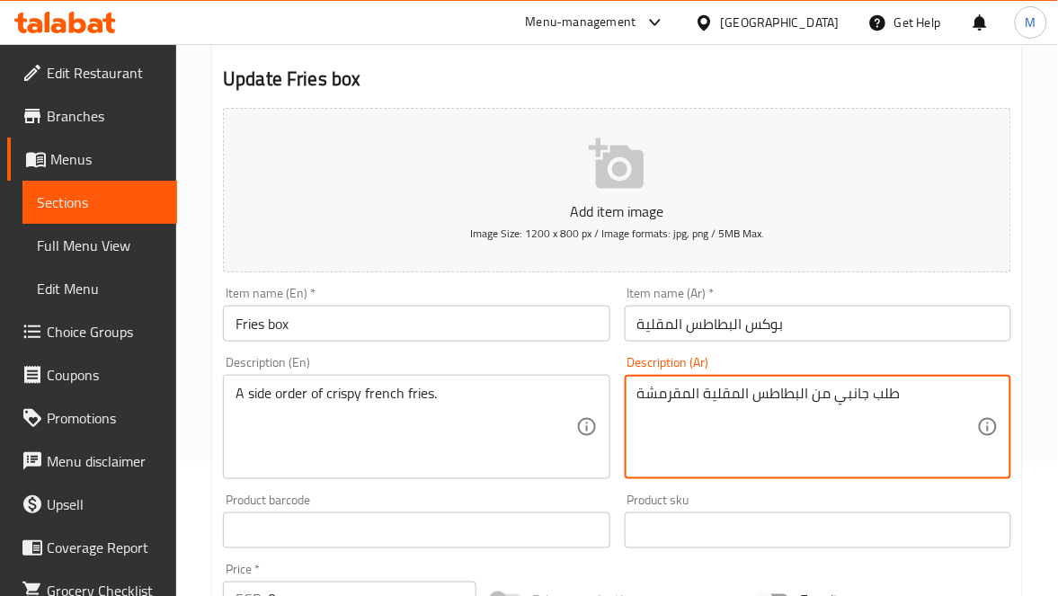
type textarea "طلب جانبي من البطاطس المقلية المقرمشة"
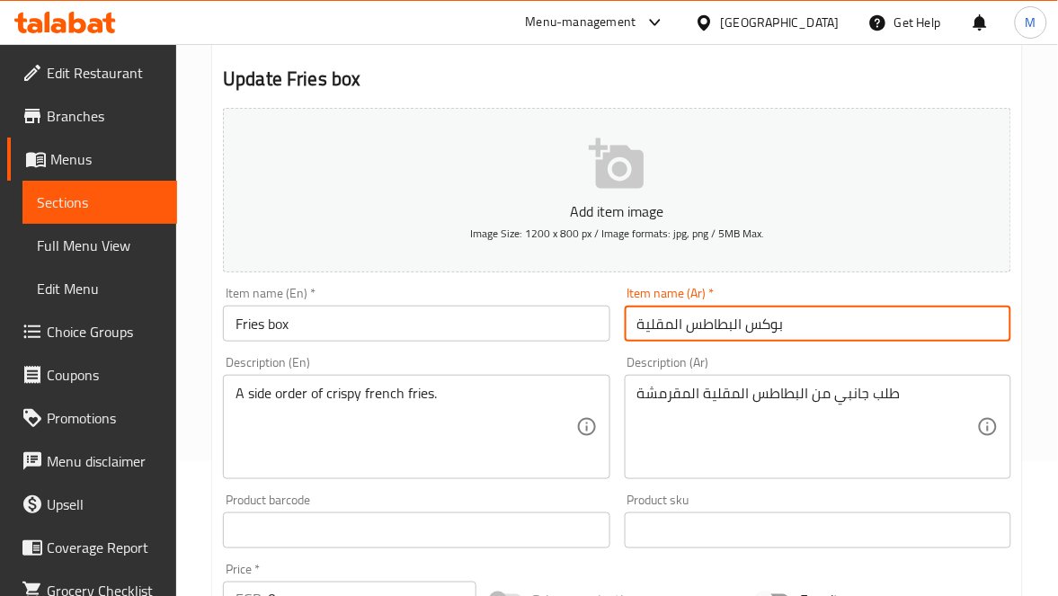
click at [878, 316] on input "بوكس البطاطس المقلية" at bounding box center [818, 324] width 386 height 36
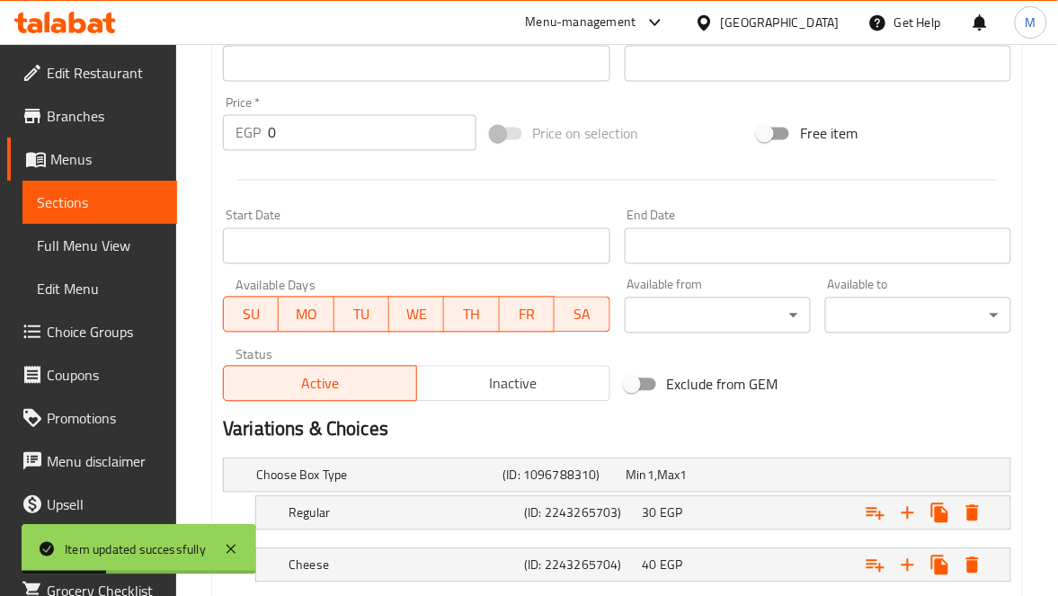
scroll to position [713, 0]
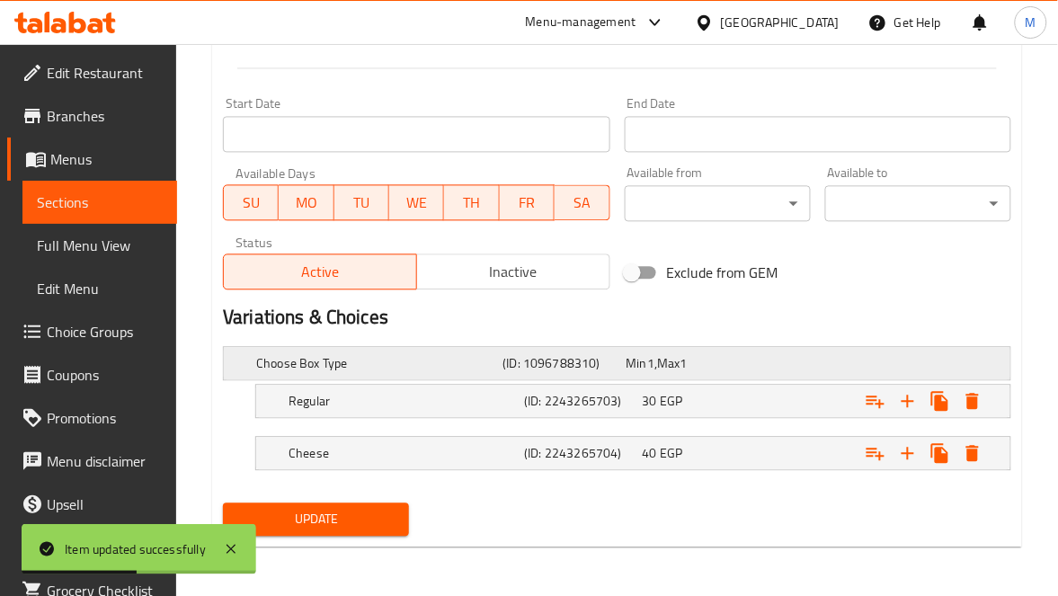
click at [413, 359] on h5 "Choose Box Type" at bounding box center [375, 364] width 239 height 18
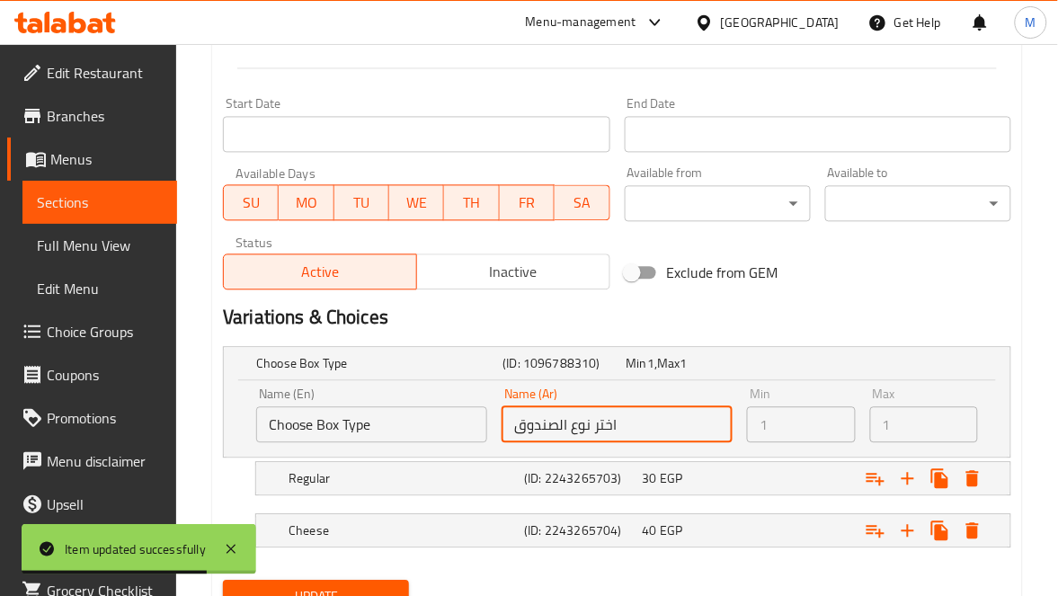
drag, startPoint x: 516, startPoint y: 422, endPoint x: 555, endPoint y: 424, distance: 38.7
click at [555, 424] on input "اختر نوع الصندوق" at bounding box center [617, 425] width 231 height 36
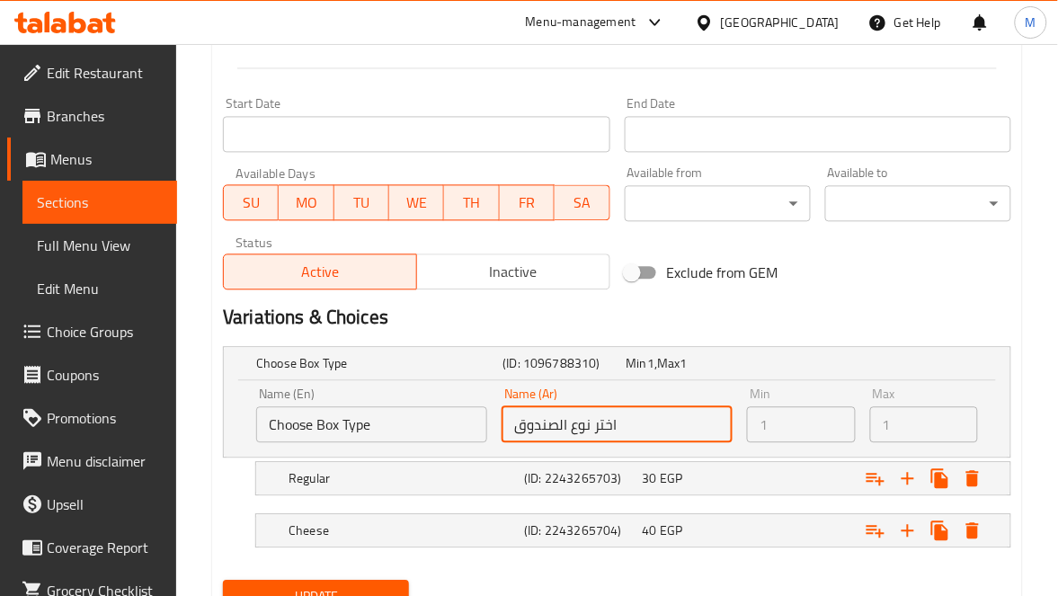
click at [558, 313] on h2 "Variations & Choices" at bounding box center [617, 318] width 788 height 27
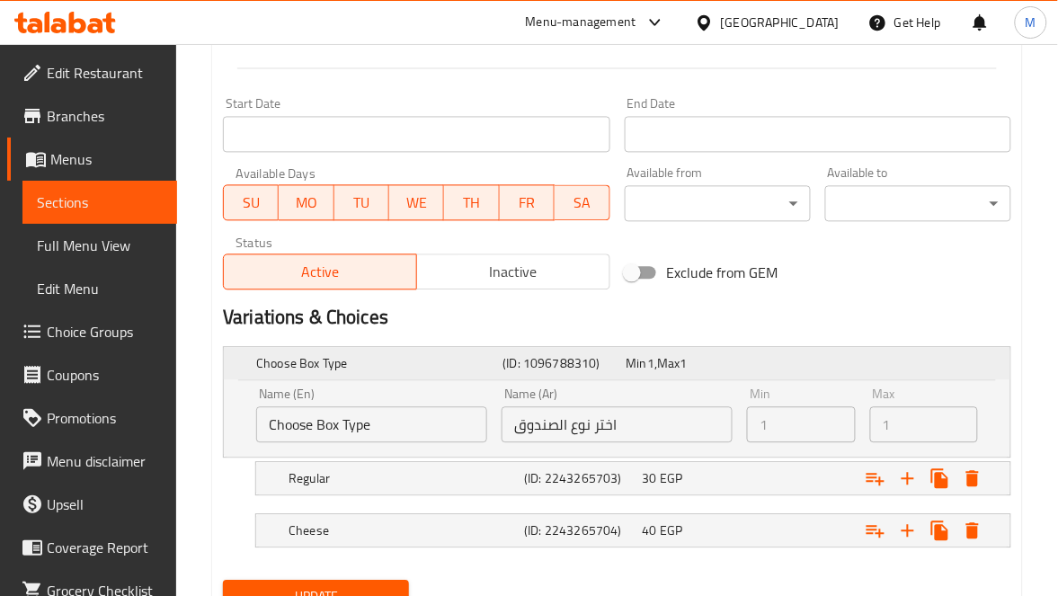
click at [303, 364] on h5 "Choose Box Type" at bounding box center [375, 364] width 239 height 18
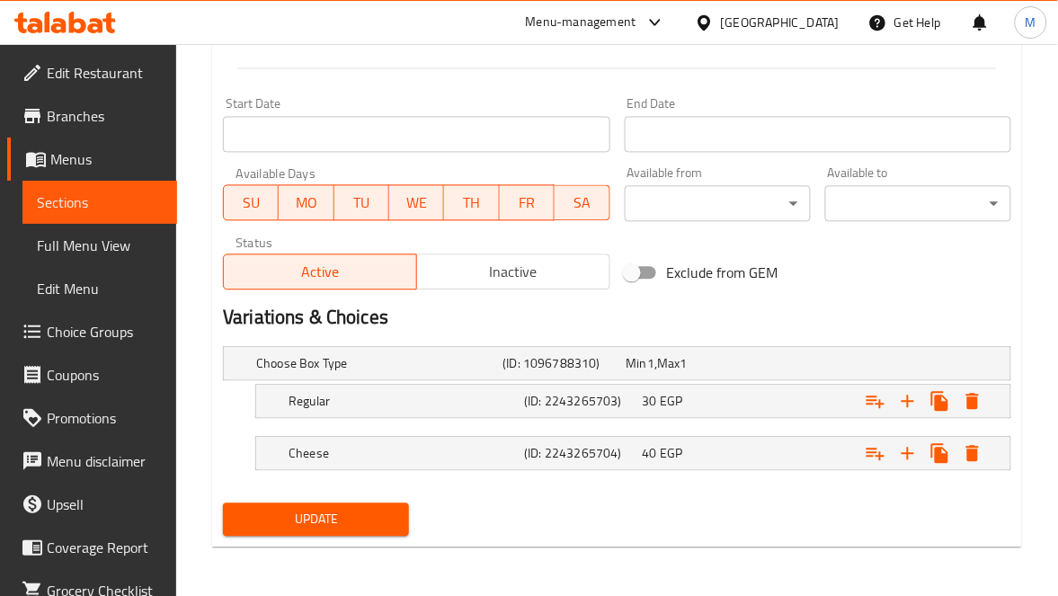
click at [653, 340] on div "Choose Box Type (ID: 1096788310) Min 1 , Max 1 Name (En) Choose Box Type Name (…" at bounding box center [617, 418] width 803 height 156
click at [662, 351] on div "Min 1 , Max 1" at bounding box center [684, 363] width 123 height 25
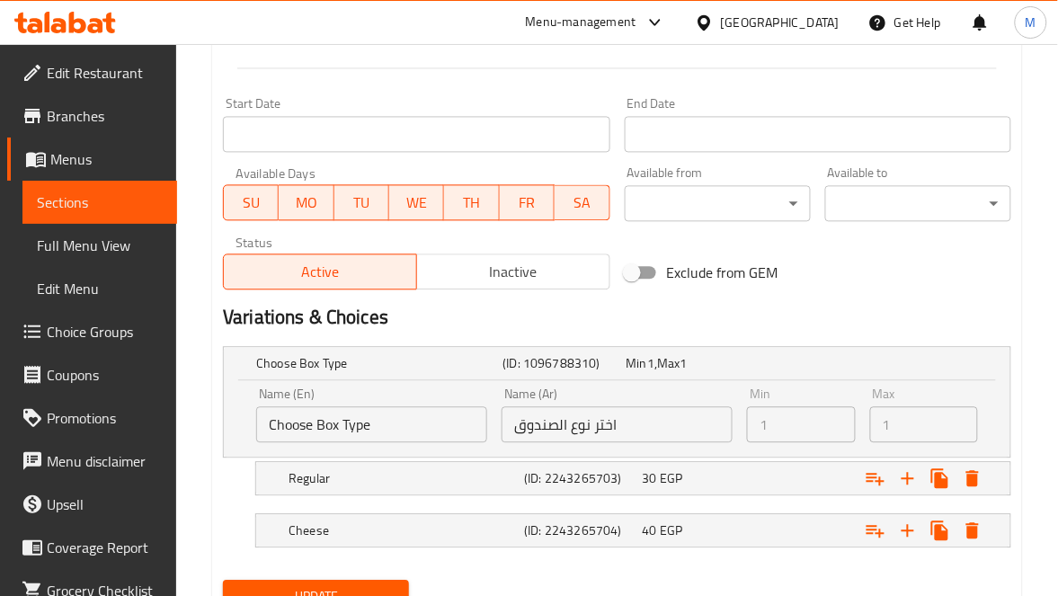
click at [825, 390] on div "Min 1 Min" at bounding box center [801, 415] width 108 height 55
click at [777, 360] on div "Expand" at bounding box center [869, 363] width 246 height 7
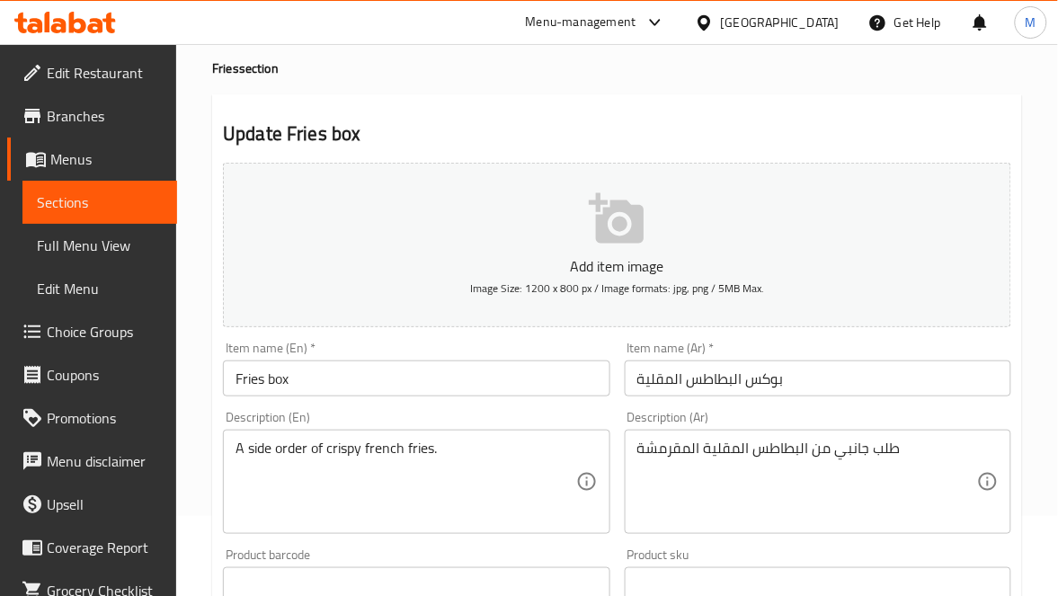
scroll to position [0, 0]
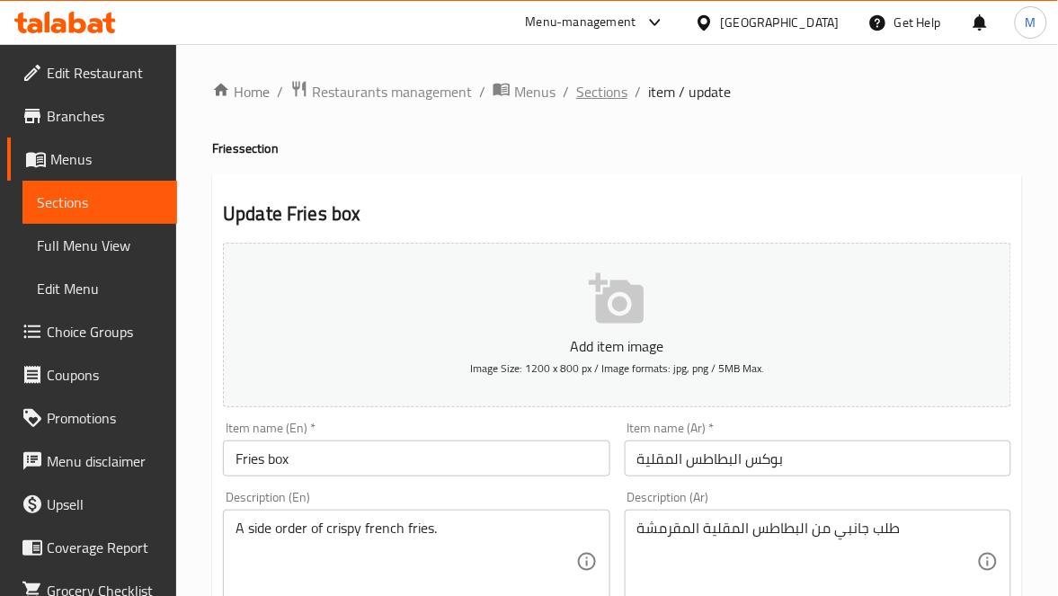
click at [587, 89] on span "Sections" at bounding box center [601, 92] width 51 height 22
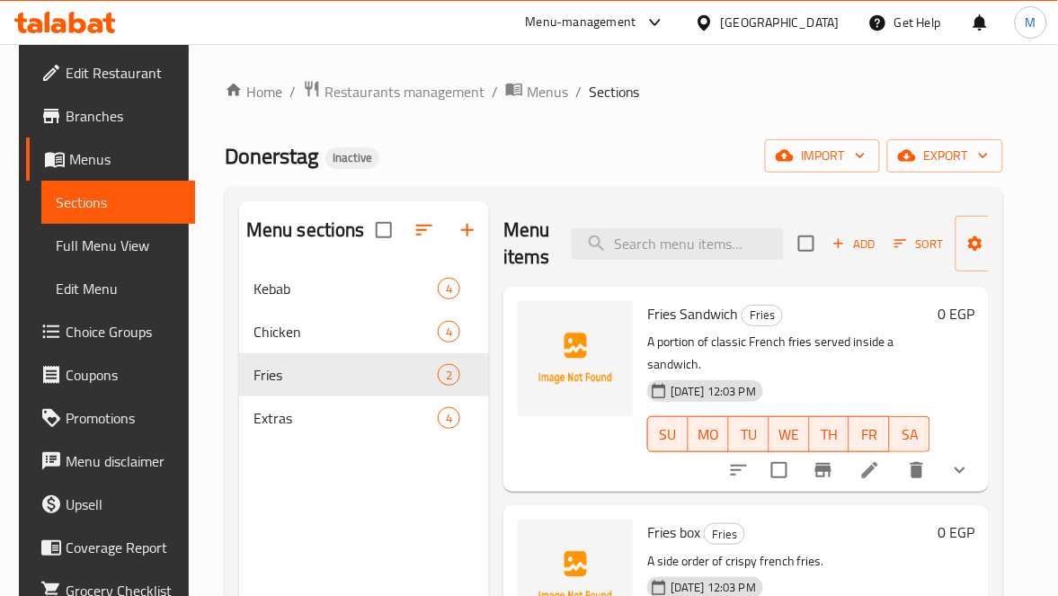
click at [715, 205] on div "Menu items Add Sort Manage items" at bounding box center [745, 243] width 485 height 85
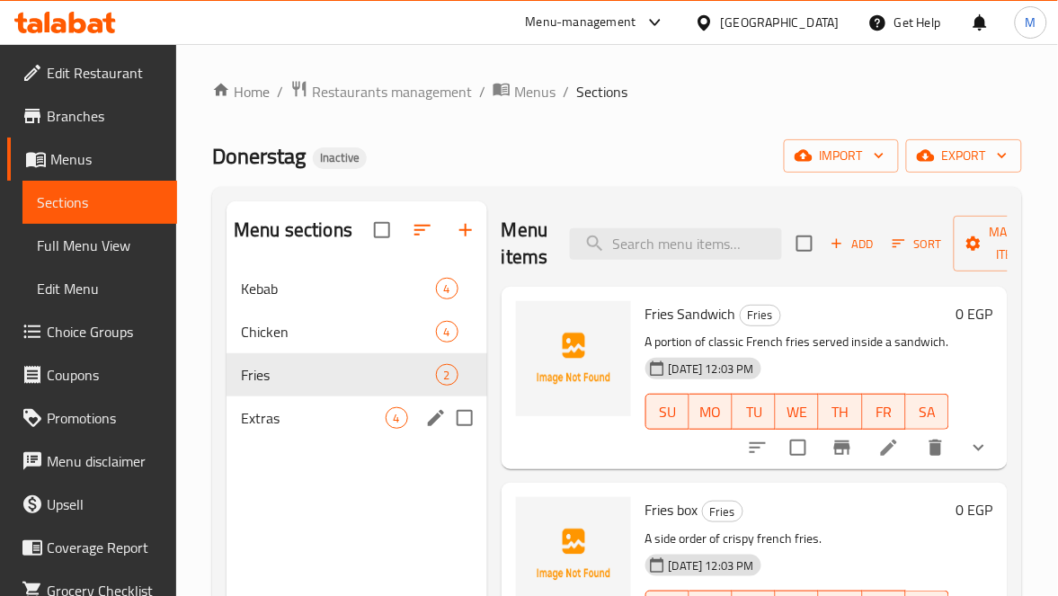
click at [279, 414] on span "Extras" at bounding box center [313, 418] width 144 height 22
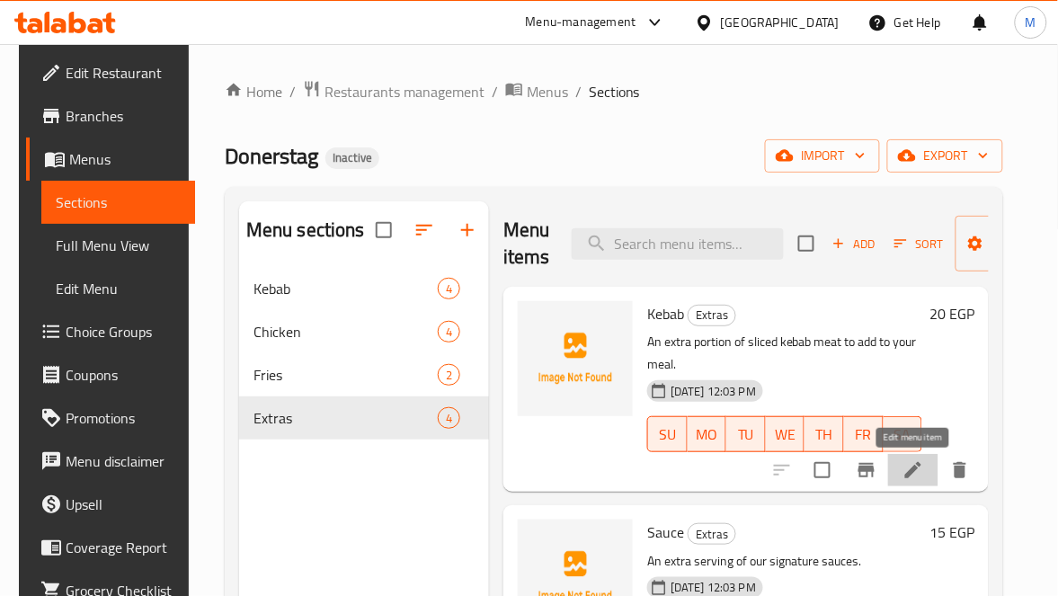
click at [911, 477] on icon at bounding box center [913, 470] width 22 height 22
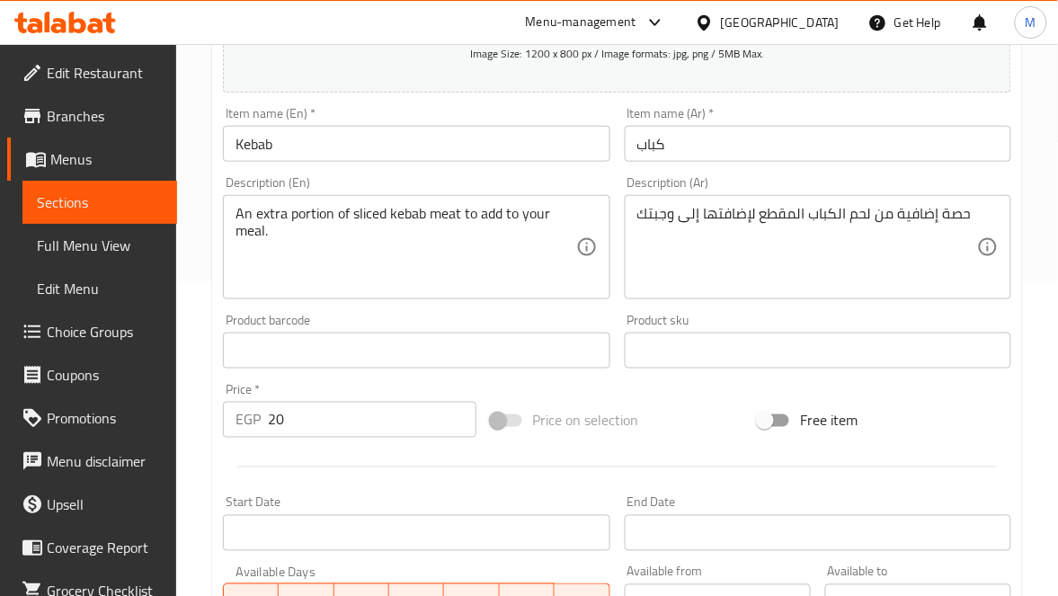
scroll to position [404, 0]
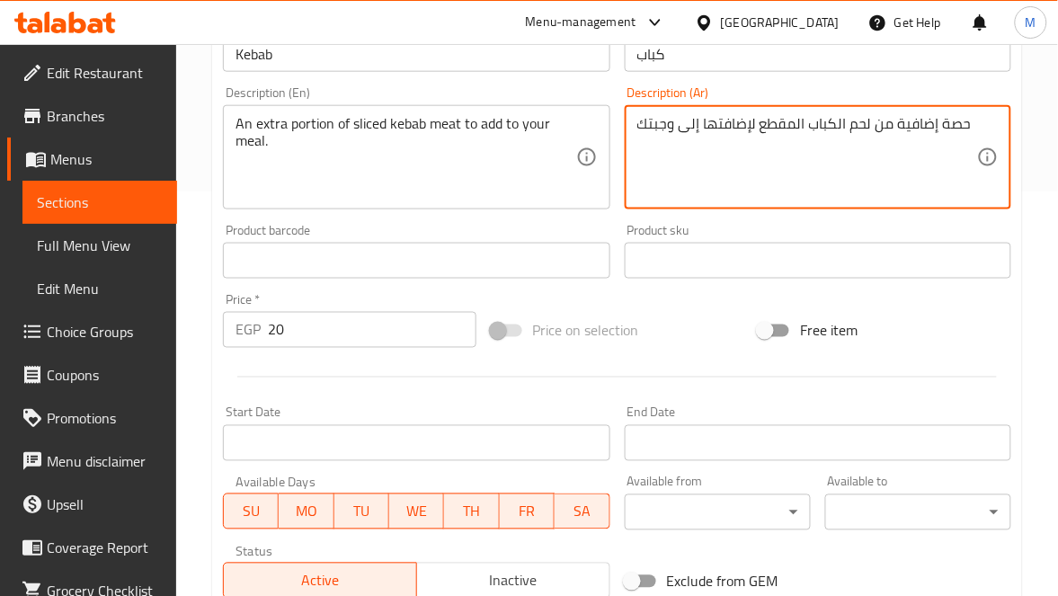
click at [795, 124] on textarea "حصة إضافية من لحم الكباب المقطع لإضافتها إلى وجبتك" at bounding box center [807, 157] width 340 height 85
click at [820, 126] on textarea "حصة إضافية من لحم الكباب لإضافتها إلى وجبتك" at bounding box center [807, 157] width 340 height 85
type textarea "حصة إضافية من شرائح لحم الكباب لإضافتها إلى وجبتك"
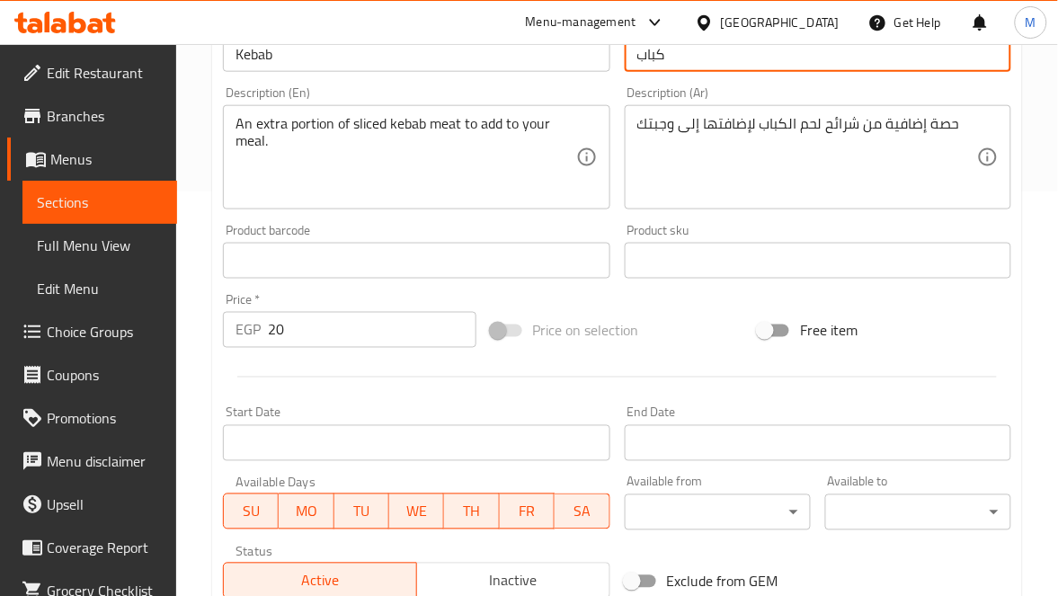
click at [719, 62] on input "كباب" at bounding box center [818, 54] width 386 height 36
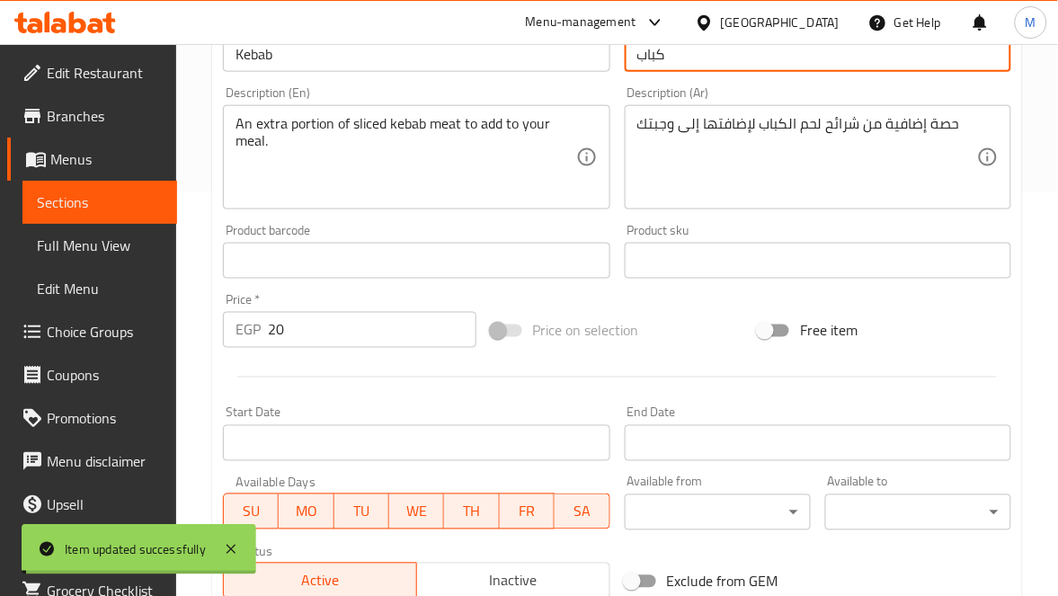
click at [602, 167] on div "An extra portion of sliced kebab meat to add to your meal. Description (En)" at bounding box center [416, 157] width 386 height 104
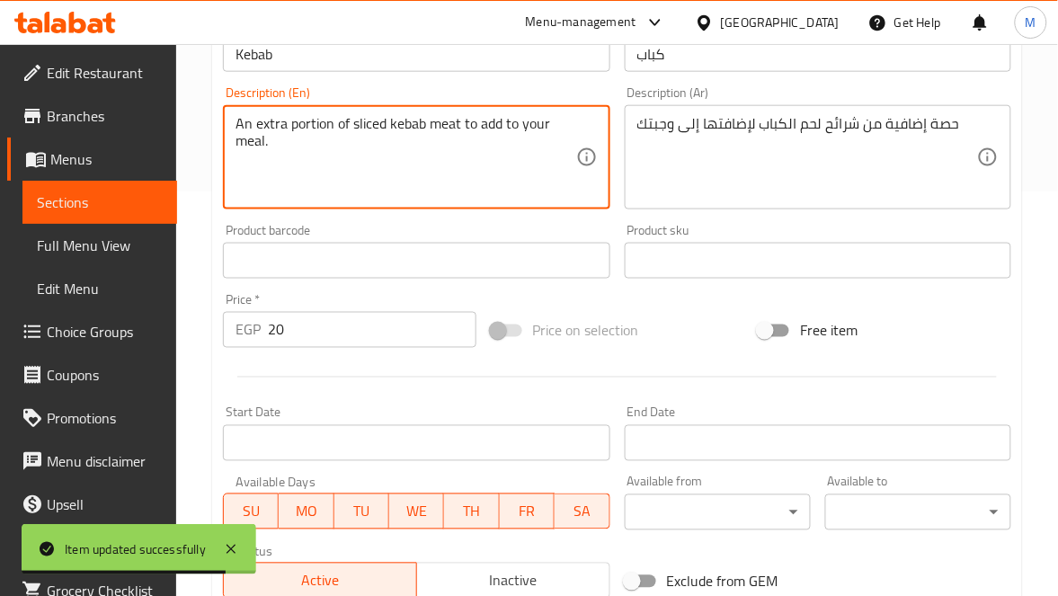
scroll to position [0, 0]
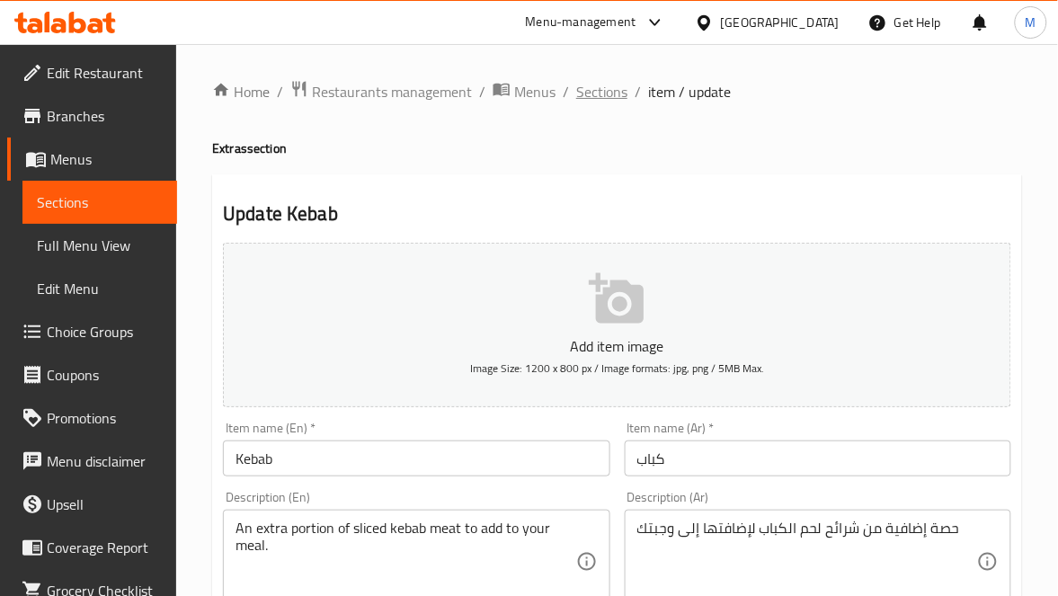
click at [608, 96] on span "Sections" at bounding box center [601, 92] width 51 height 22
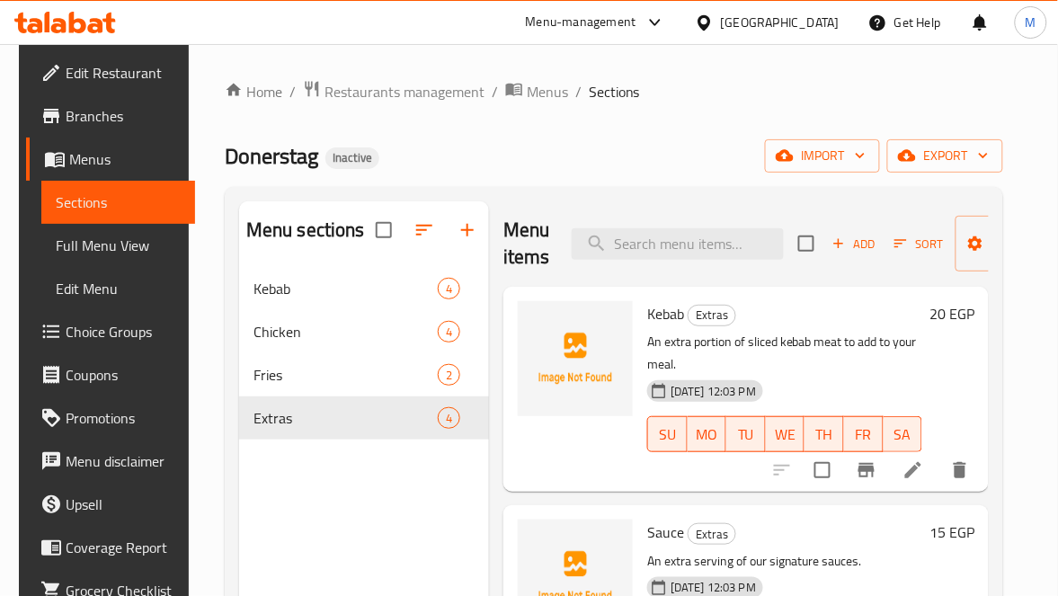
click at [693, 154] on div "Donerstag Inactive import export" at bounding box center [614, 155] width 778 height 33
click at [100, 72] on span "Edit Restaurant" at bounding box center [124, 73] width 116 height 22
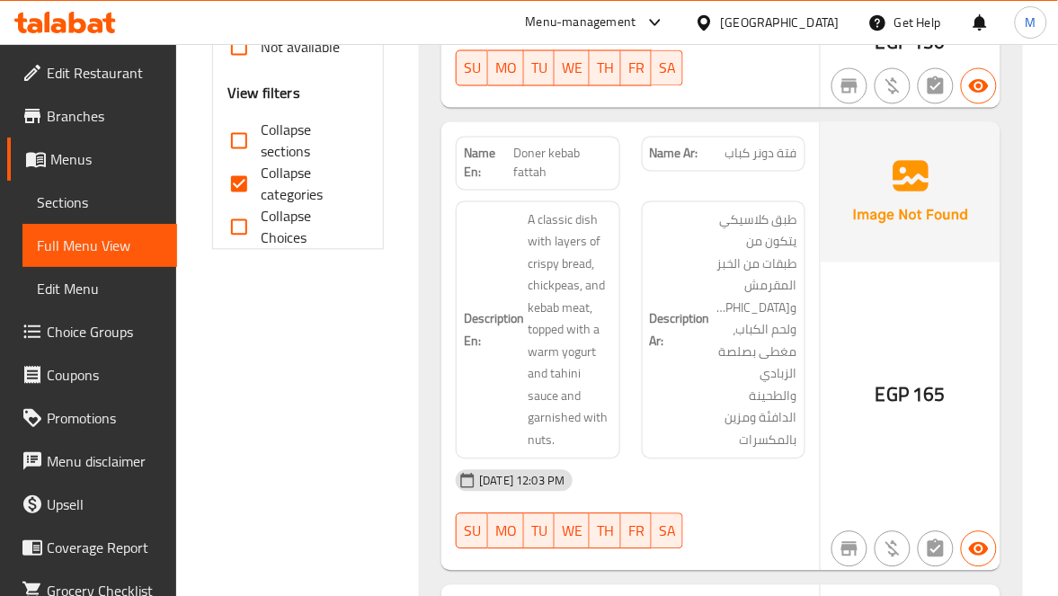
scroll to position [674, 0]
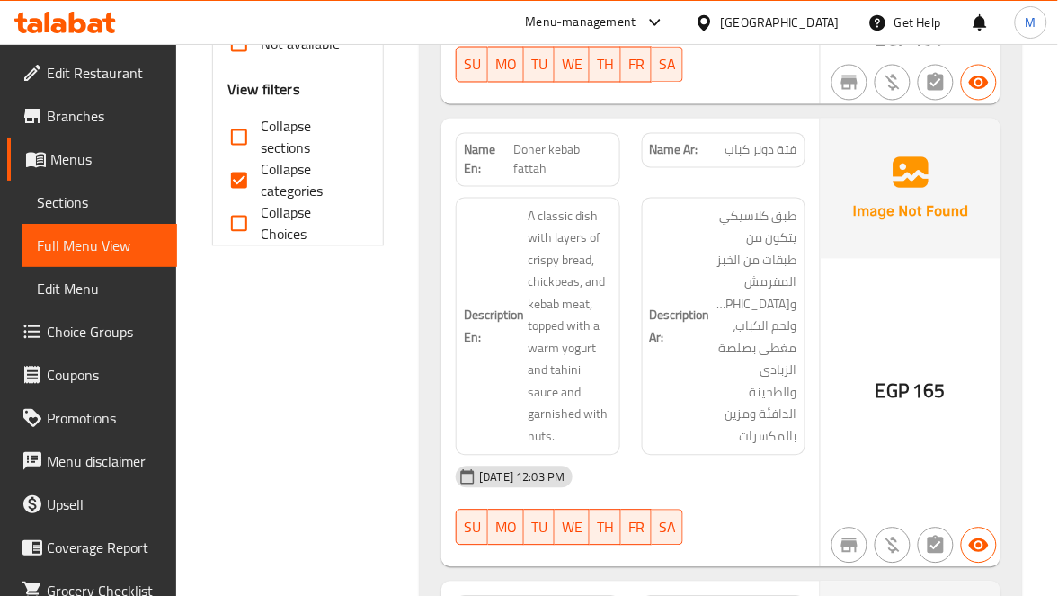
drag, startPoint x: 253, startPoint y: 184, endPoint x: 427, endPoint y: 141, distance: 178.8
click at [253, 184] on input "Collapse categories" at bounding box center [239, 180] width 43 height 43
checkbox input "false"
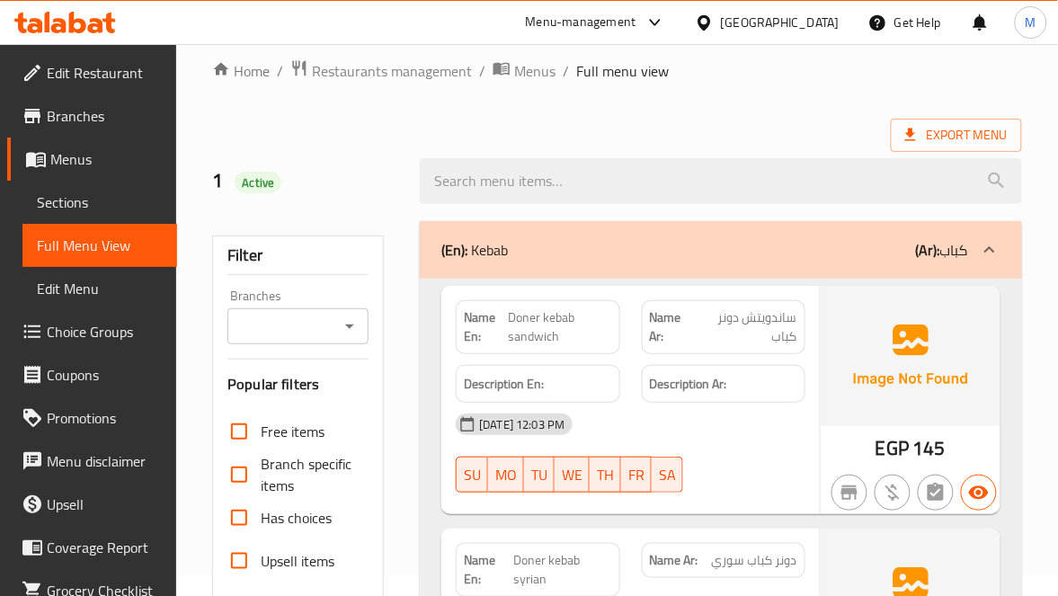
scroll to position [0, 0]
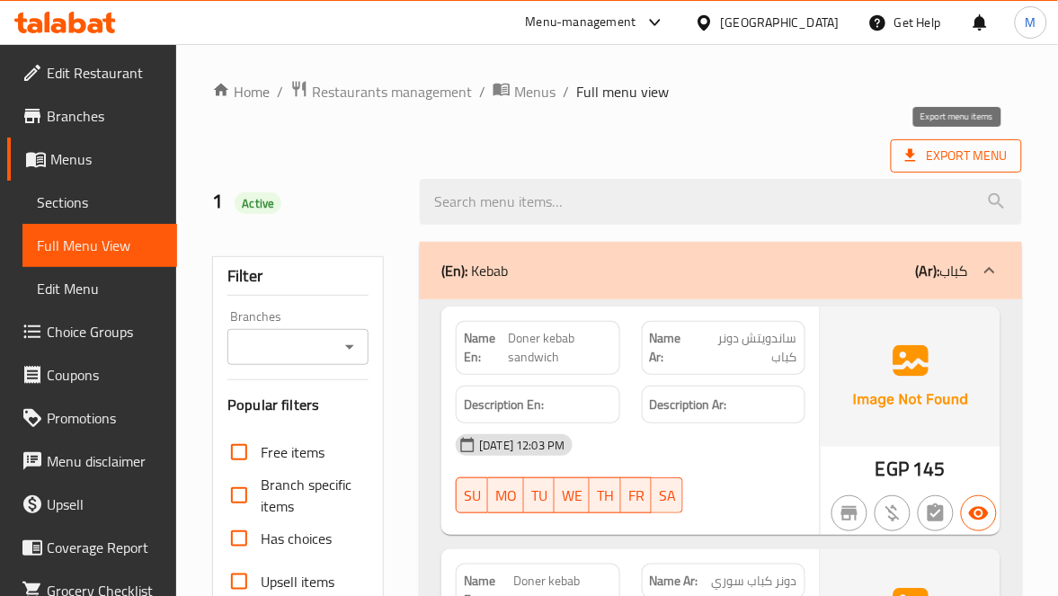
click at [1008, 165] on span "Export Menu" at bounding box center [956, 155] width 131 height 33
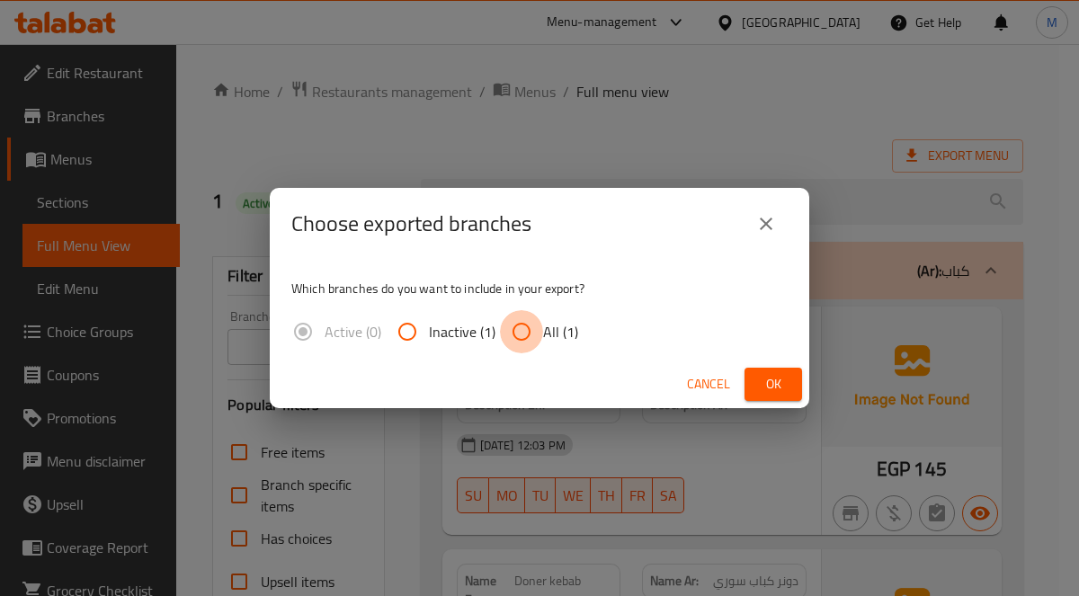
click at [529, 337] on input "All (1)" at bounding box center [521, 331] width 43 height 43
radio input "true"
click at [771, 369] on button "Ok" at bounding box center [773, 384] width 58 height 33
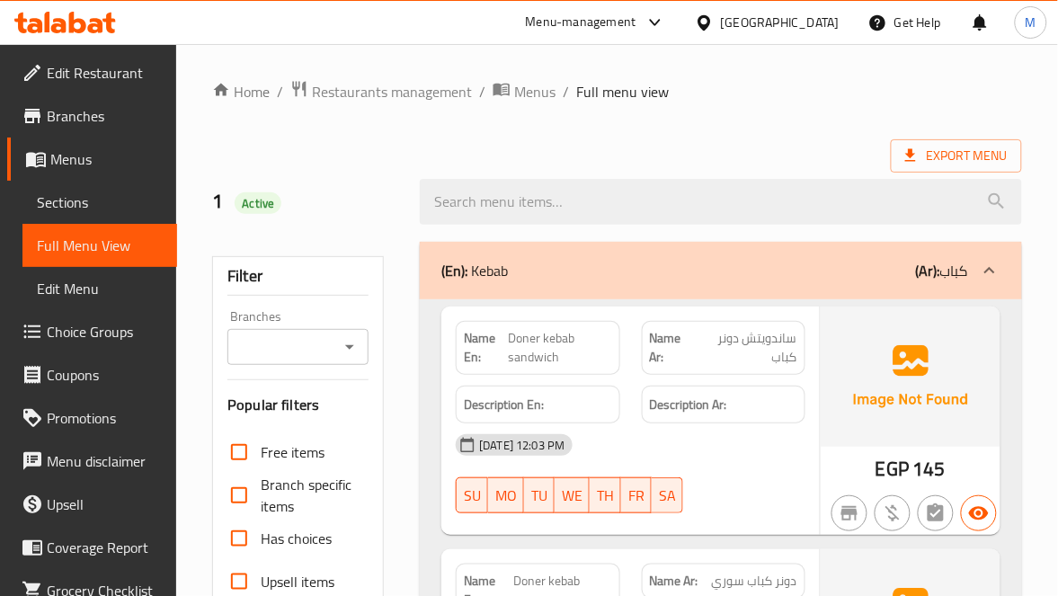
click at [108, 77] on span "Edit Restaurant" at bounding box center [105, 73] width 116 height 22
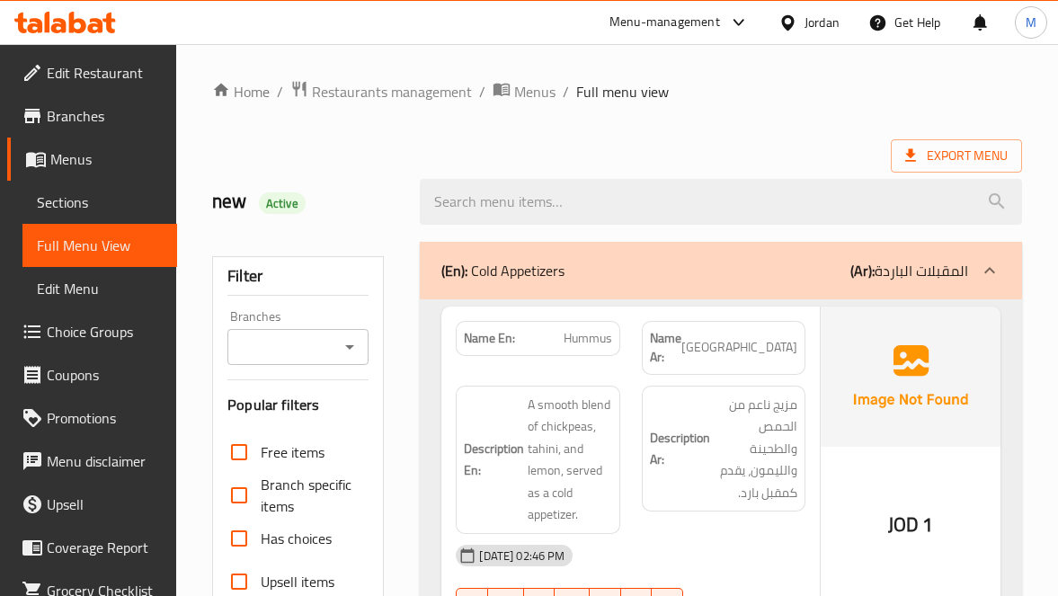
scroll to position [10516, 0]
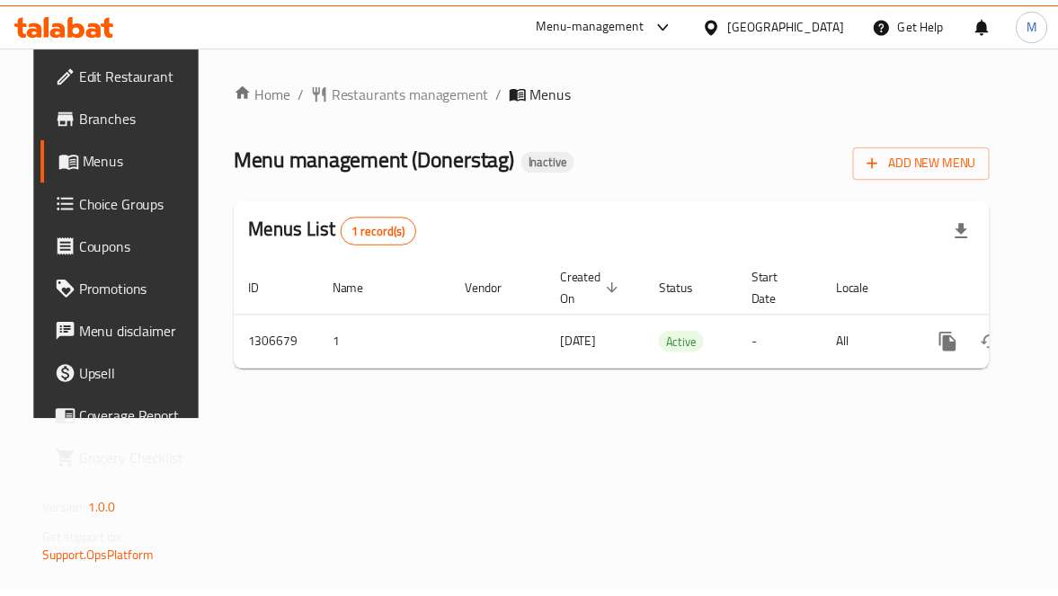
scroll to position [0, 65]
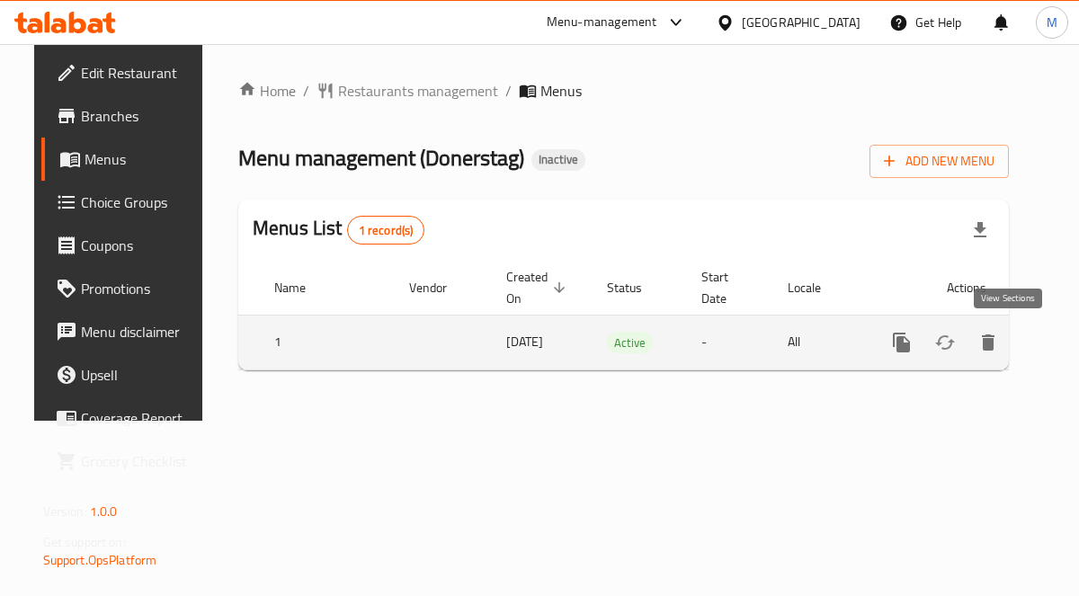
click at [1020, 341] on icon "enhanced table" at bounding box center [1031, 343] width 22 height 22
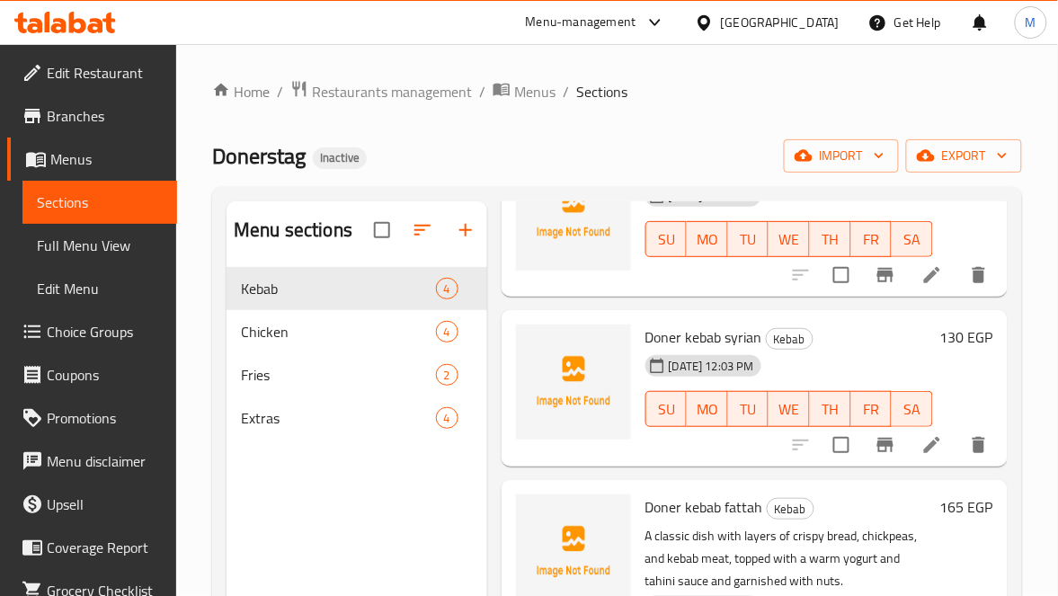
scroll to position [293, 0]
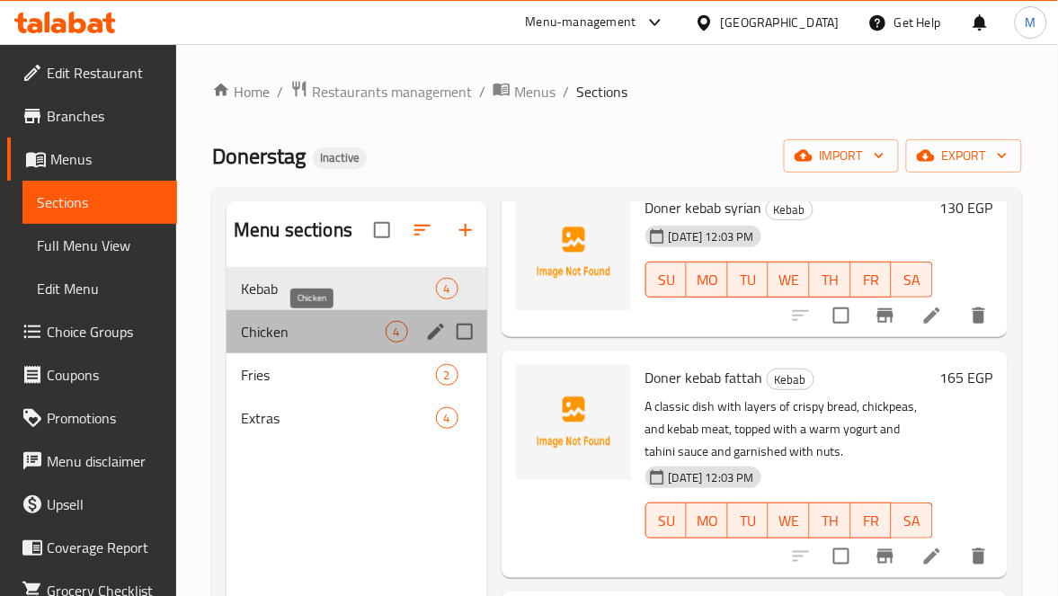
click at [280, 325] on span "Chicken" at bounding box center [313, 332] width 144 height 22
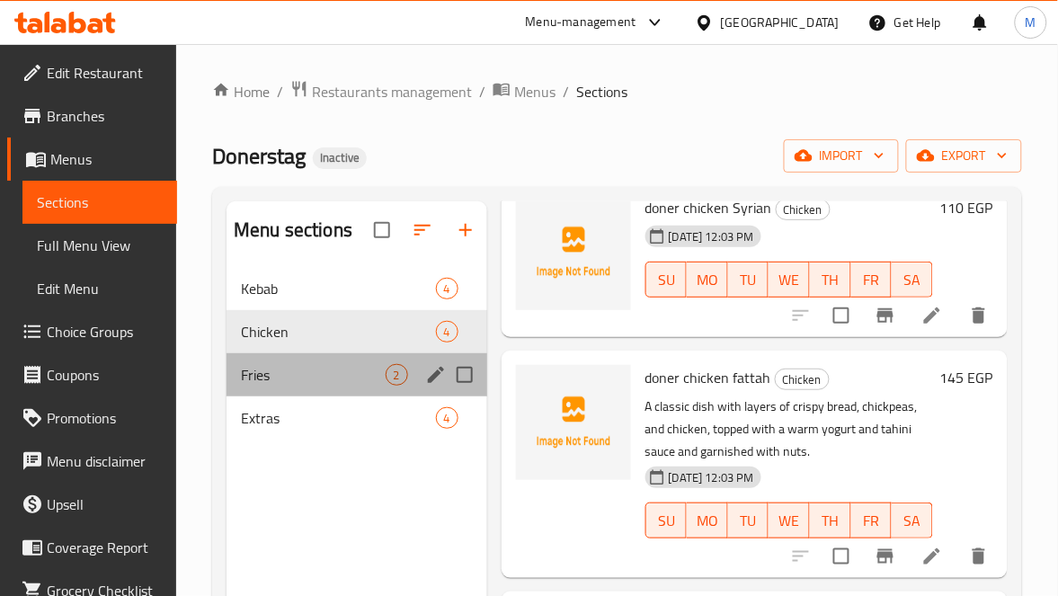
click at [276, 358] on div "Fries 2" at bounding box center [356, 374] width 261 height 43
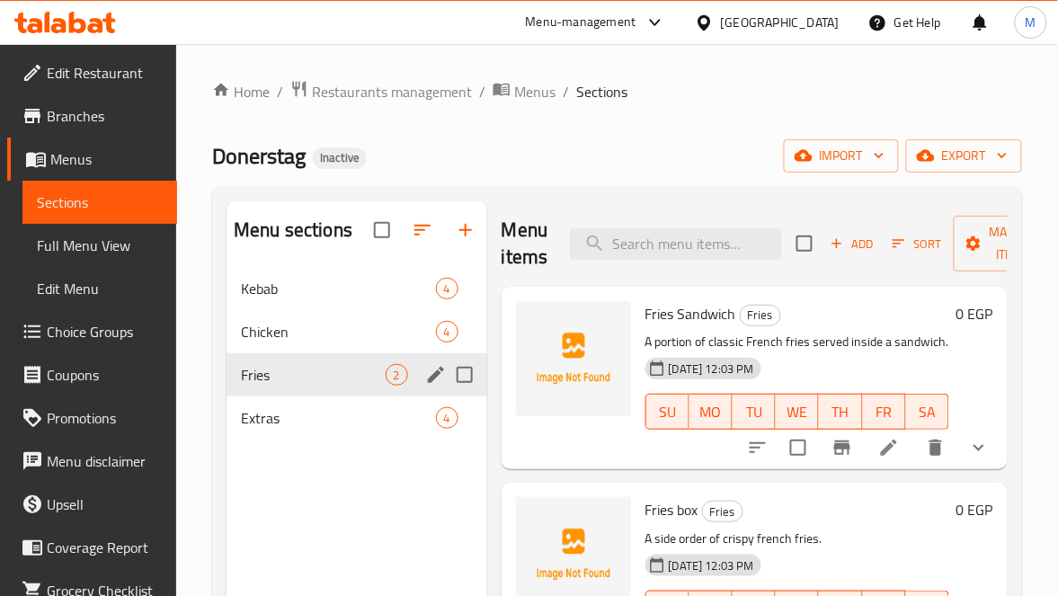
click at [283, 411] on span "Extras" at bounding box center [338, 418] width 194 height 22
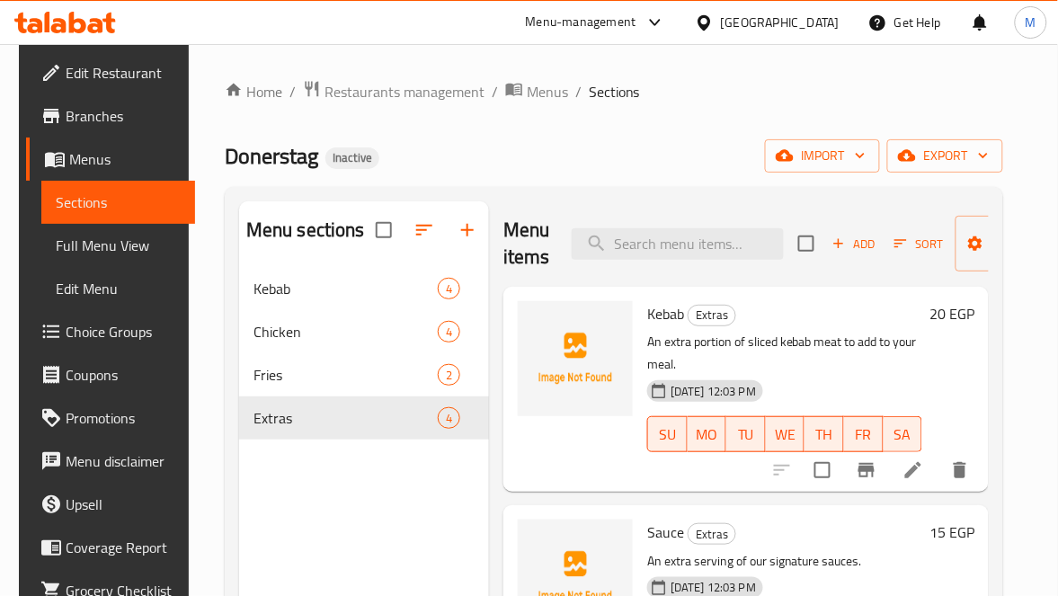
click at [830, 21] on div "[GEOGRAPHIC_DATA]" at bounding box center [780, 23] width 119 height 20
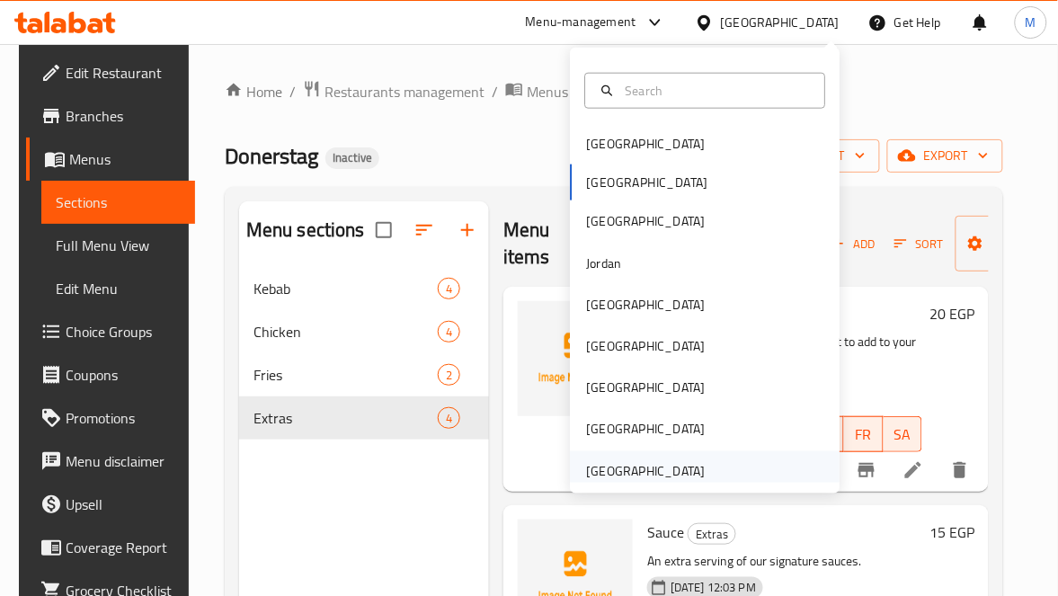
click at [627, 470] on div "[GEOGRAPHIC_DATA]" at bounding box center [645, 472] width 119 height 20
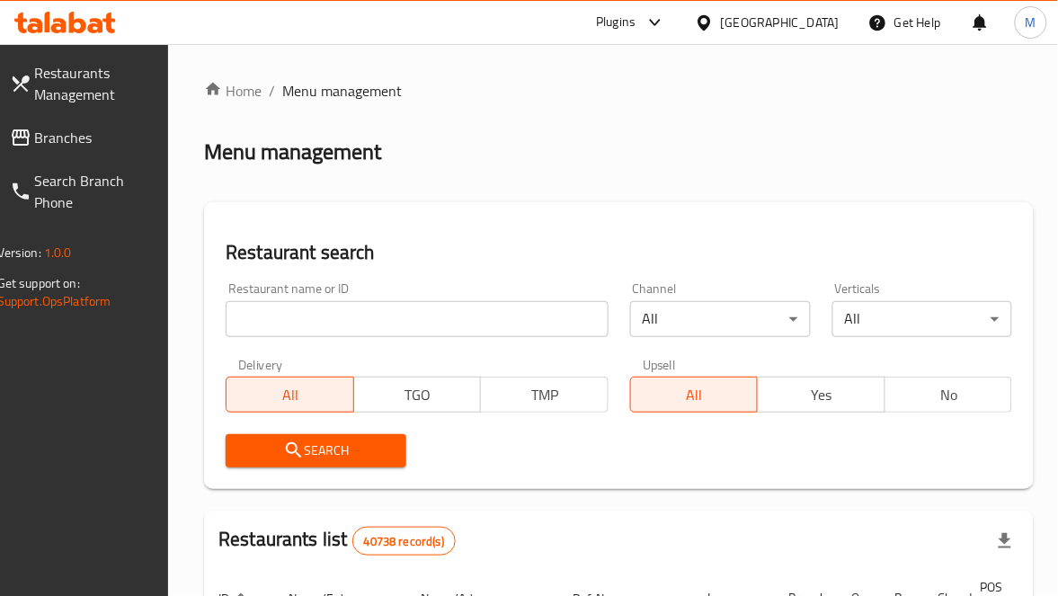
click at [280, 314] on input "search" at bounding box center [417, 319] width 383 height 36
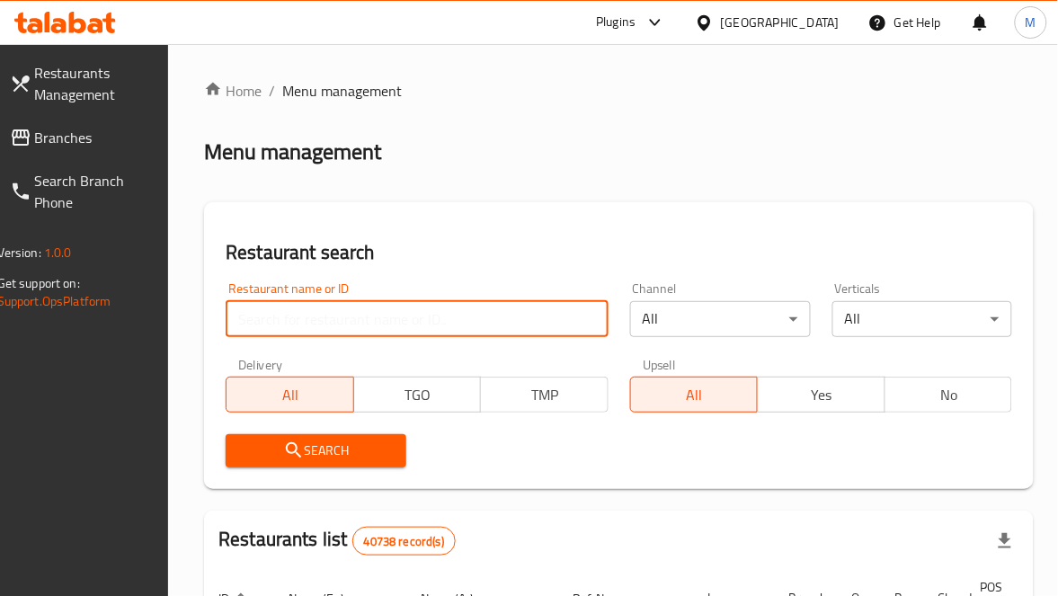
paste input "Teyyar Cake"
type input "Teyyar Cake"
click button "Search" at bounding box center [316, 450] width 181 height 33
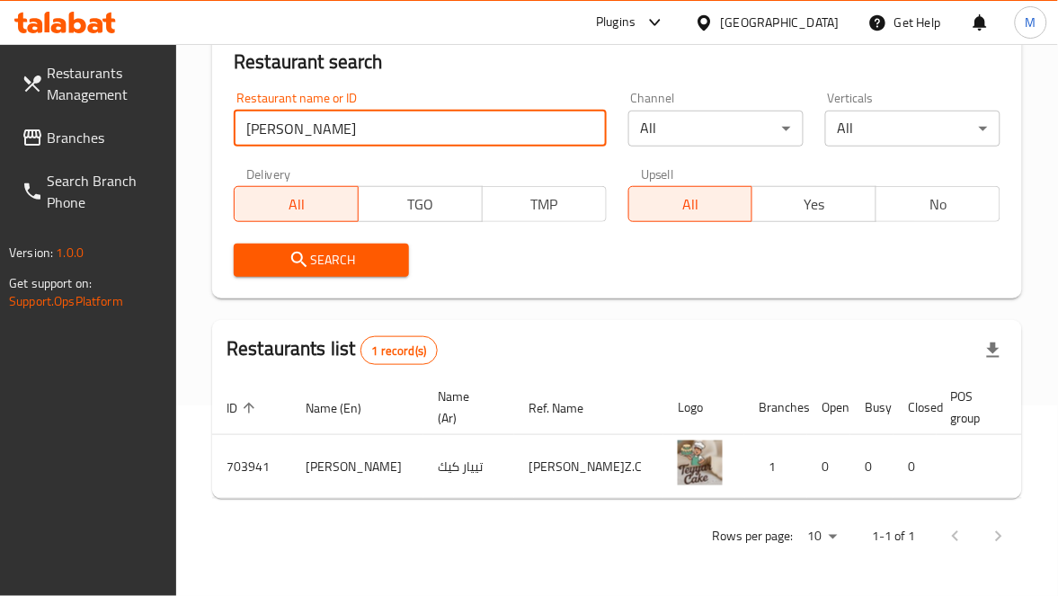
scroll to position [0, 62]
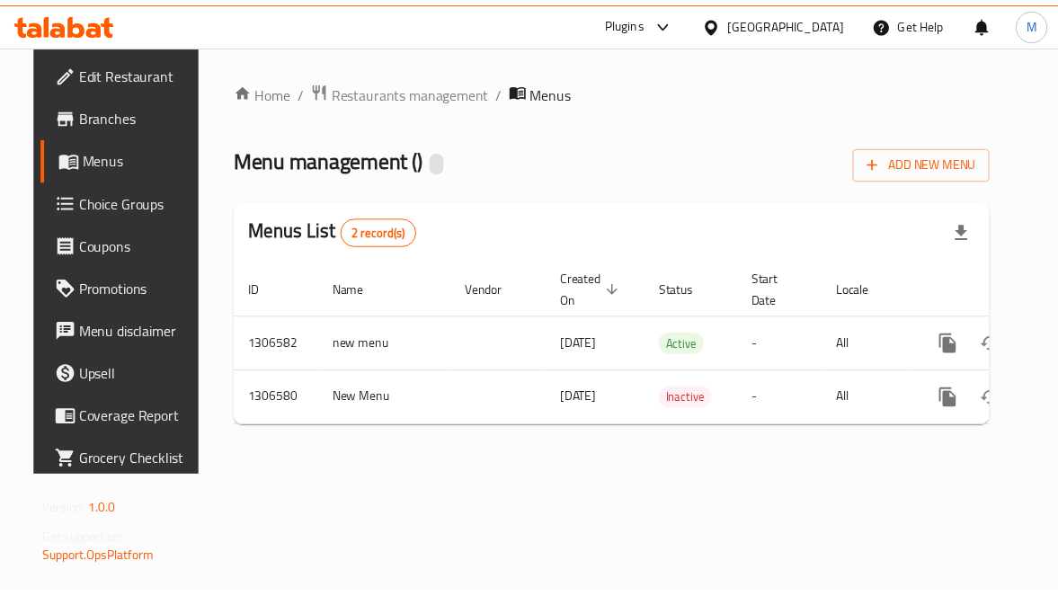
scroll to position [0, 65]
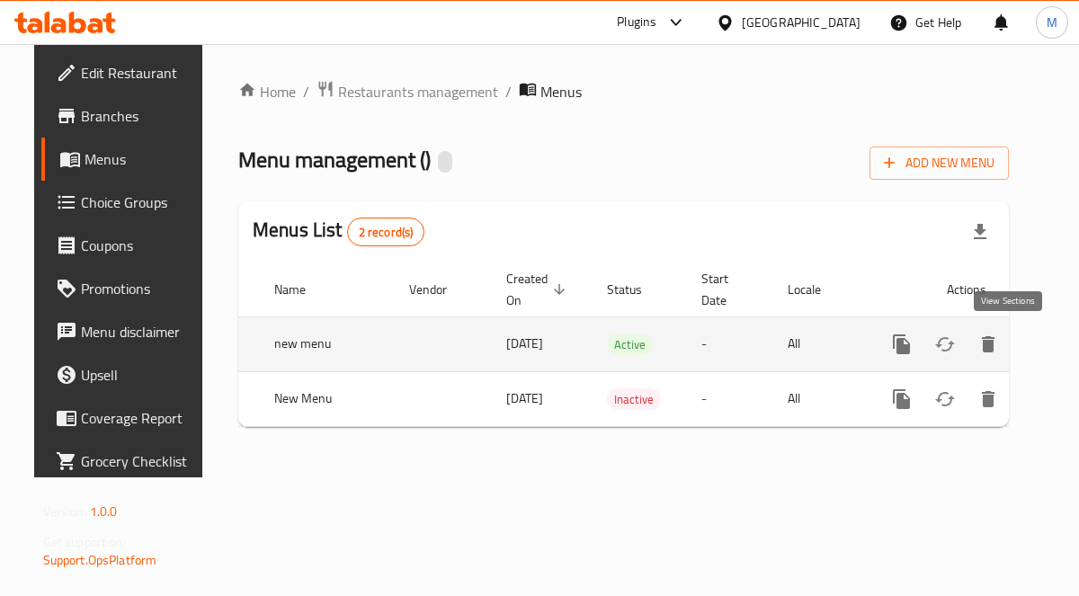
click at [1020, 343] on icon "enhanced table" at bounding box center [1031, 344] width 22 height 22
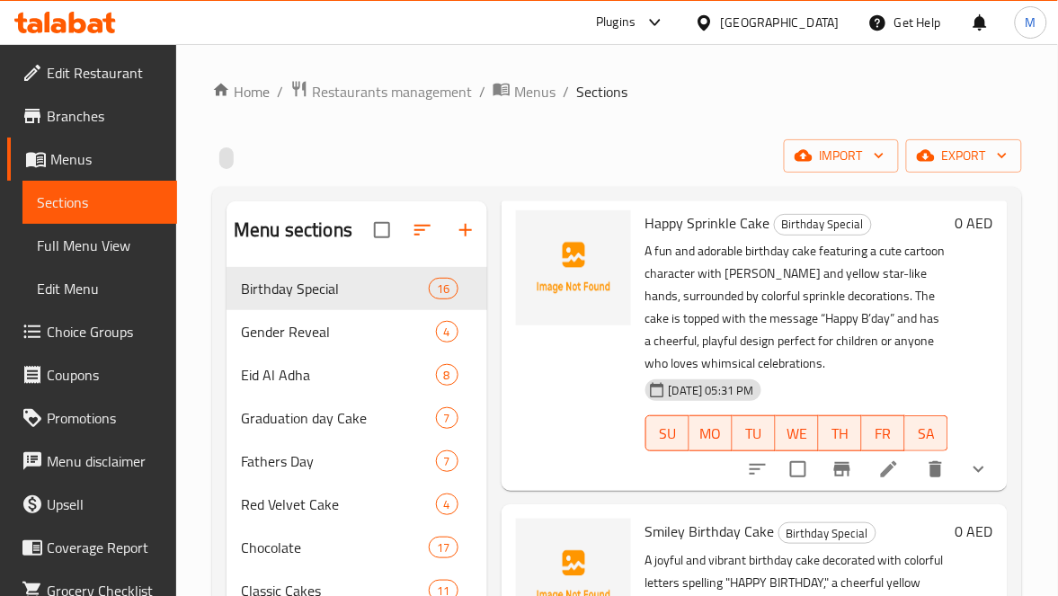
scroll to position [135, 0]
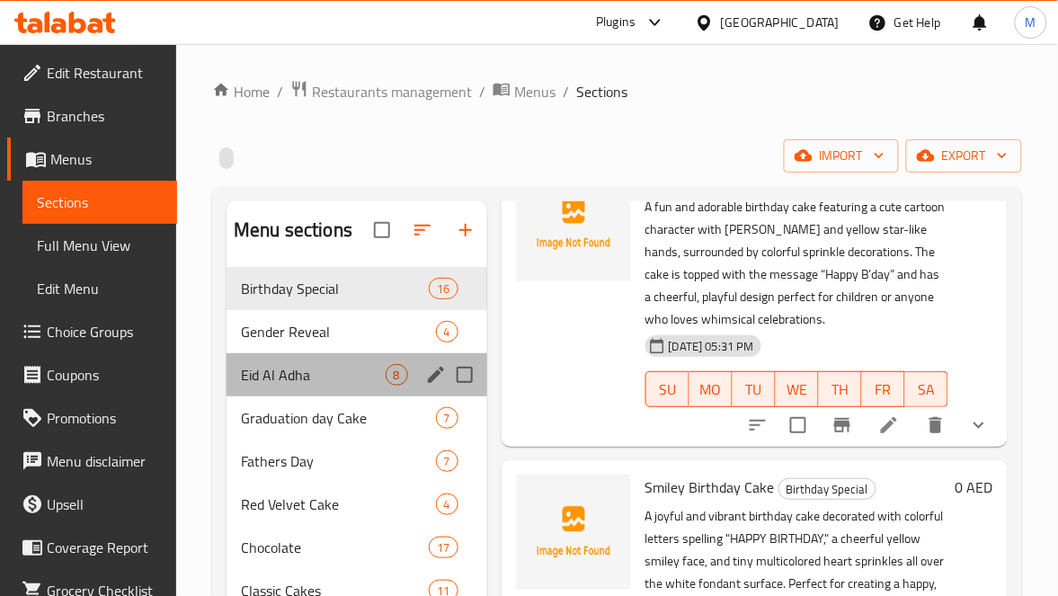
click at [287, 393] on div "Eid Al Adha 8" at bounding box center [356, 374] width 261 height 43
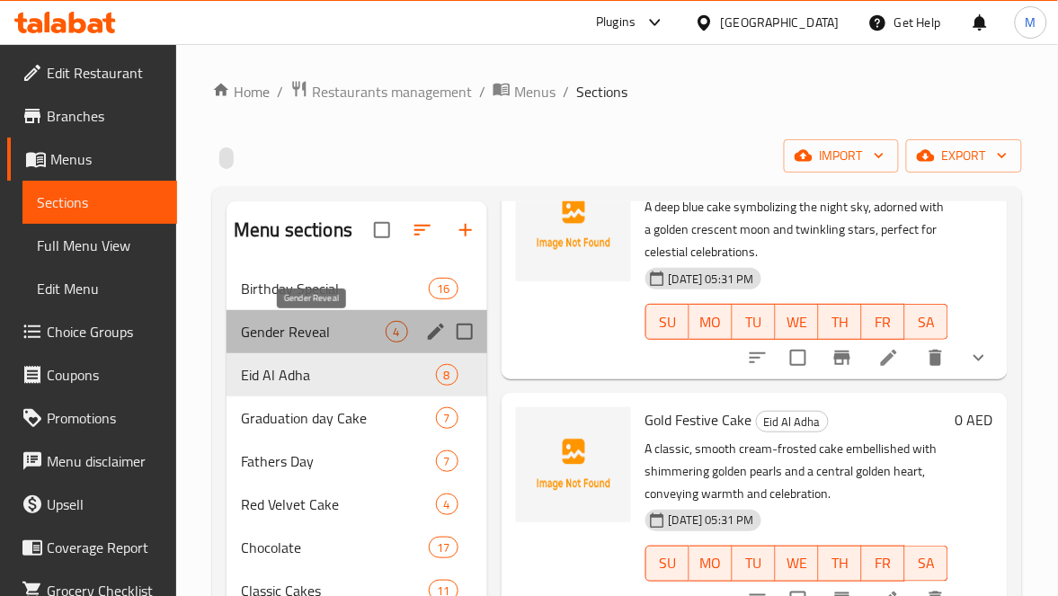
click at [292, 333] on span "Gender Reveal" at bounding box center [313, 332] width 144 height 22
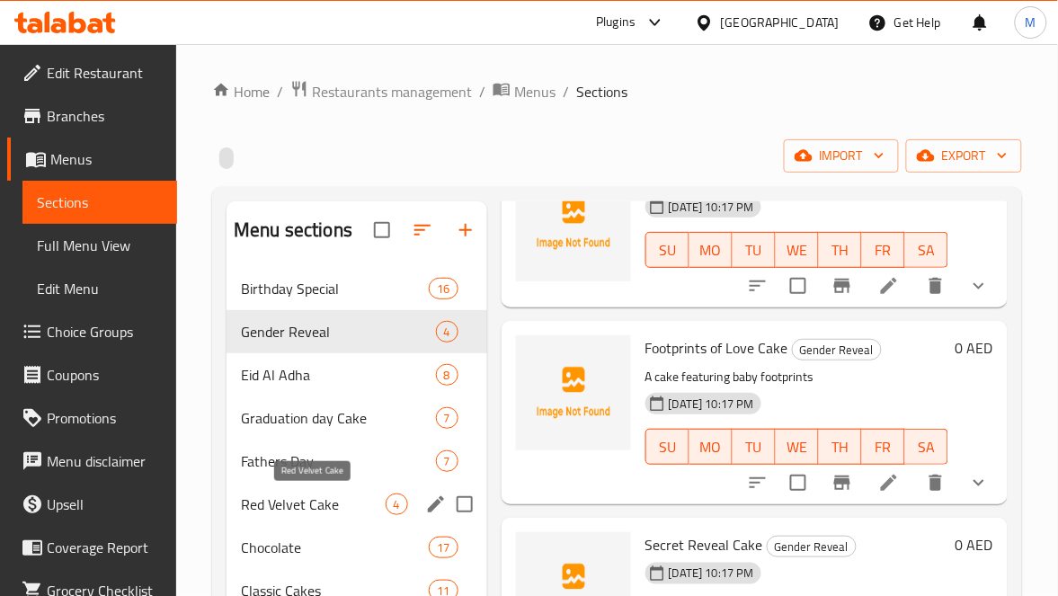
click at [283, 493] on span "Red Velvet Cake" at bounding box center [313, 504] width 144 height 22
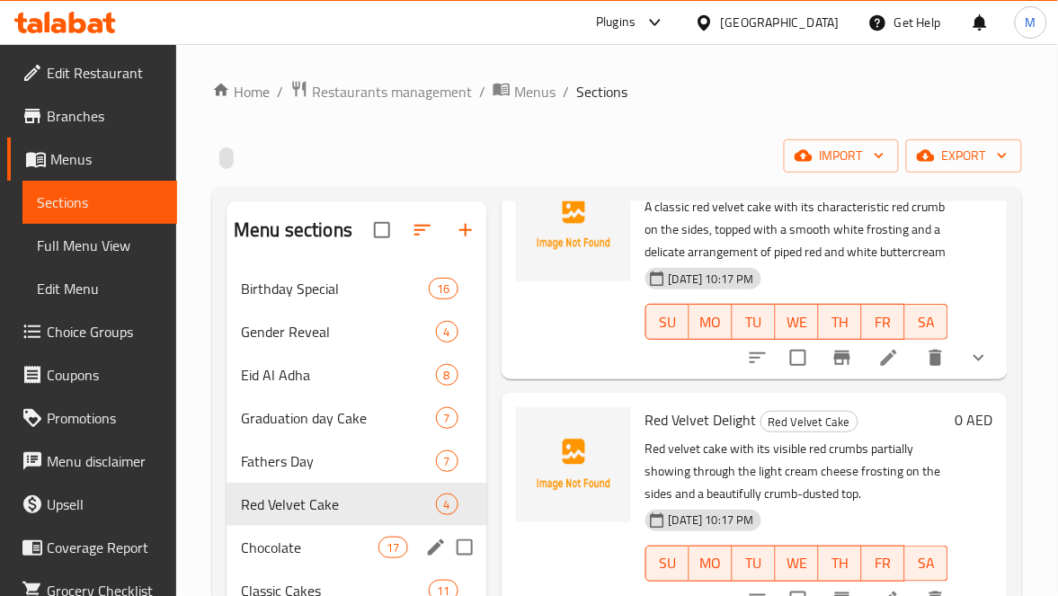
click at [285, 530] on div "Chocolate 17" at bounding box center [356, 547] width 261 height 43
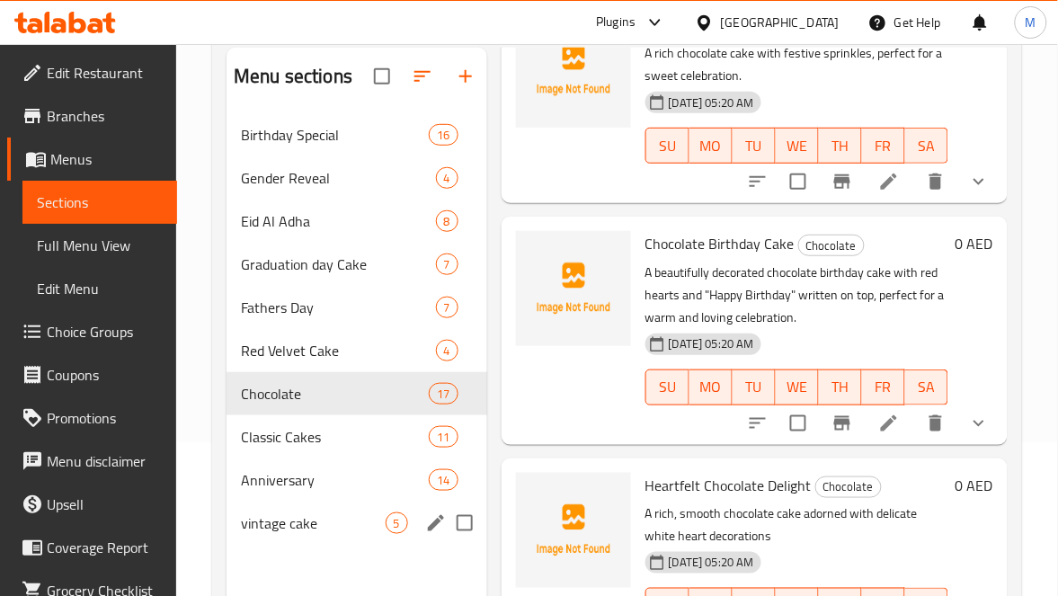
scroll to position [253, 0]
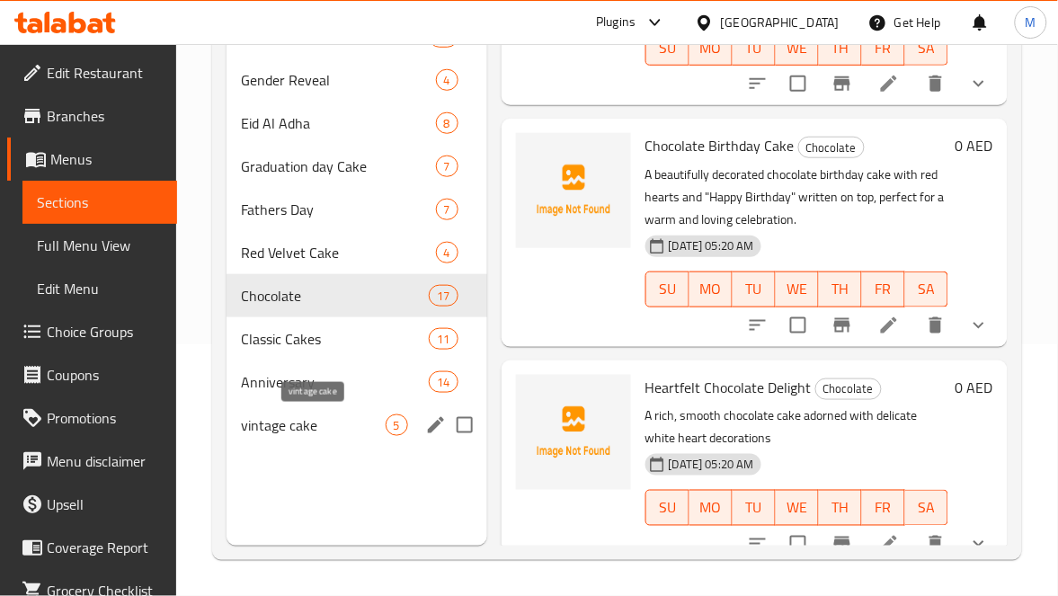
click at [302, 427] on span "vintage cake" at bounding box center [313, 425] width 144 height 22
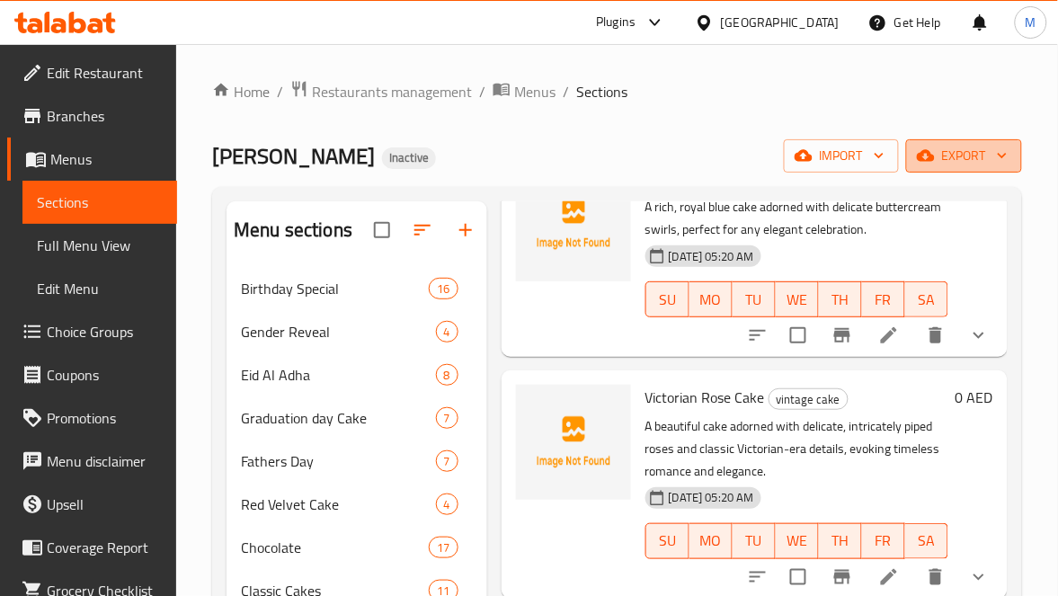
click at [959, 149] on span "export" at bounding box center [963, 156] width 87 height 22
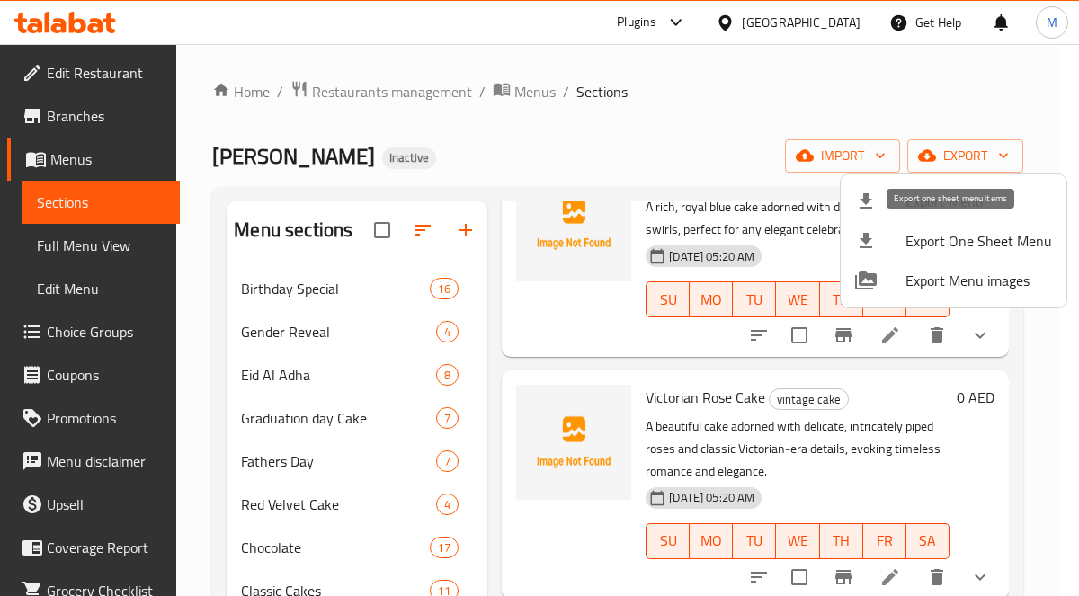
click at [898, 194] on div at bounding box center [880, 202] width 50 height 22
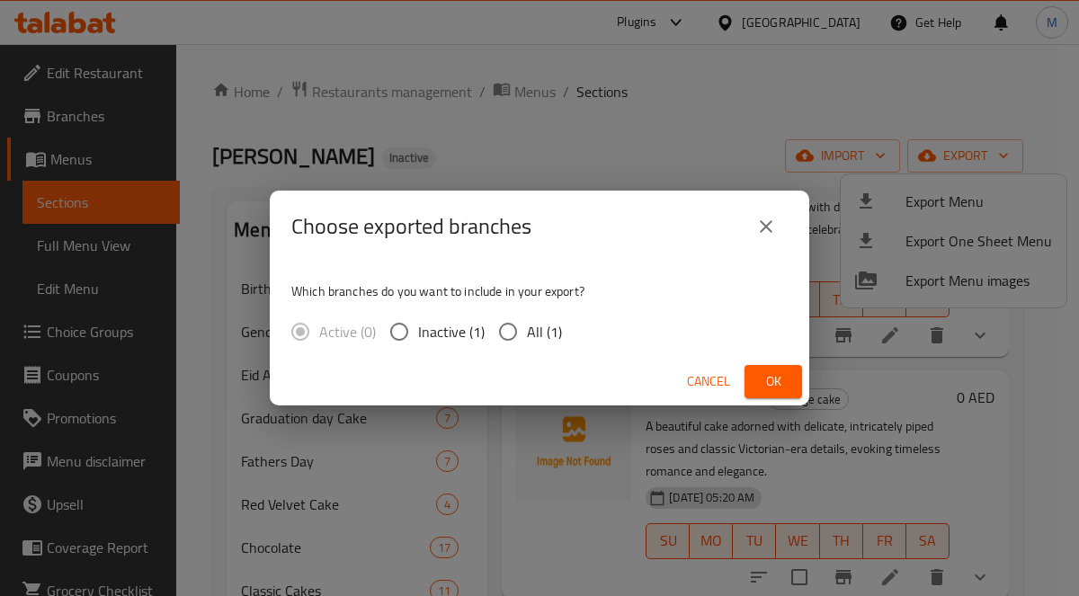
click at [493, 327] on input "All (1)" at bounding box center [508, 332] width 38 height 38
radio input "true"
click at [756, 370] on button "Ok" at bounding box center [773, 381] width 58 height 33
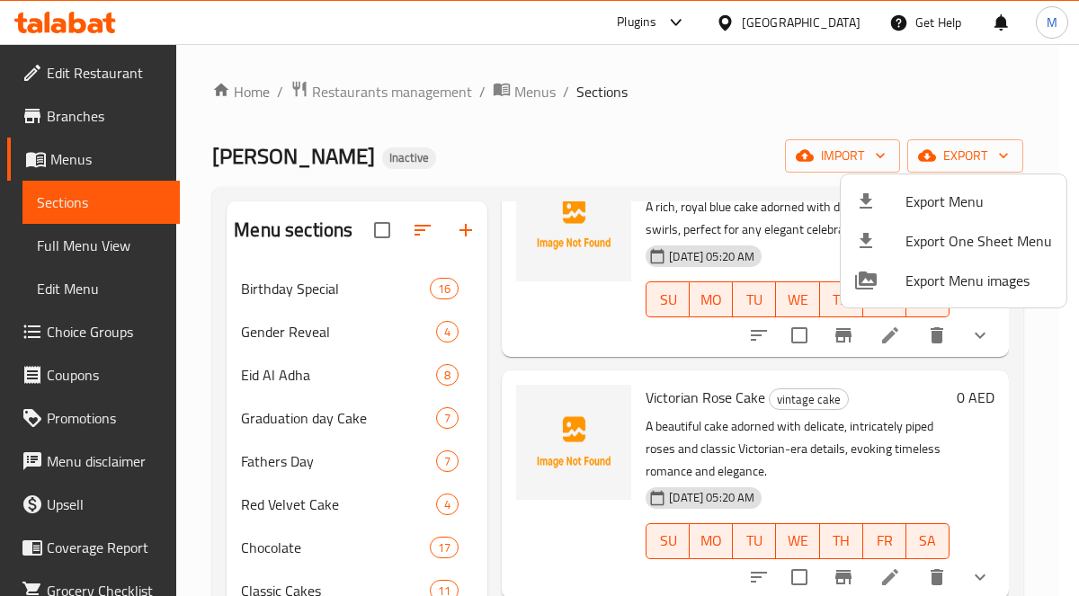
click at [341, 71] on div at bounding box center [539, 298] width 1079 height 596
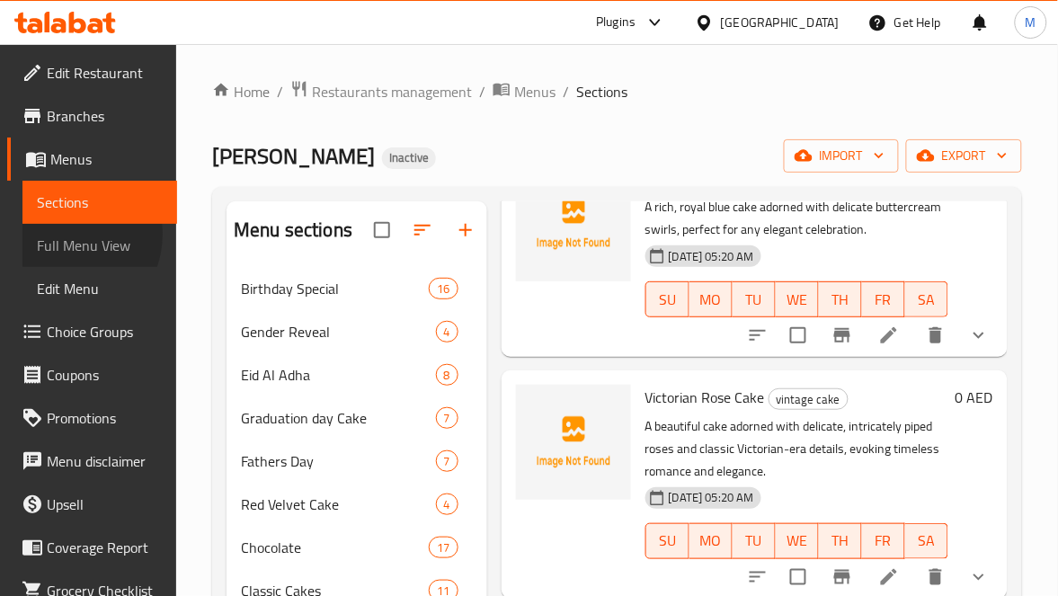
click at [65, 235] on span "Full Menu View" at bounding box center [100, 246] width 126 height 22
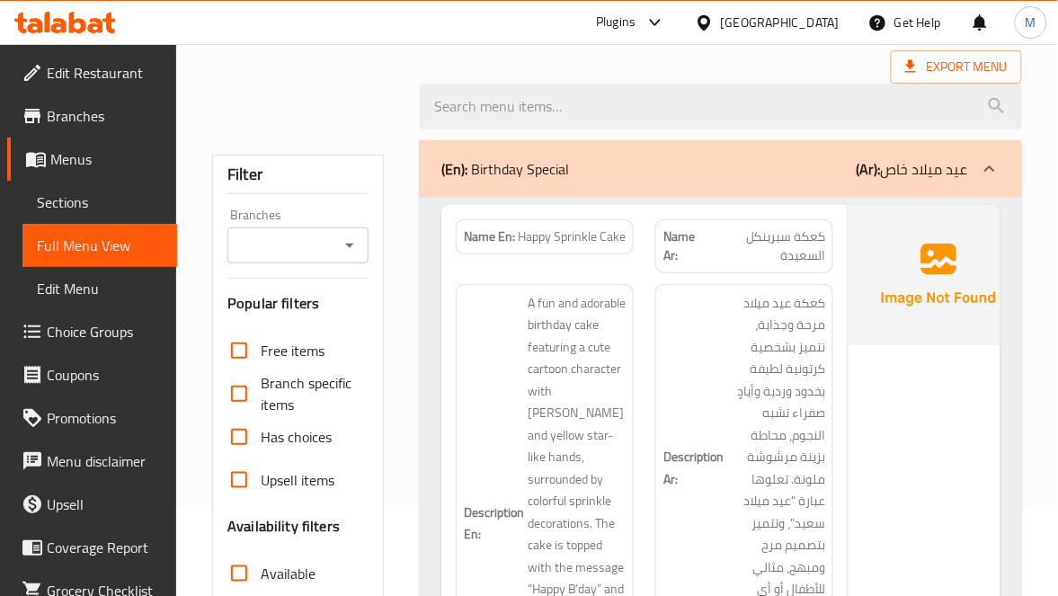
scroll to position [135, 0]
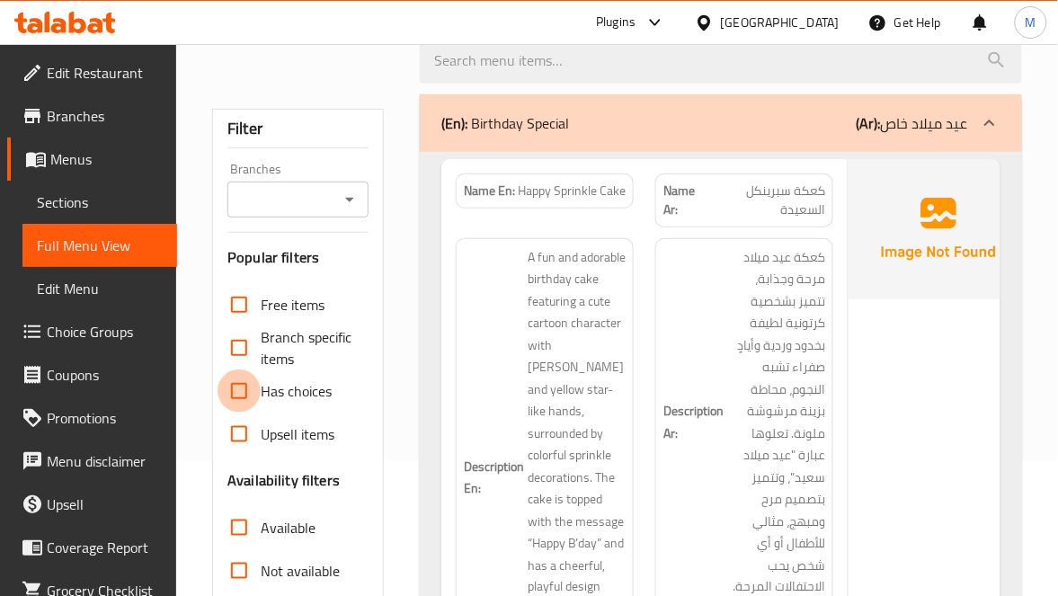
click at [239, 390] on input "Has choices" at bounding box center [239, 390] width 43 height 43
checkbox input "true"
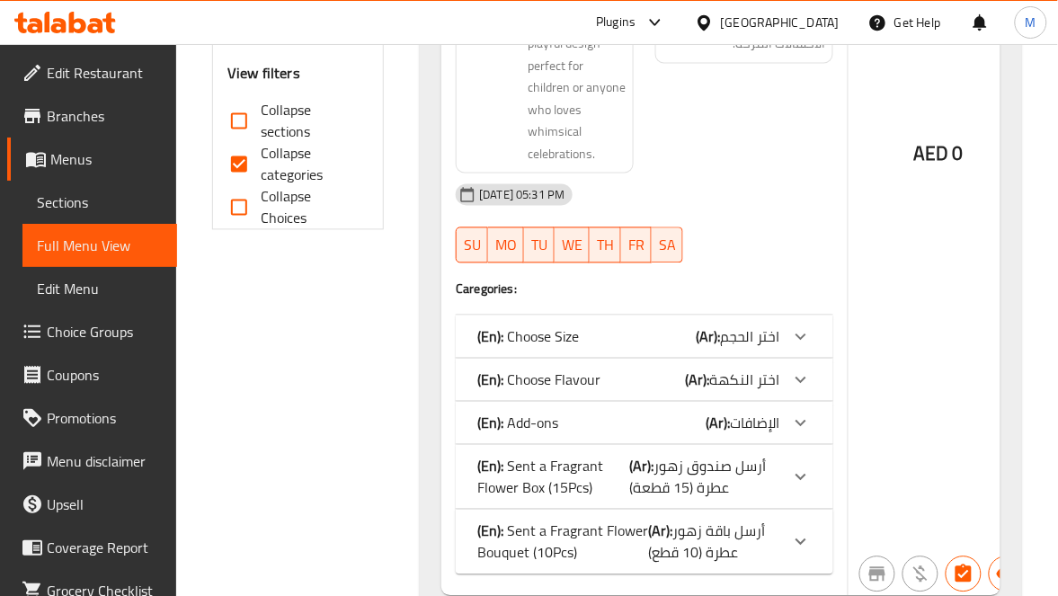
scroll to position [674, 0]
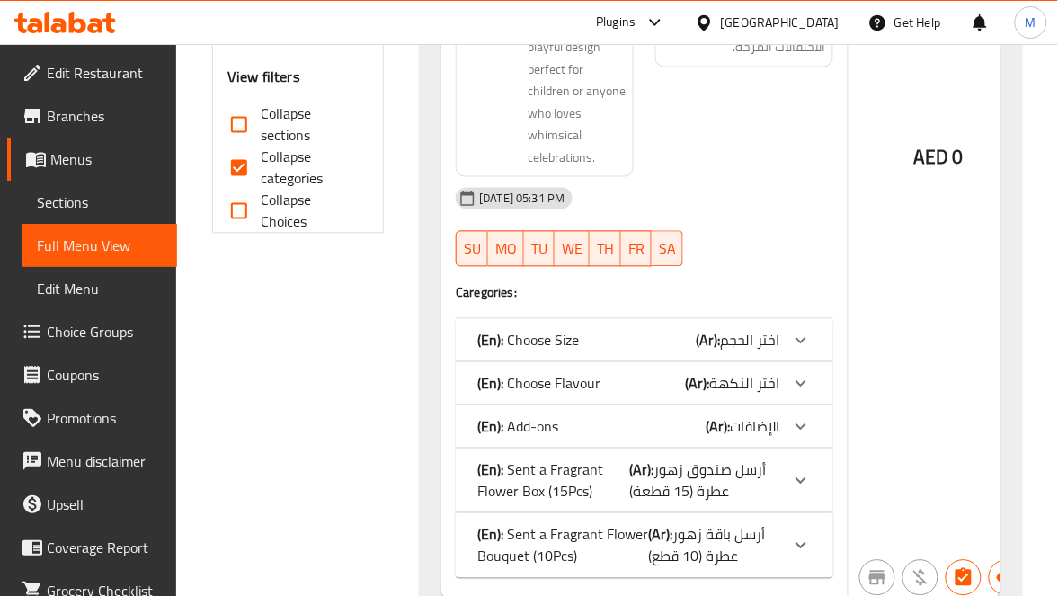
click at [261, 175] on span "Collapse categories" at bounding box center [307, 168] width 93 height 43
click at [261, 175] on input "Collapse categories" at bounding box center [239, 168] width 43 height 43
checkbox input "false"
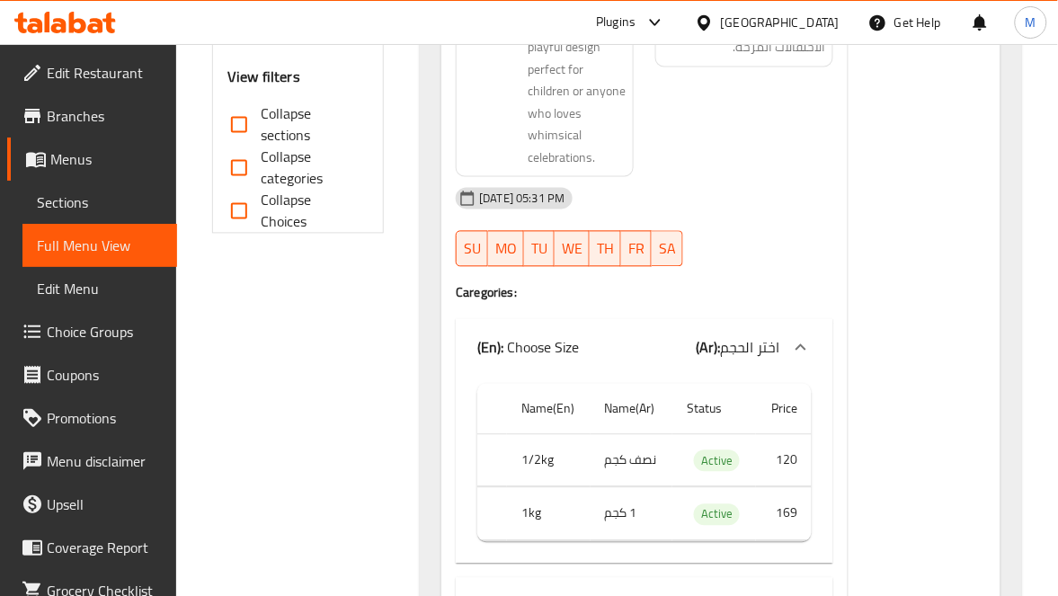
scroll to position [809, 0]
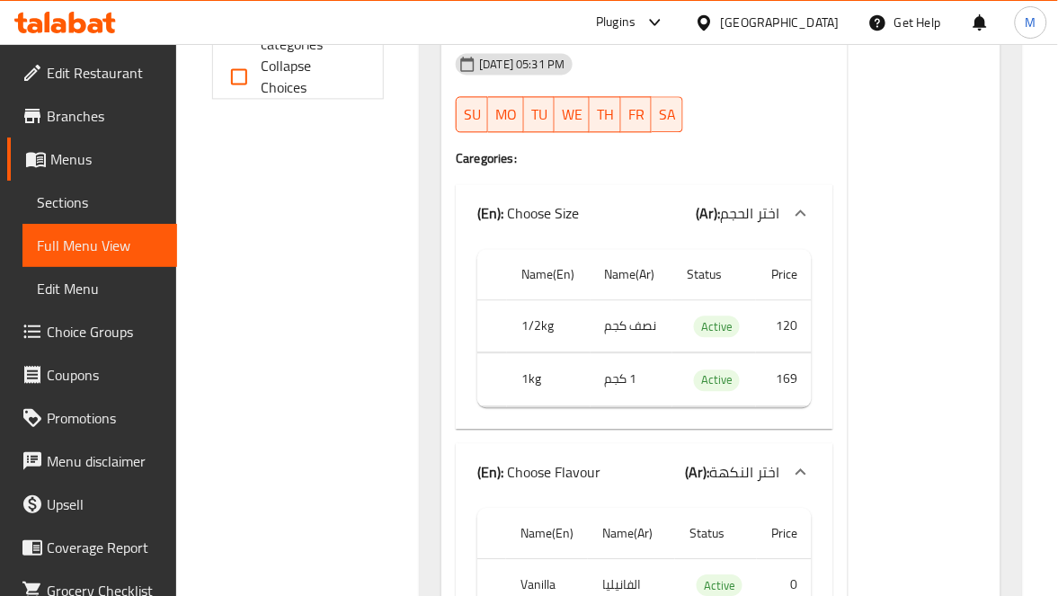
click at [739, 329] on td "Active" at bounding box center [714, 325] width 84 height 53
click at [715, 321] on span "Active" at bounding box center [717, 326] width 46 height 21
click at [754, 132] on div at bounding box center [744, 132] width 200 height 22
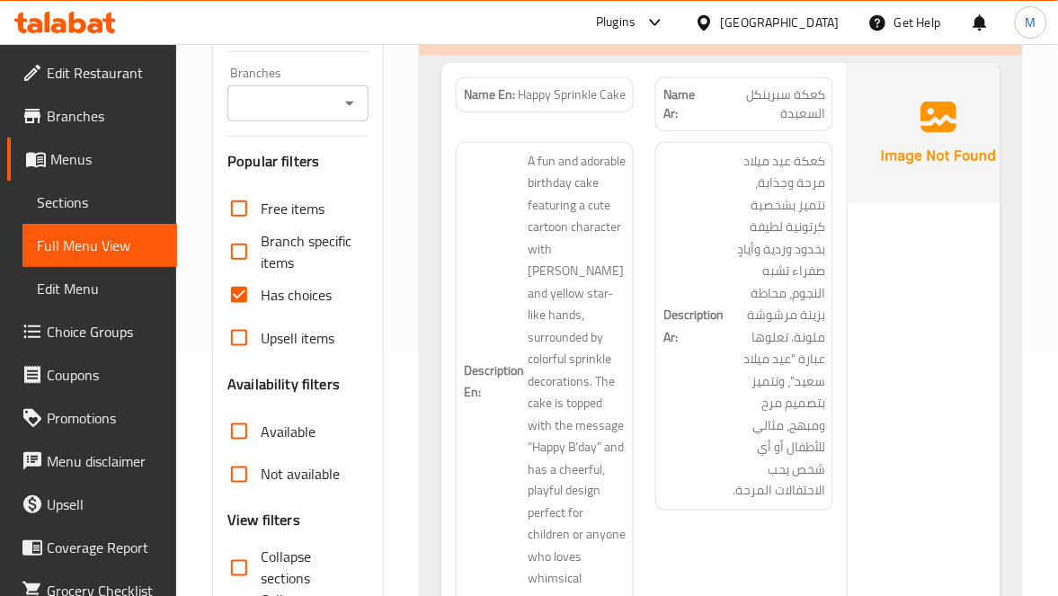
scroll to position [135, 0]
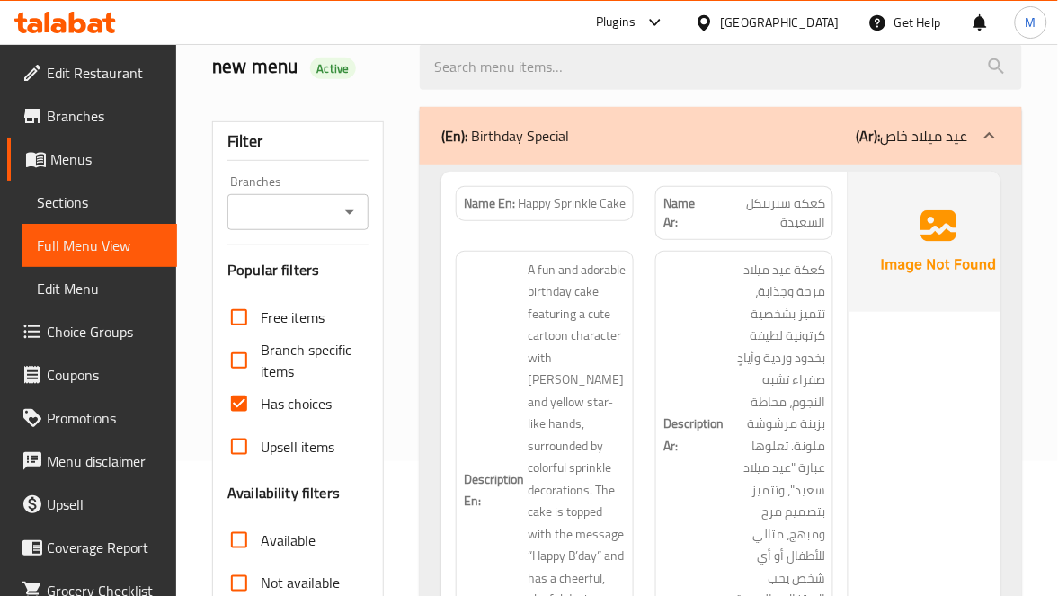
click at [268, 404] on span "Has choices" at bounding box center [296, 404] width 71 height 22
click at [261, 404] on input "Has choices" at bounding box center [239, 403] width 43 height 43
checkbox input "false"
